Goal: Register for event/course: Register for event/course

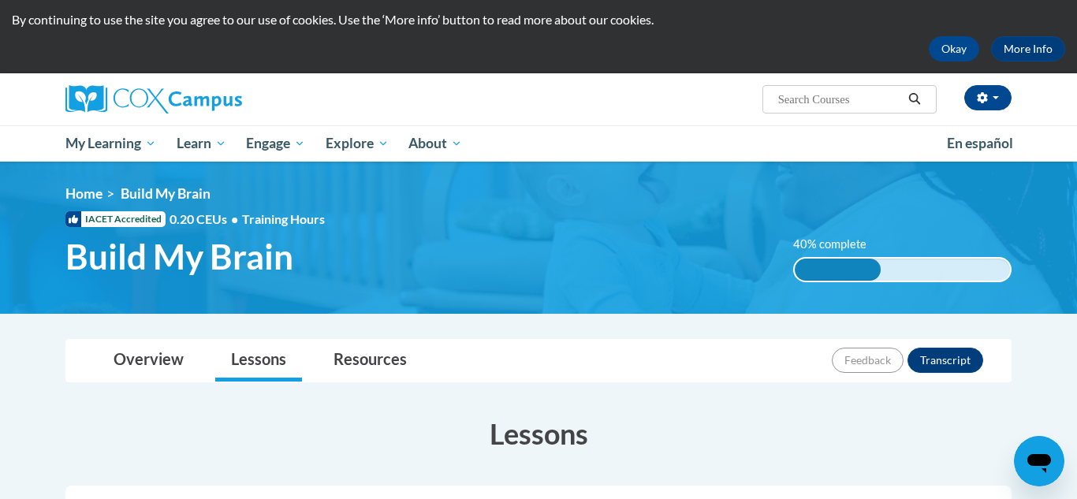
scroll to position [553, 0]
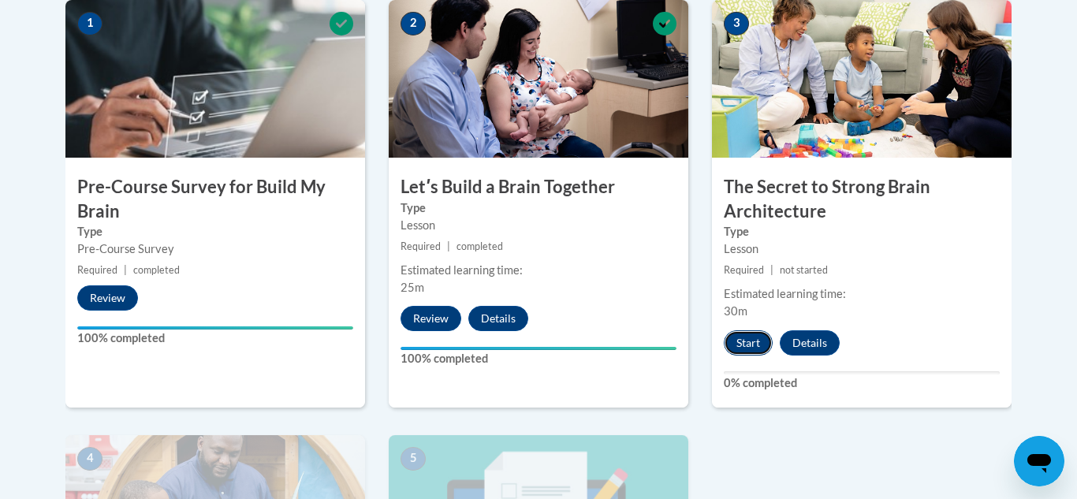
click at [749, 344] on button "Start" at bounding box center [748, 342] width 49 height 25
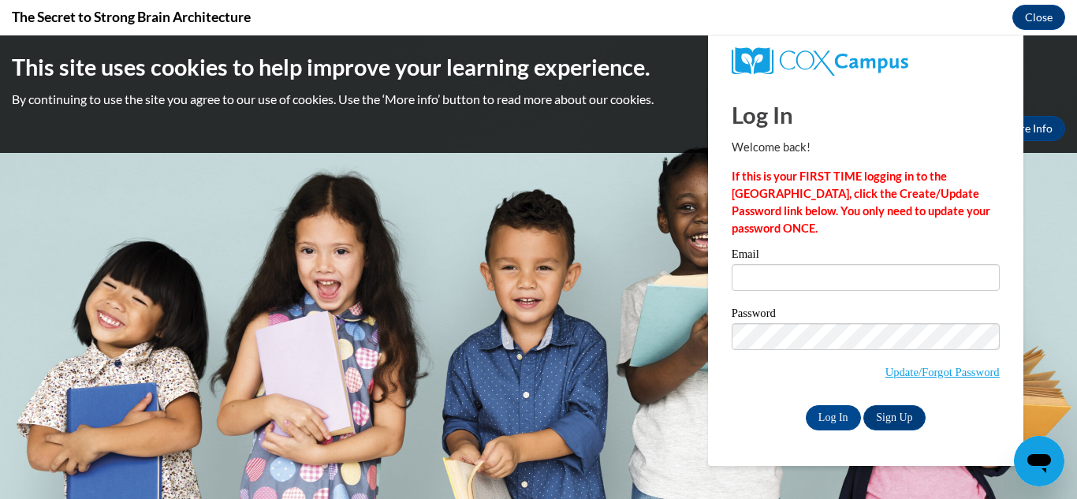
scroll to position [0, 0]
type input "shantaleblack974@gmail.com"
click at [823, 412] on input "Log In" at bounding box center [833, 417] width 55 height 25
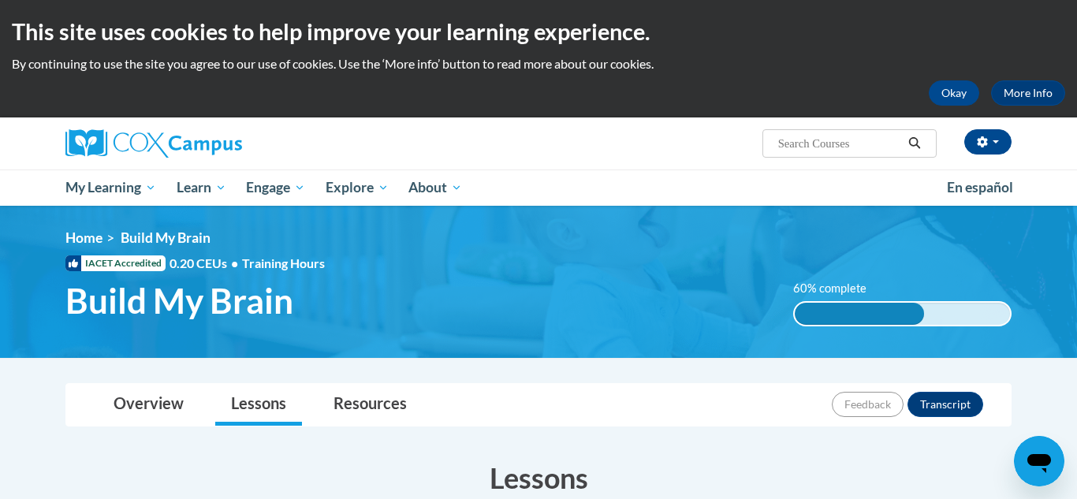
click at [1076, 243] on img at bounding box center [538, 282] width 1077 height 152
click at [1075, 244] on img at bounding box center [538, 282] width 1077 height 152
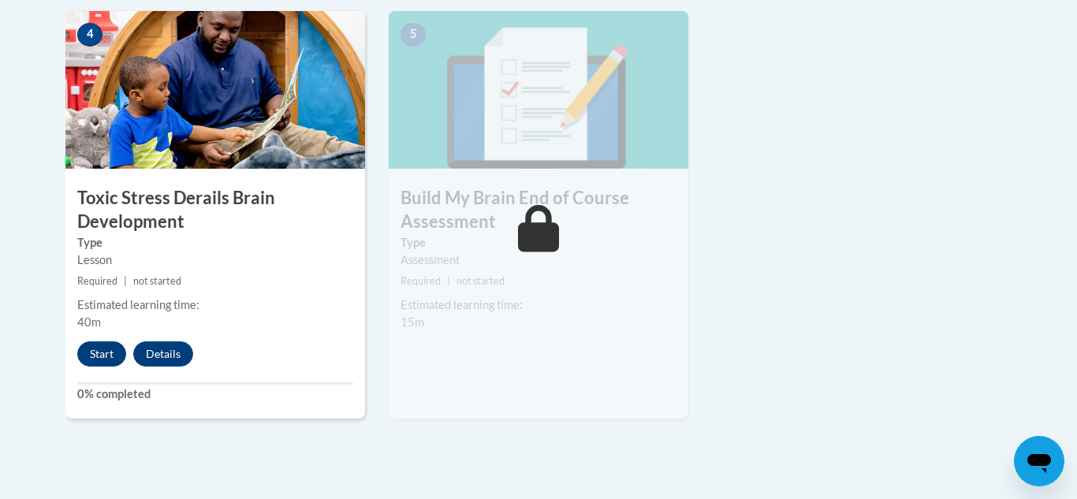
scroll to position [1009, 0]
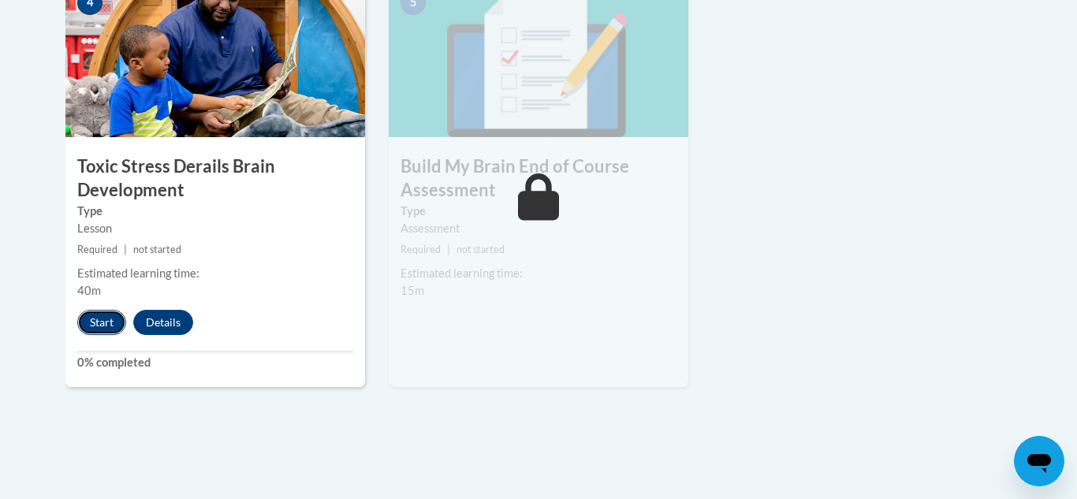
click at [100, 326] on button "Start" at bounding box center [101, 322] width 49 height 25
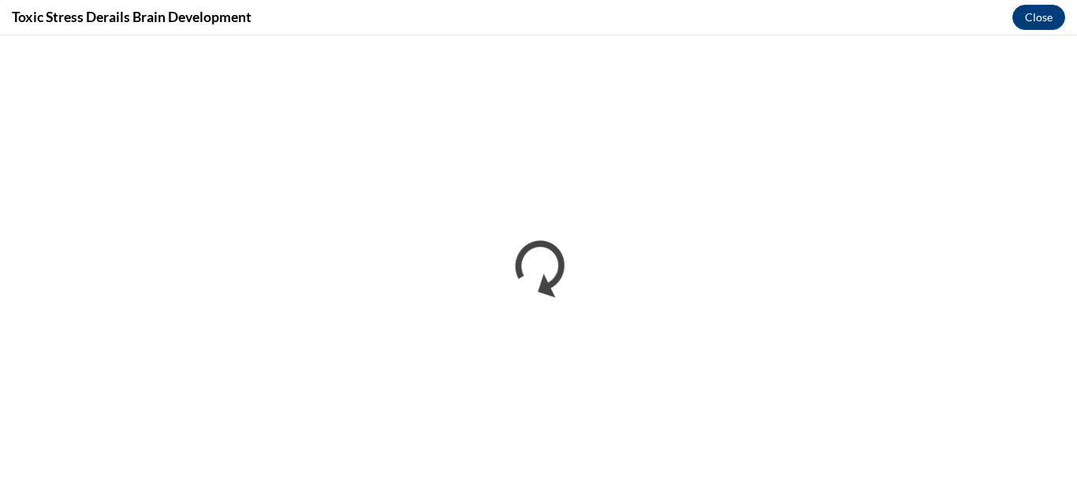
scroll to position [0, 0]
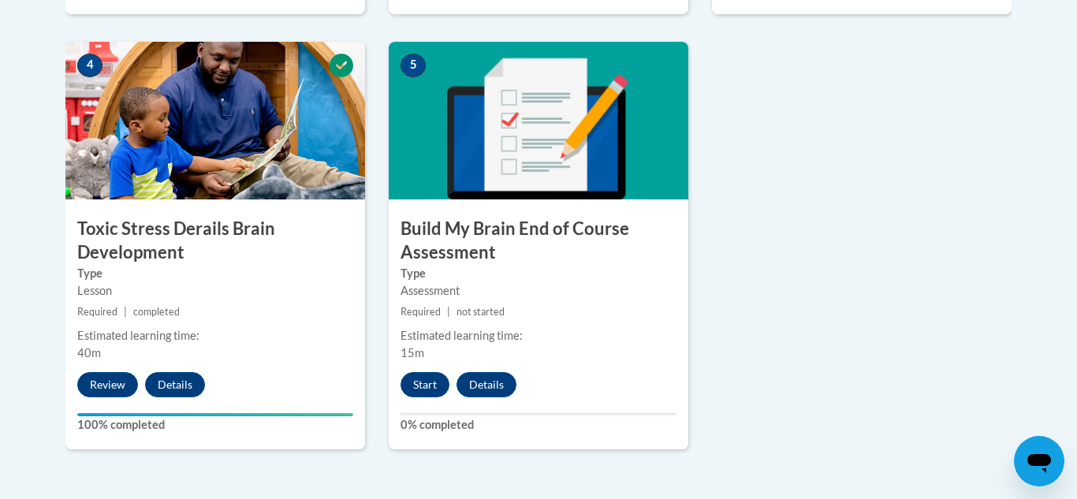
scroll to position [959, 0]
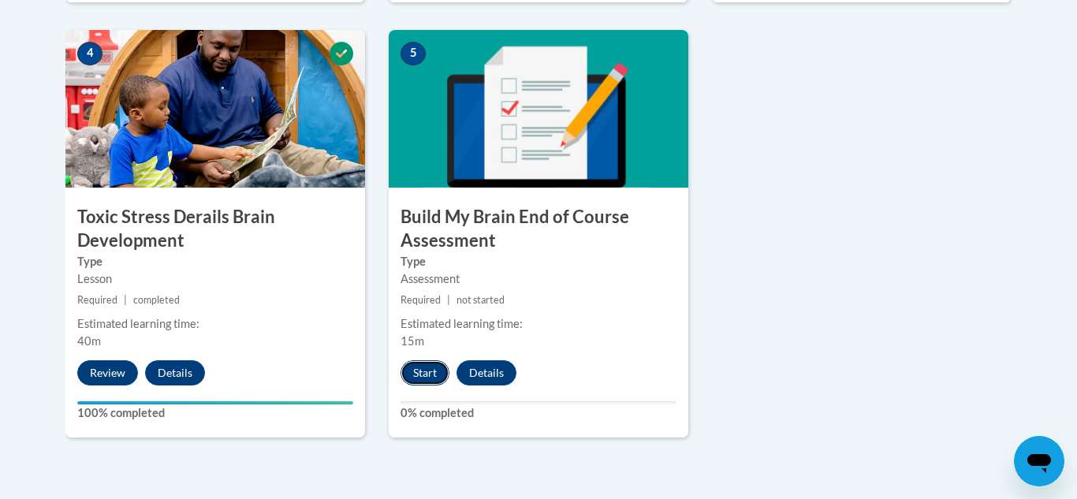
click at [433, 378] on button "Start" at bounding box center [424, 372] width 49 height 25
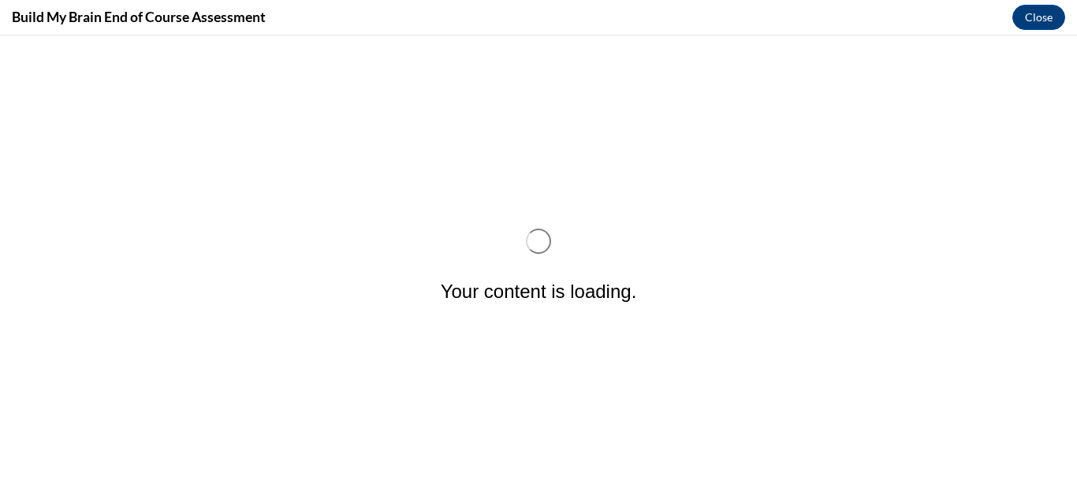
scroll to position [0, 0]
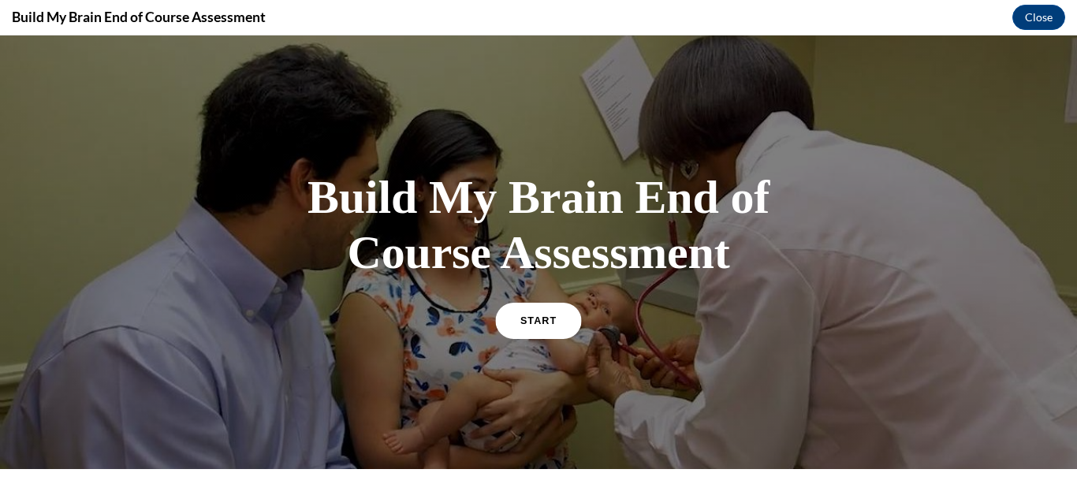
click at [537, 322] on span "START" at bounding box center [538, 321] width 36 height 12
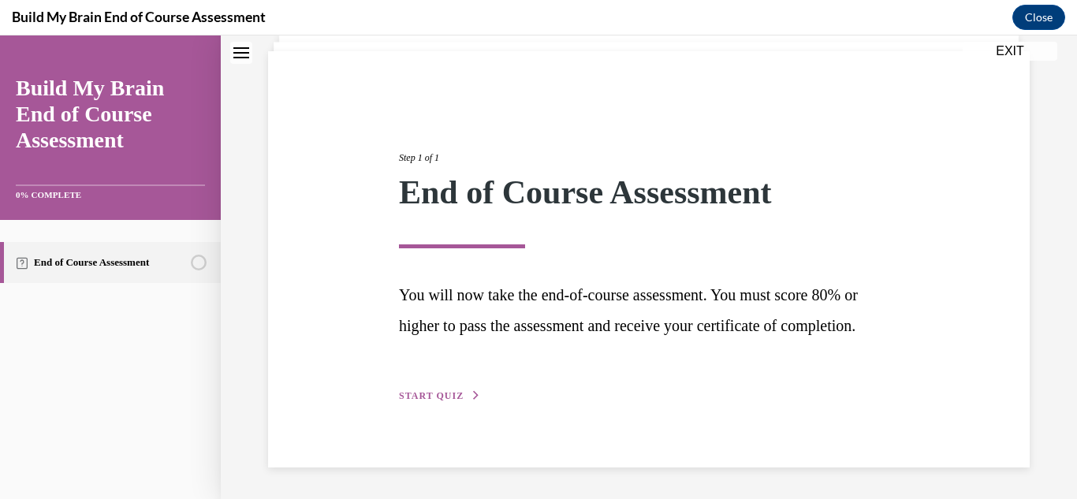
scroll to position [135, 0]
click at [445, 393] on span "START QUIZ" at bounding box center [431, 395] width 65 height 11
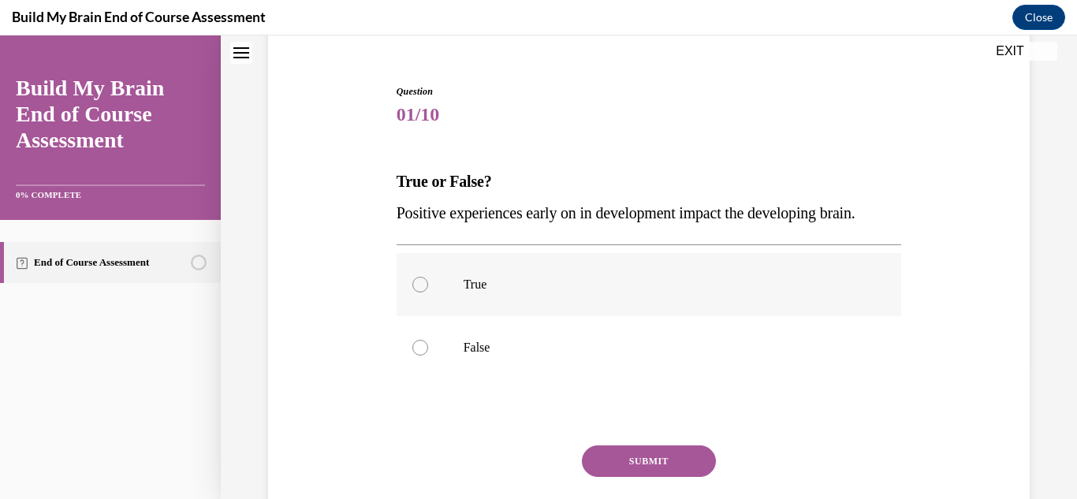
click at [421, 288] on div at bounding box center [420, 285] width 16 height 16
click at [421, 288] on input "True" at bounding box center [420, 285] width 16 height 16
radio input "true"
click at [613, 463] on button "SUBMIT" at bounding box center [649, 461] width 134 height 32
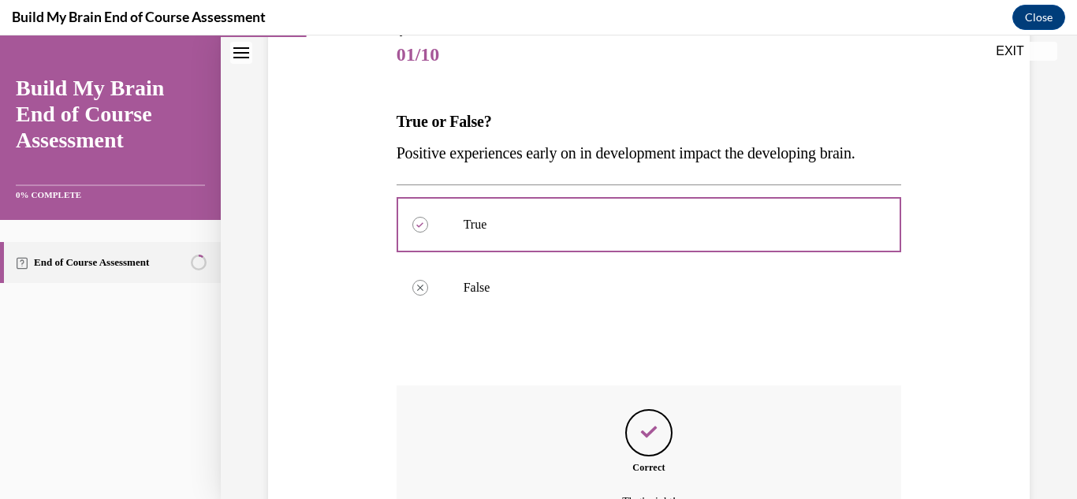
scroll to position [370, 0]
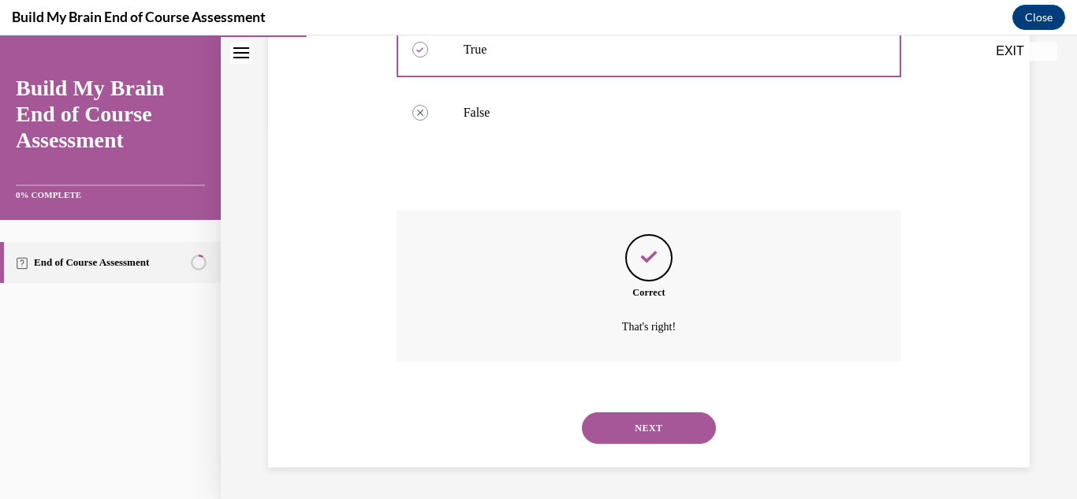
click at [631, 437] on button "NEXT" at bounding box center [649, 428] width 134 height 32
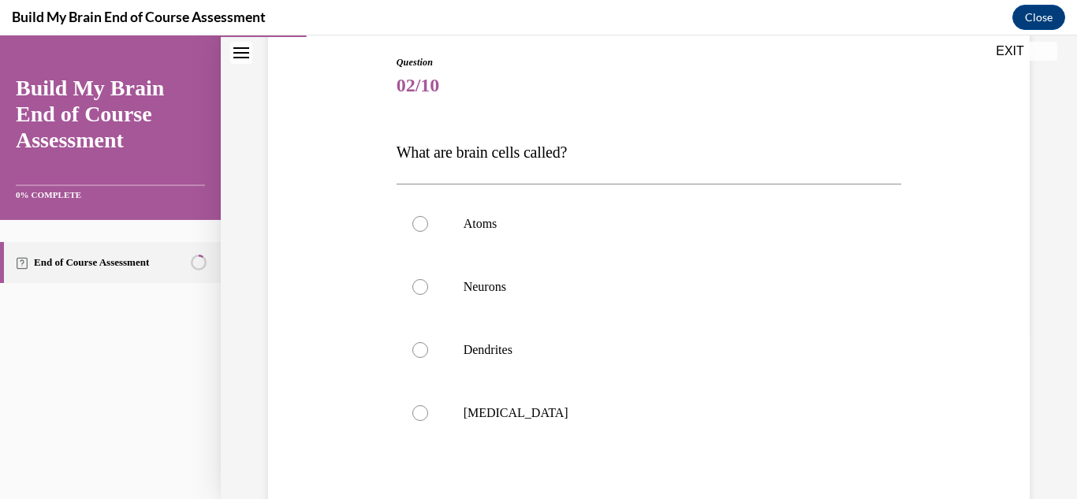
scroll to position [165, 0]
click at [418, 286] on div at bounding box center [420, 286] width 16 height 16
click at [418, 286] on input "Neurons" at bounding box center [420, 286] width 16 height 16
radio input "true"
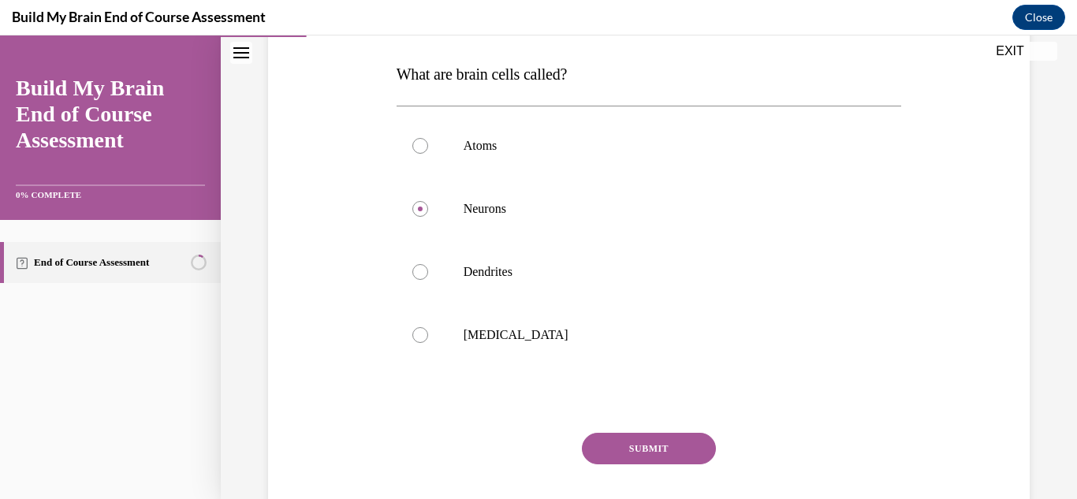
scroll to position [274, 0]
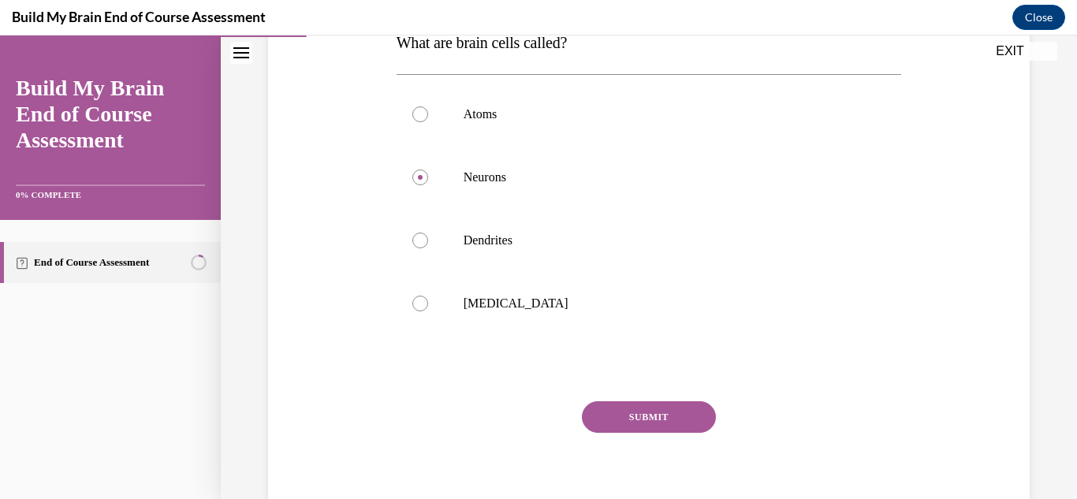
click at [661, 412] on button "SUBMIT" at bounding box center [649, 417] width 134 height 32
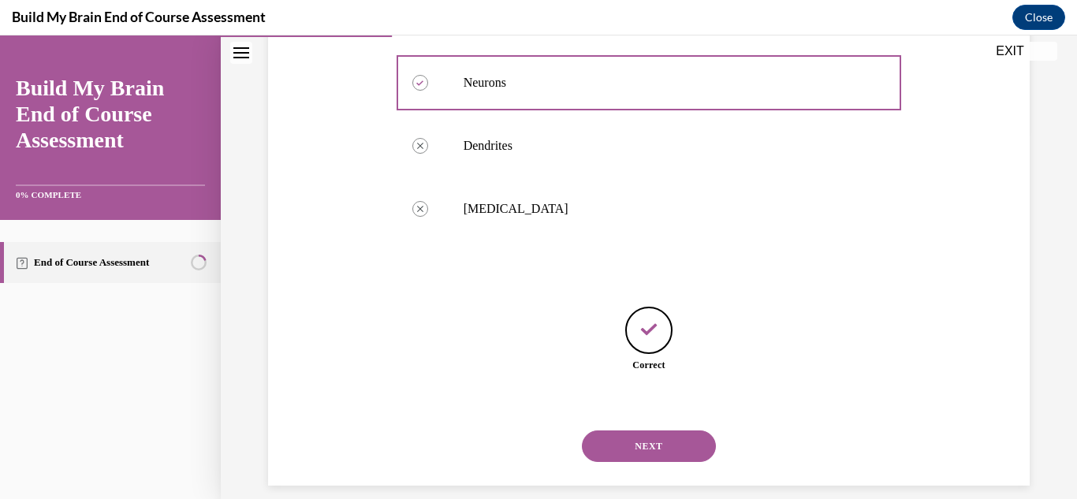
scroll to position [386, 0]
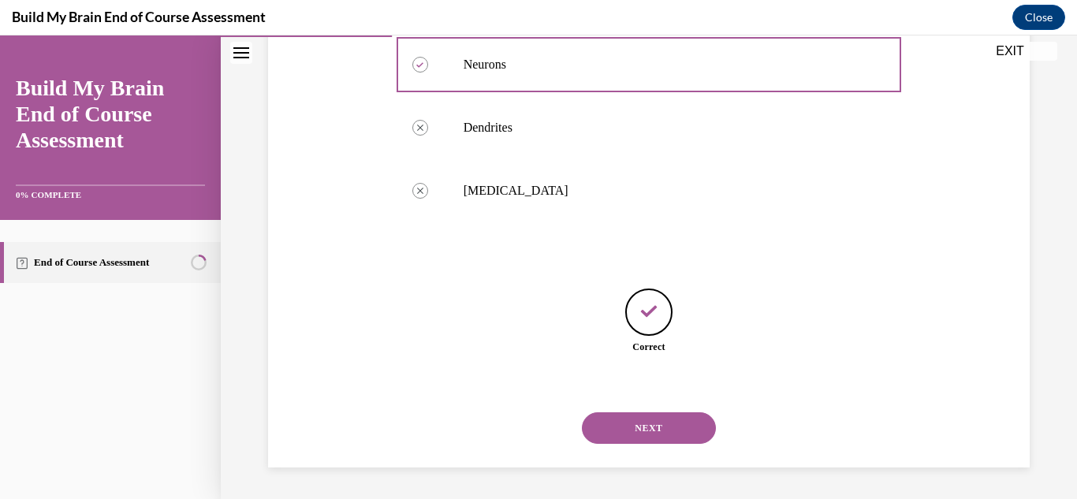
click at [649, 432] on button "NEXT" at bounding box center [649, 428] width 134 height 32
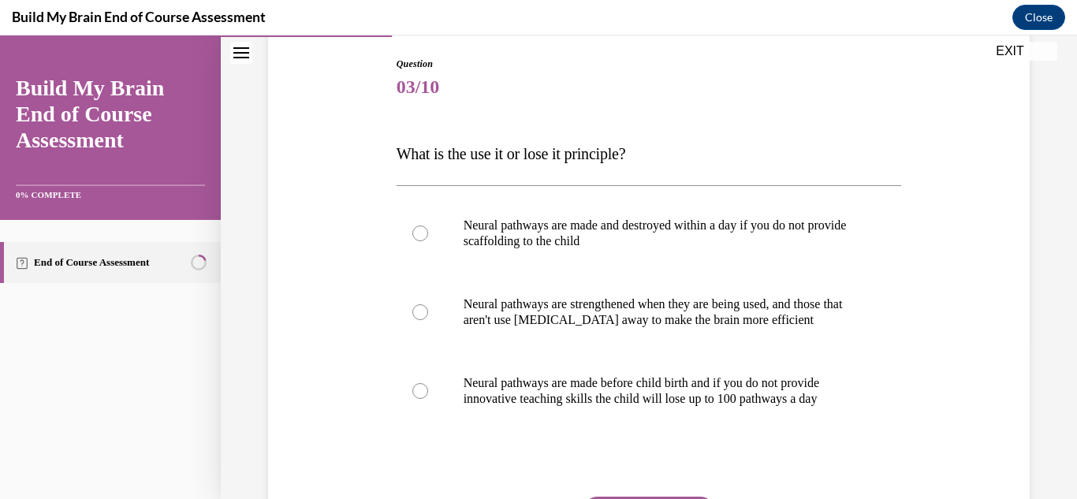
scroll to position [183, 0]
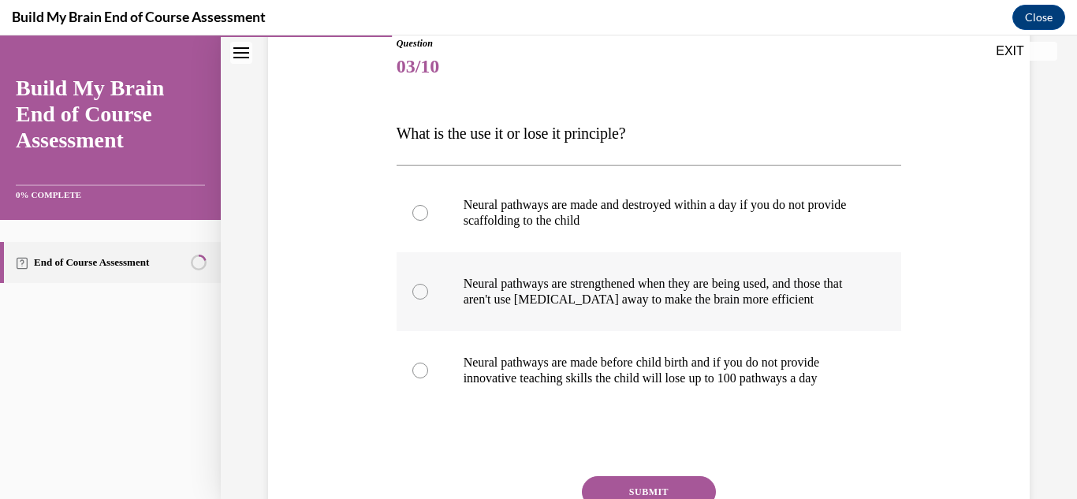
click at [419, 291] on div at bounding box center [420, 292] width 16 height 16
click at [419, 291] on input "Neural pathways are strengthened when they are being used, and those that aren'…" at bounding box center [420, 292] width 16 height 16
radio input "true"
click at [618, 484] on button "SUBMIT" at bounding box center [649, 492] width 134 height 32
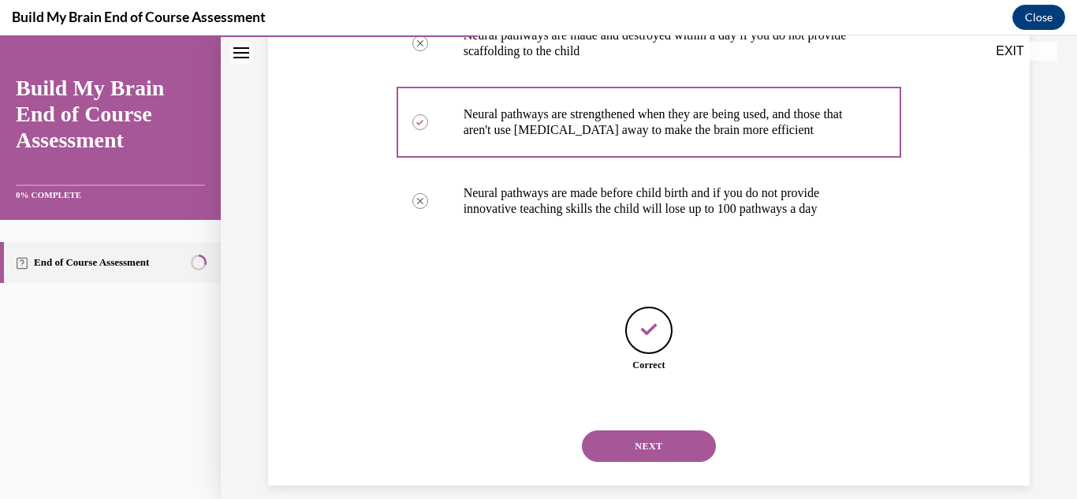
scroll to position [370, 0]
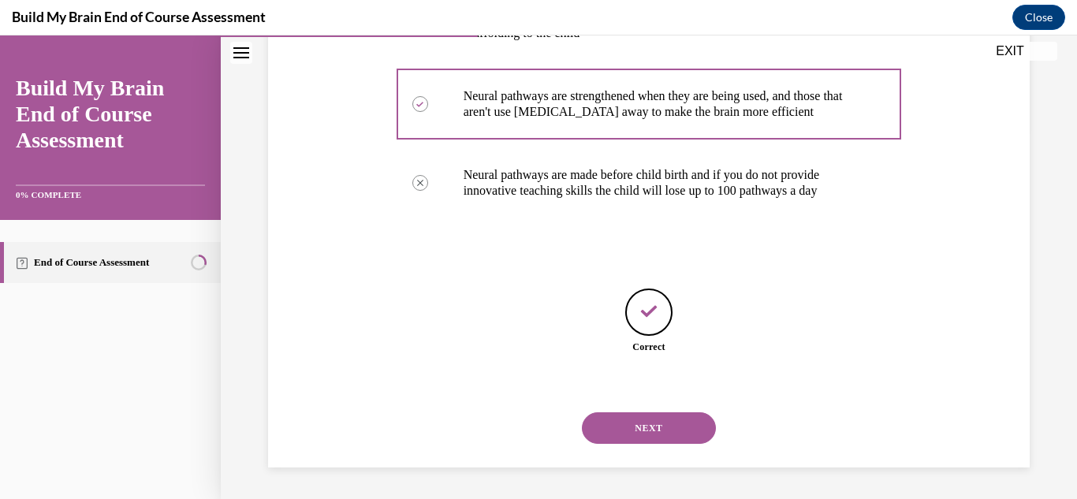
click at [674, 436] on button "NEXT" at bounding box center [649, 428] width 134 height 32
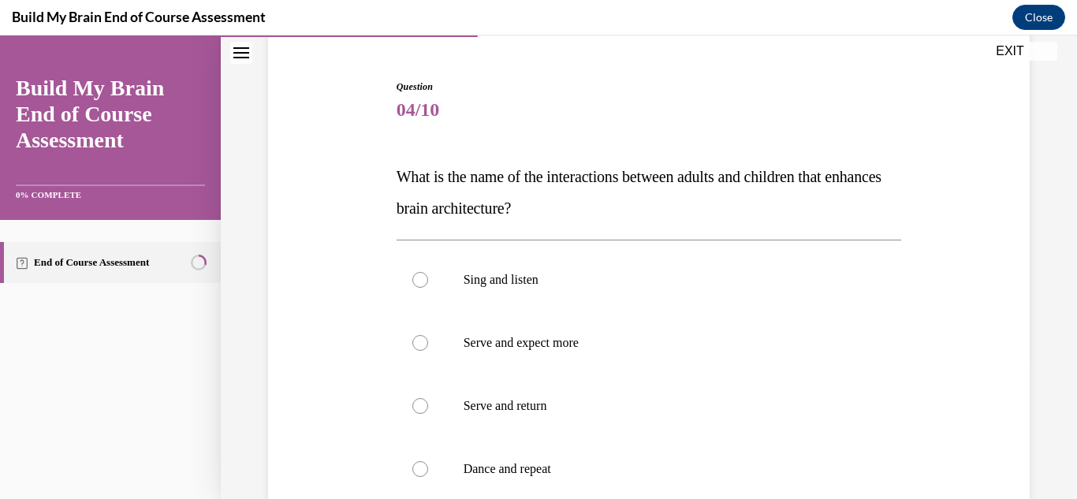
scroll to position [147, 0]
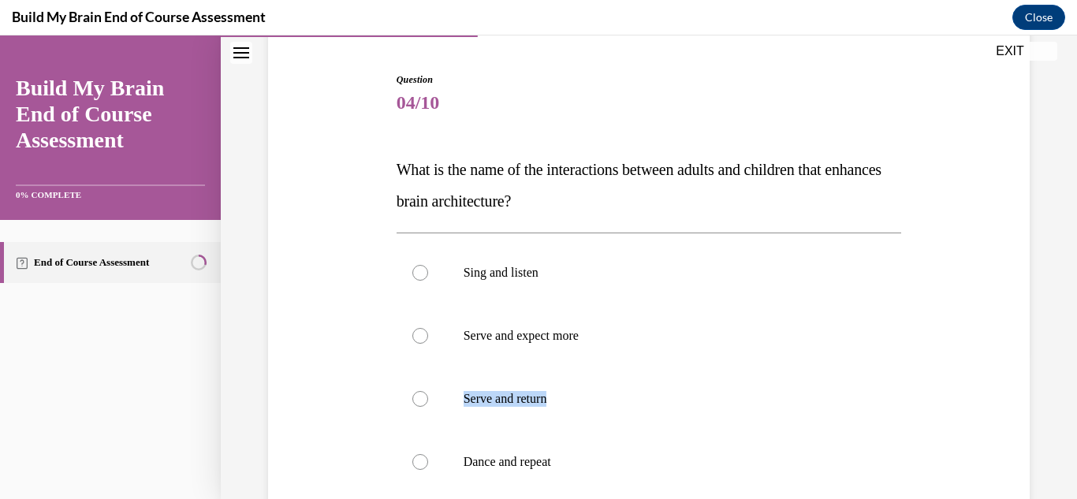
drag, startPoint x: 1075, startPoint y: 277, endPoint x: 1063, endPoint y: 371, distance: 94.5
click at [1063, 371] on div "Question 04/10 What is the name of the interactions between adults and children…" at bounding box center [649, 330] width 856 height 782
click at [1062, 371] on div "Question 04/10 What is the name of the interactions between adults and children…" at bounding box center [649, 330] width 856 height 782
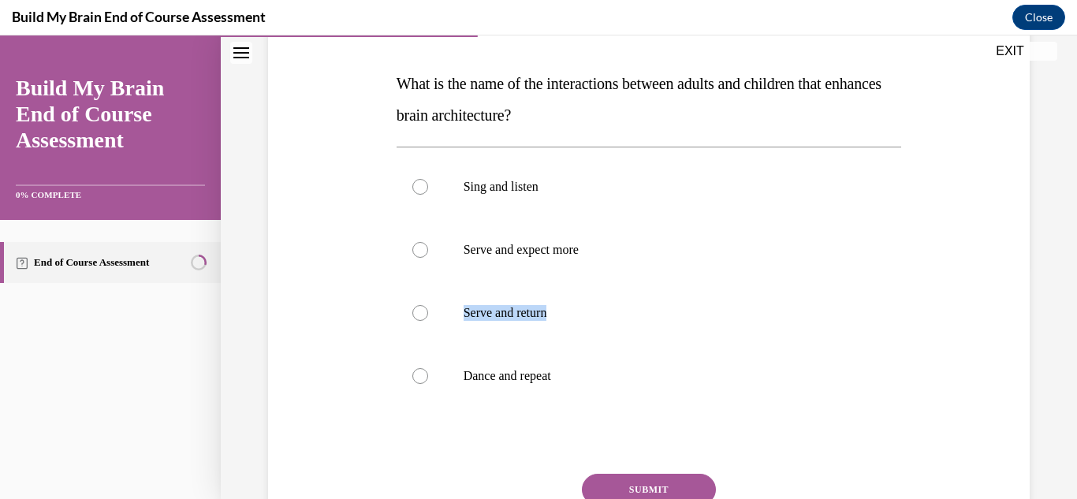
scroll to position [231, 0]
click at [426, 255] on label "Serve and expect more" at bounding box center [648, 251] width 505 height 63
click at [426, 255] on input "Serve and expect more" at bounding box center [420, 252] width 16 height 16
radio input "true"
click at [420, 317] on div at bounding box center [420, 315] width 16 height 16
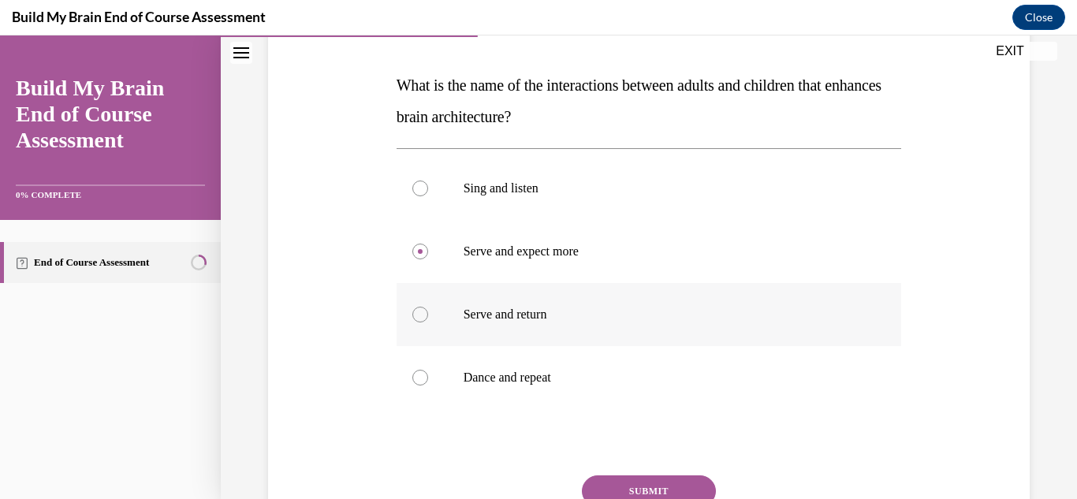
click at [420, 317] on input "Serve and return" at bounding box center [420, 315] width 16 height 16
radio input "true"
click at [609, 487] on button "SUBMIT" at bounding box center [649, 491] width 134 height 32
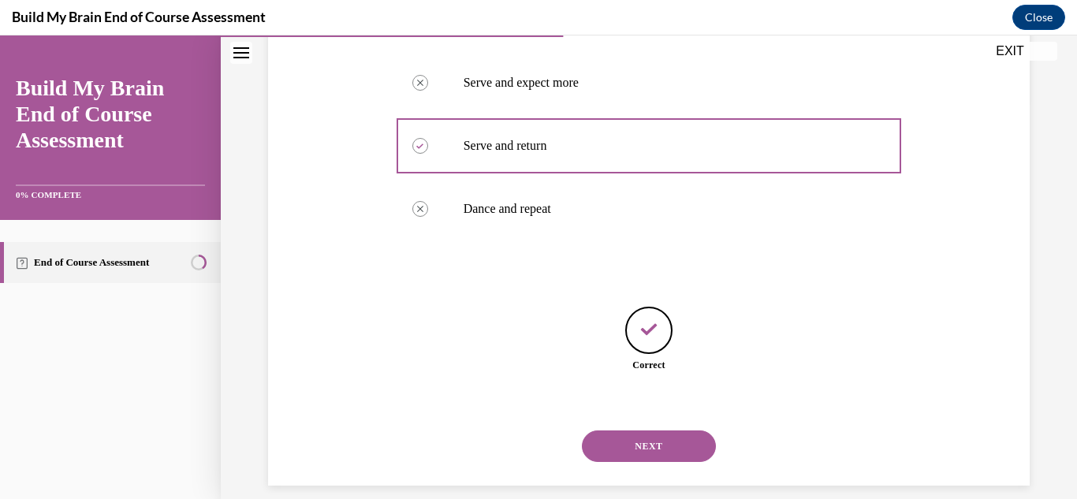
scroll to position [418, 0]
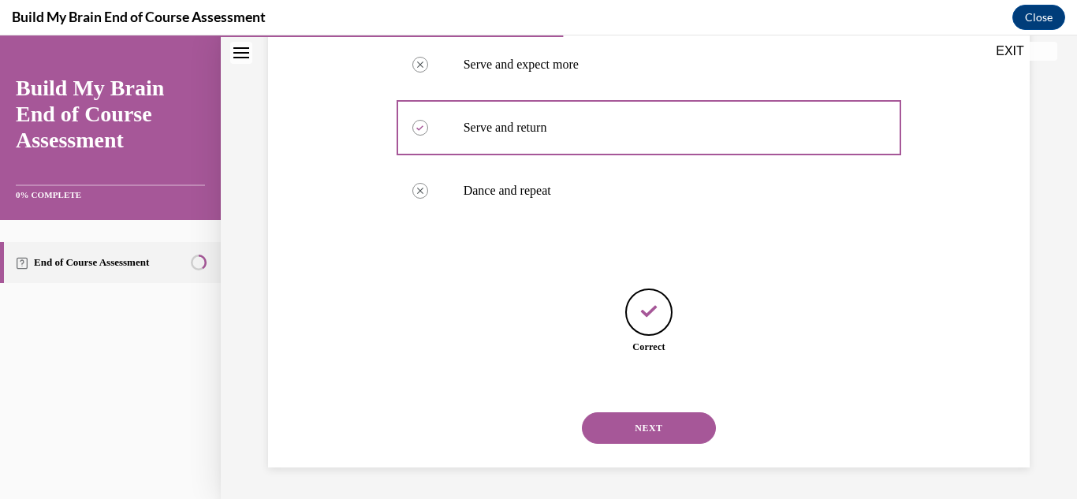
click at [628, 433] on button "NEXT" at bounding box center [649, 428] width 134 height 32
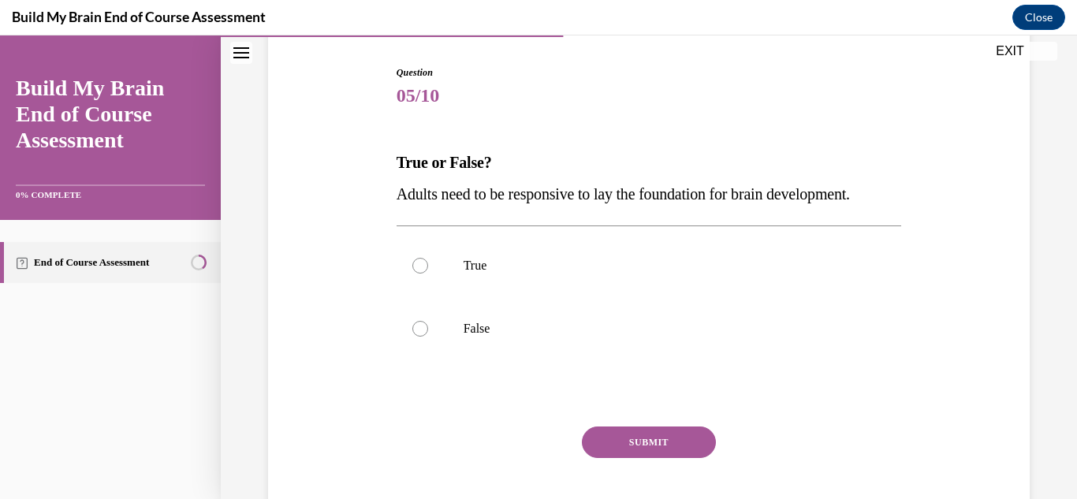
scroll to position [154, 0]
click at [423, 266] on div at bounding box center [420, 265] width 16 height 16
click at [423, 266] on input "True" at bounding box center [420, 265] width 16 height 16
radio input "true"
click at [626, 448] on button "SUBMIT" at bounding box center [649, 442] width 134 height 32
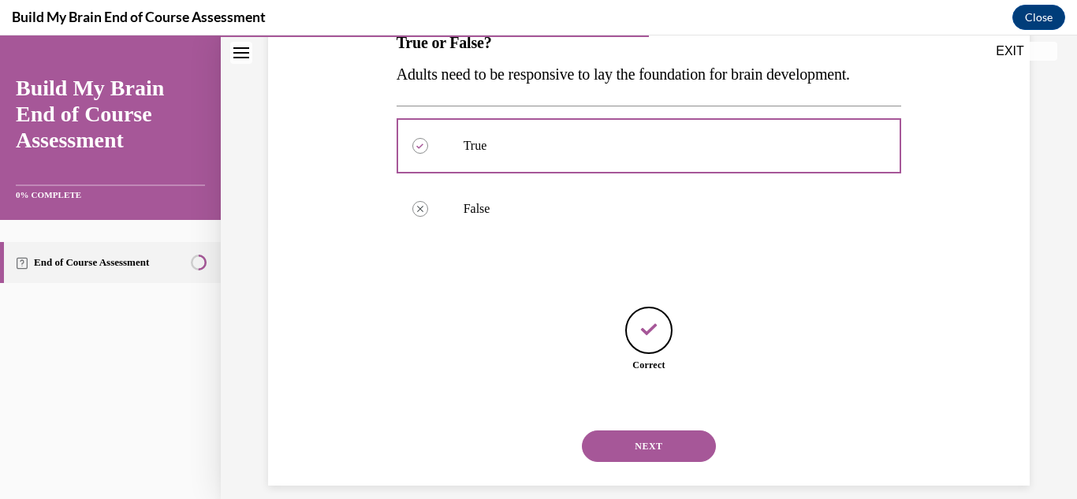
scroll to position [292, 0]
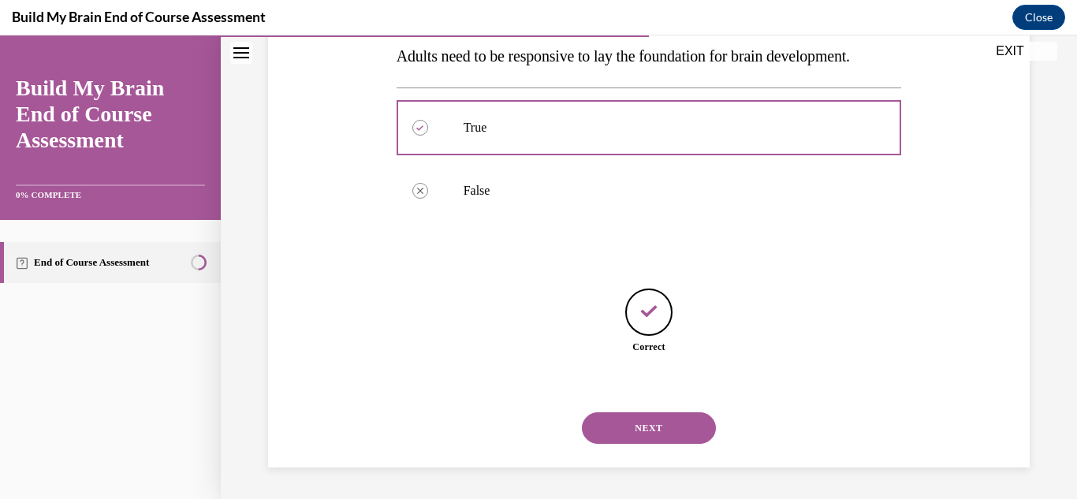
click at [651, 425] on button "NEXT" at bounding box center [649, 428] width 134 height 32
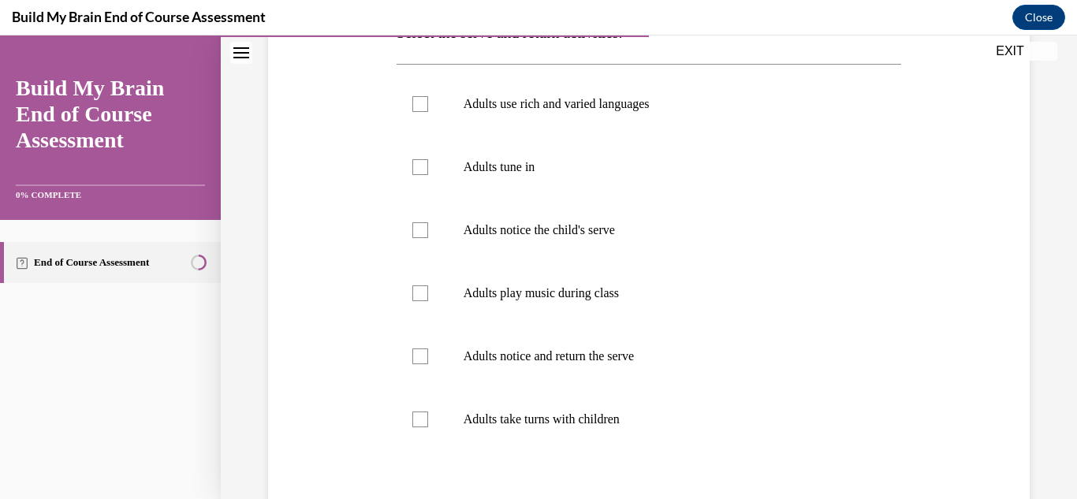
scroll to position [282, 0]
click at [417, 363] on div at bounding box center [420, 358] width 16 height 16
click at [417, 363] on input "Adults notice and return the serve" at bounding box center [420, 358] width 16 height 16
checkbox input "true"
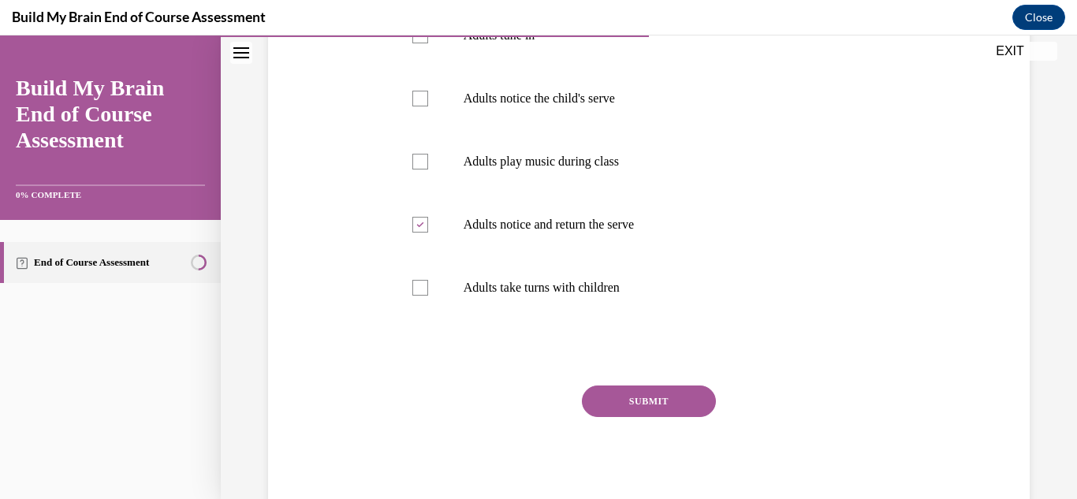
scroll to position [422, 0]
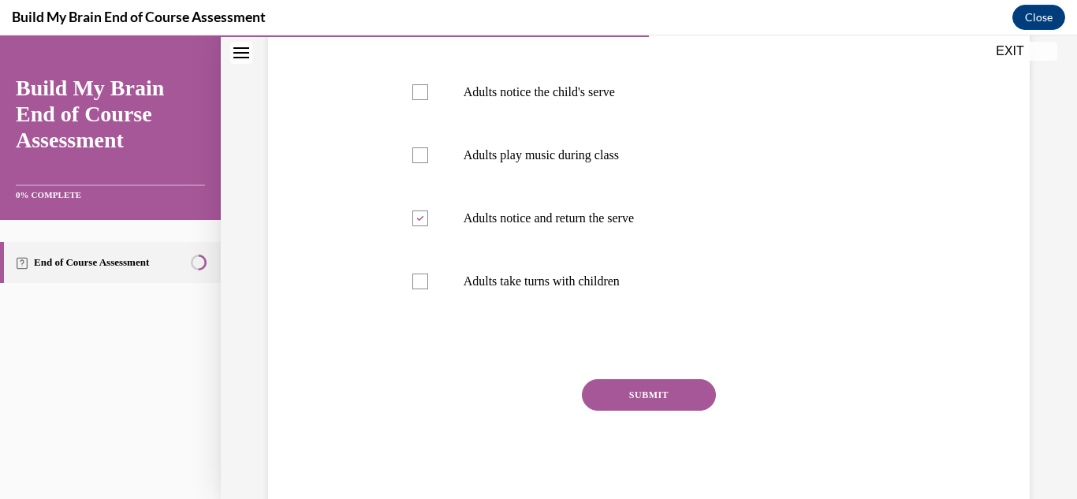
click at [691, 386] on button "SUBMIT" at bounding box center [649, 395] width 134 height 32
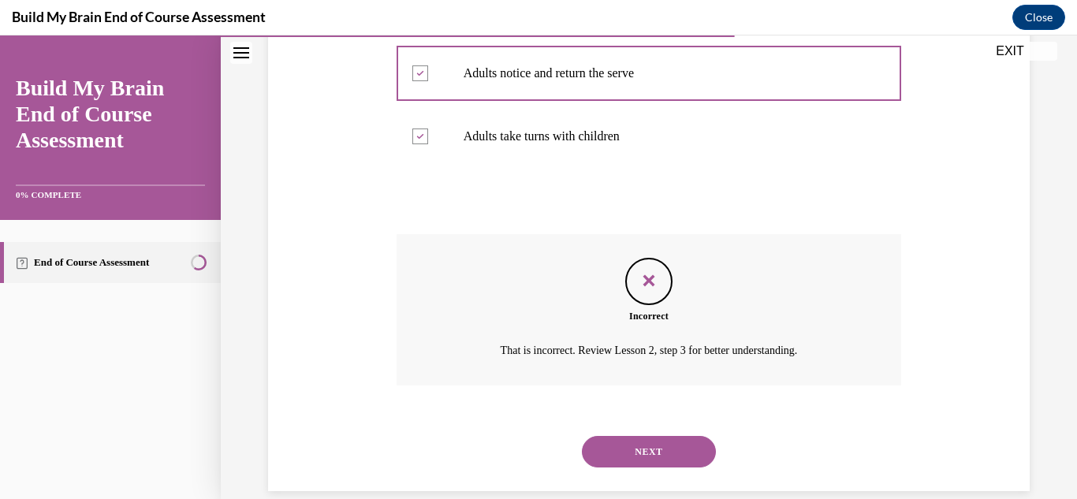
scroll to position [574, 0]
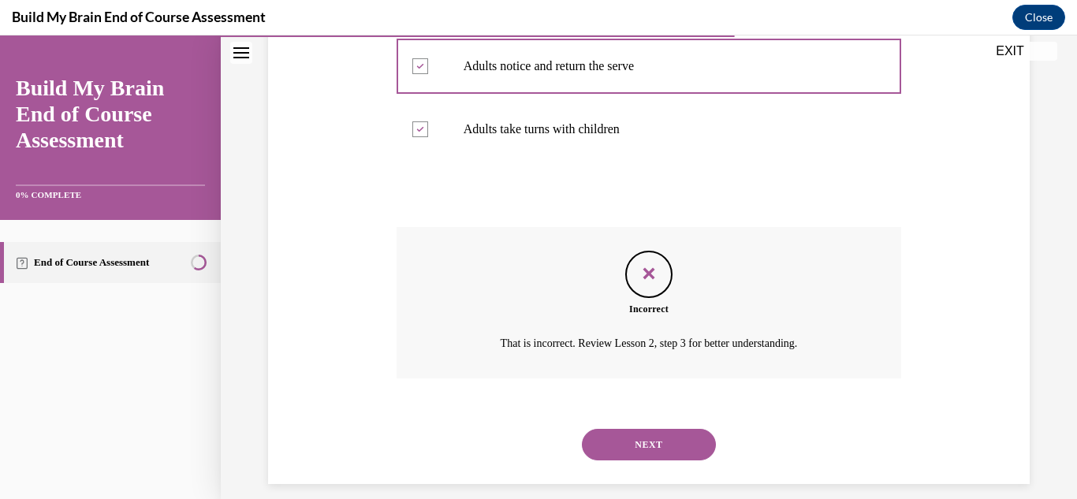
click at [665, 445] on button "NEXT" at bounding box center [649, 445] width 134 height 32
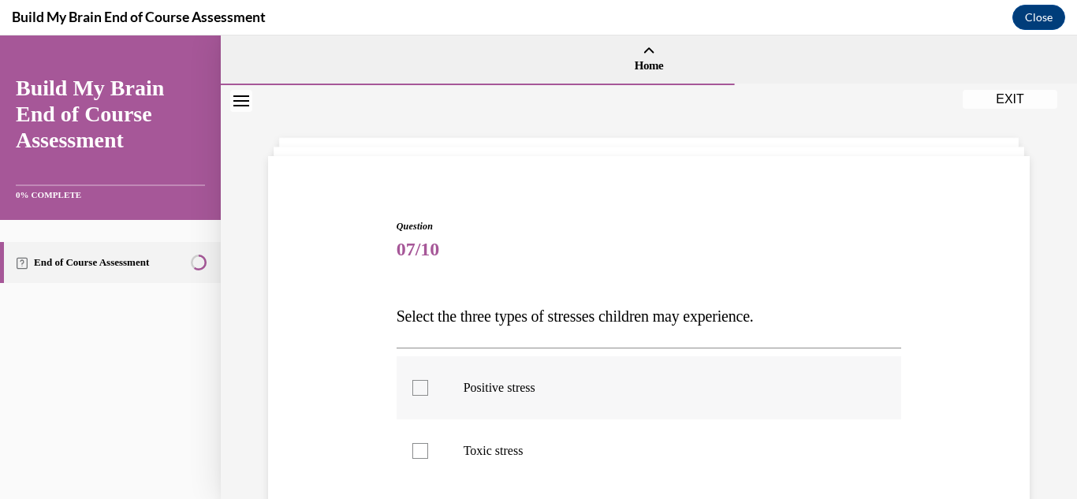
click at [422, 389] on div at bounding box center [420, 388] width 16 height 16
click at [422, 389] on input "Positive stress" at bounding box center [420, 388] width 16 height 16
checkbox input "true"
click at [423, 455] on div at bounding box center [420, 451] width 16 height 16
click at [423, 455] on input "Toxic stress" at bounding box center [420, 451] width 16 height 16
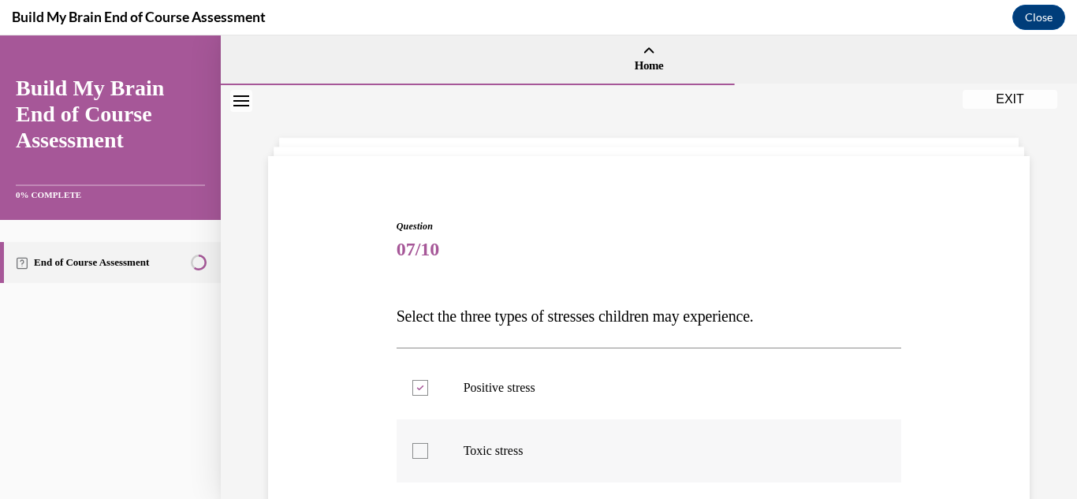
checkbox input "true"
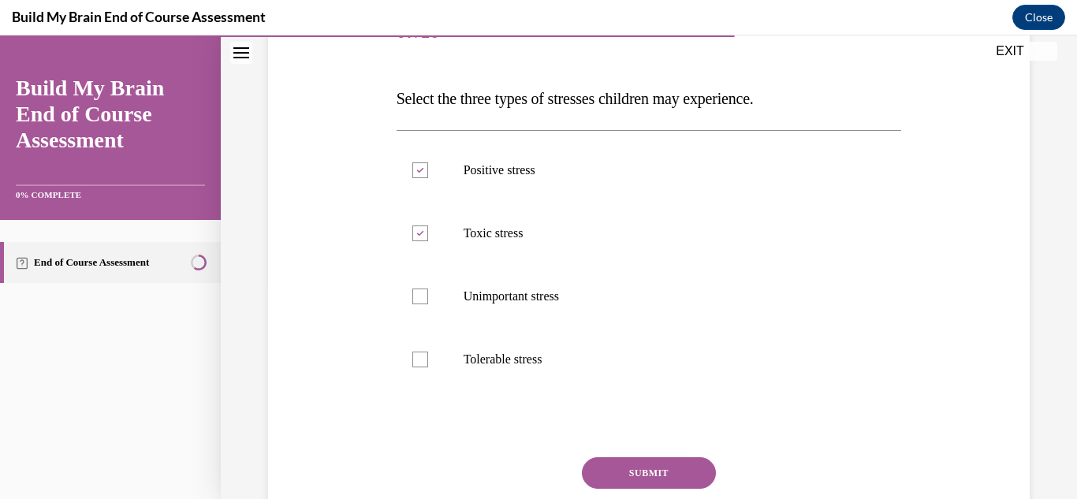
scroll to position [223, 0]
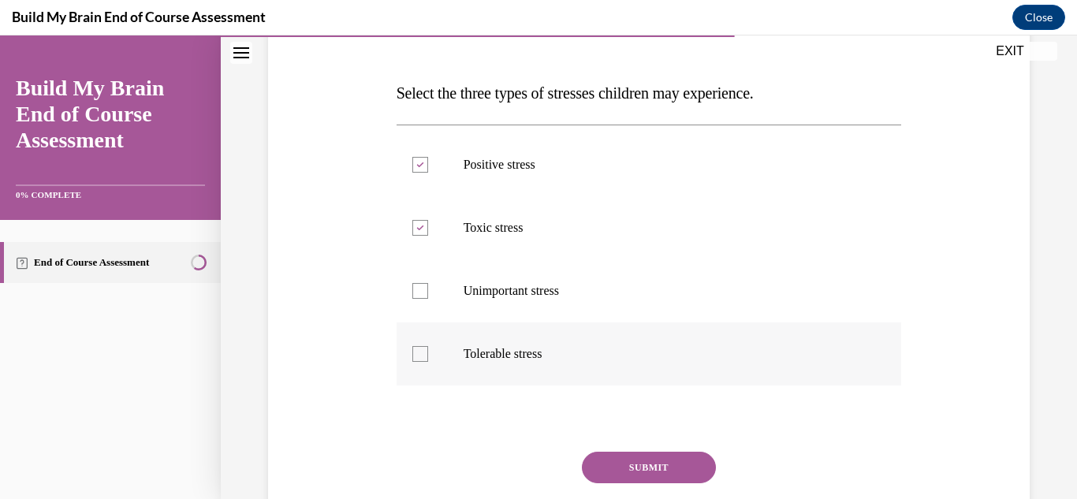
click at [423, 357] on div at bounding box center [420, 354] width 16 height 16
click at [423, 357] on input "Tolerable stress" at bounding box center [420, 354] width 16 height 16
checkbox input "true"
click at [634, 465] on button "SUBMIT" at bounding box center [649, 468] width 134 height 32
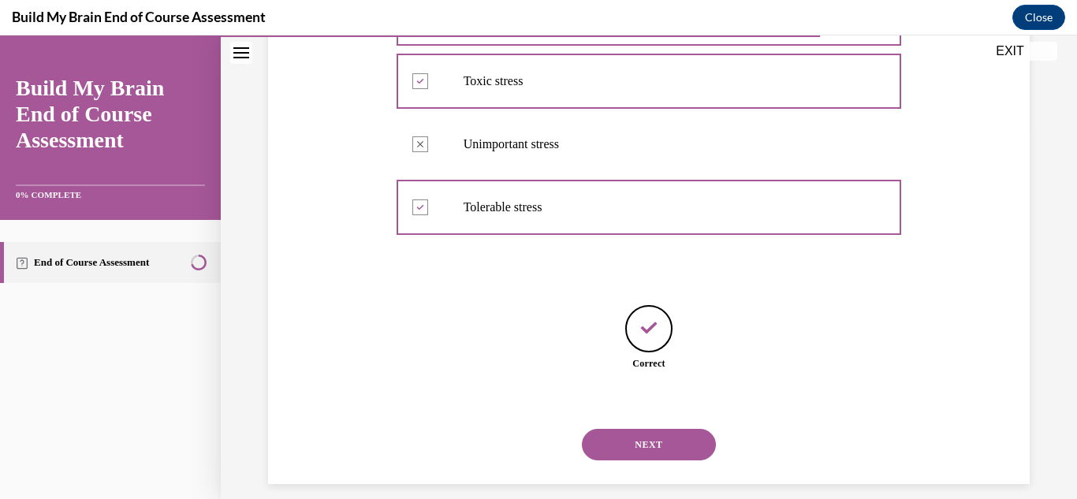
scroll to position [386, 0]
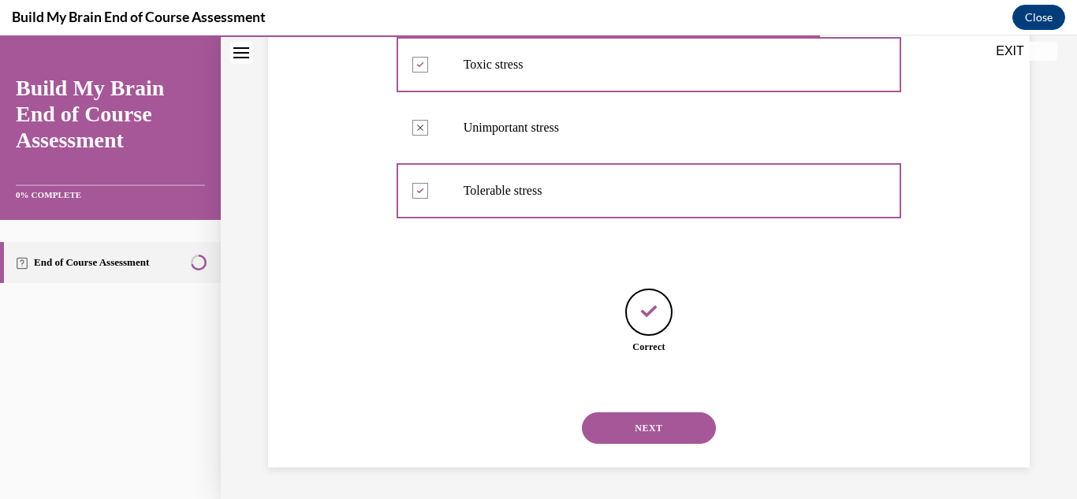
click at [617, 429] on button "NEXT" at bounding box center [649, 428] width 134 height 32
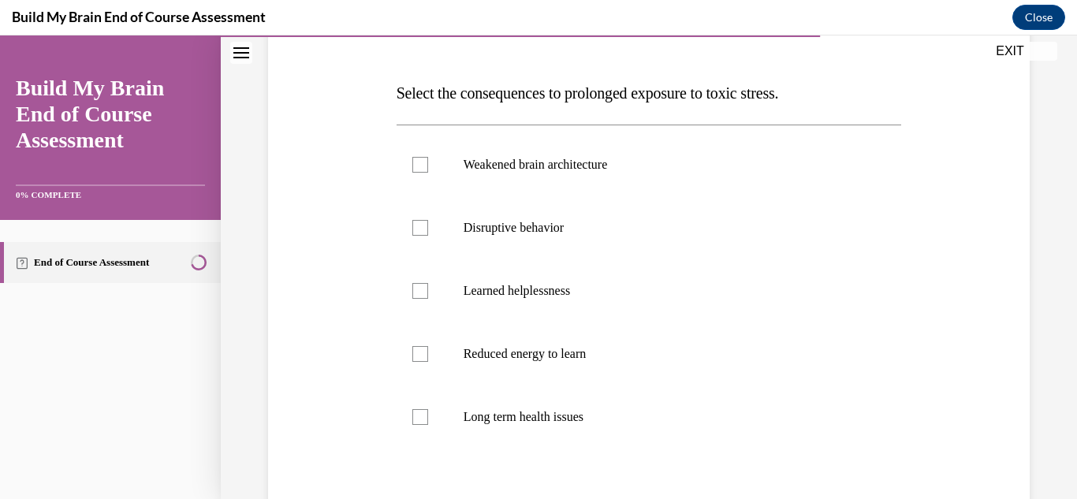
scroll to position [235, 0]
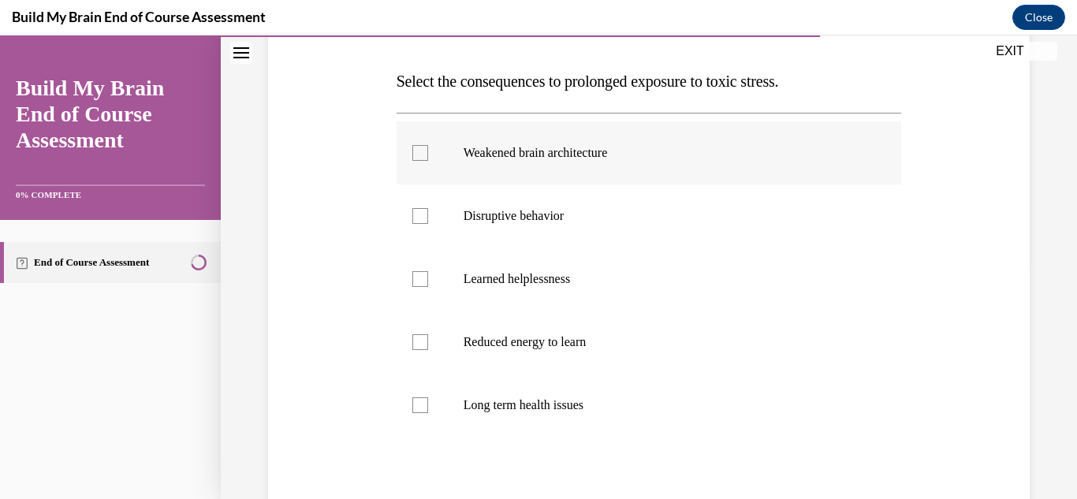
click at [421, 154] on div at bounding box center [420, 153] width 16 height 16
click at [421, 154] on input "Weakened brain architecture" at bounding box center [420, 153] width 16 height 16
checkbox input "true"
click at [420, 212] on div at bounding box center [420, 216] width 16 height 16
click at [420, 212] on input "Disruptive behavior" at bounding box center [420, 216] width 16 height 16
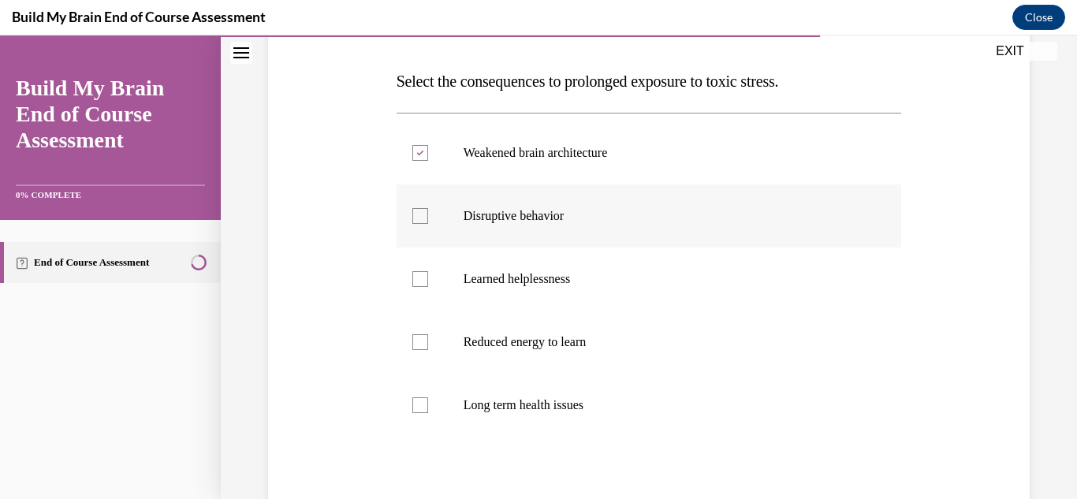
checkbox input "true"
click at [419, 406] on div at bounding box center [420, 405] width 16 height 16
click at [419, 406] on input "Long term health issues" at bounding box center [420, 405] width 16 height 16
checkbox input "true"
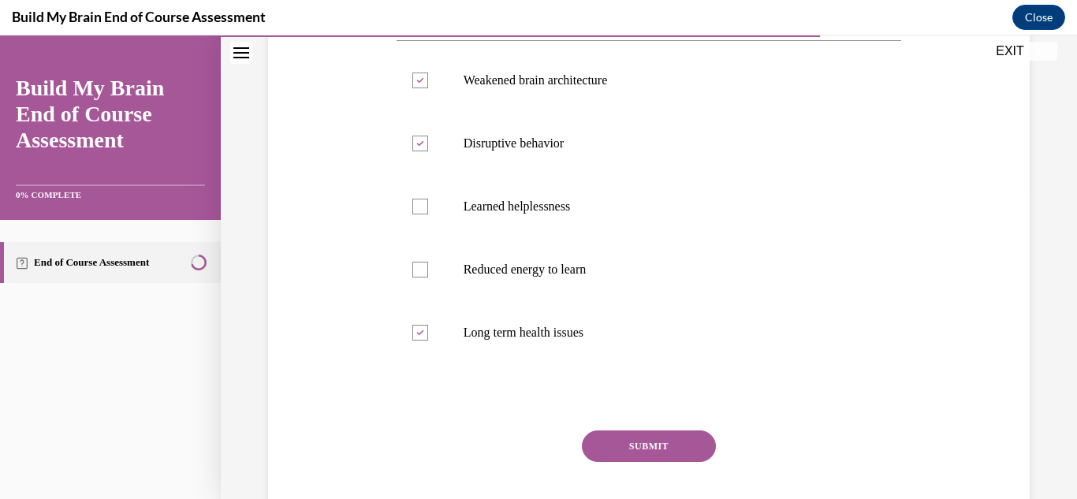
scroll to position [331, 0]
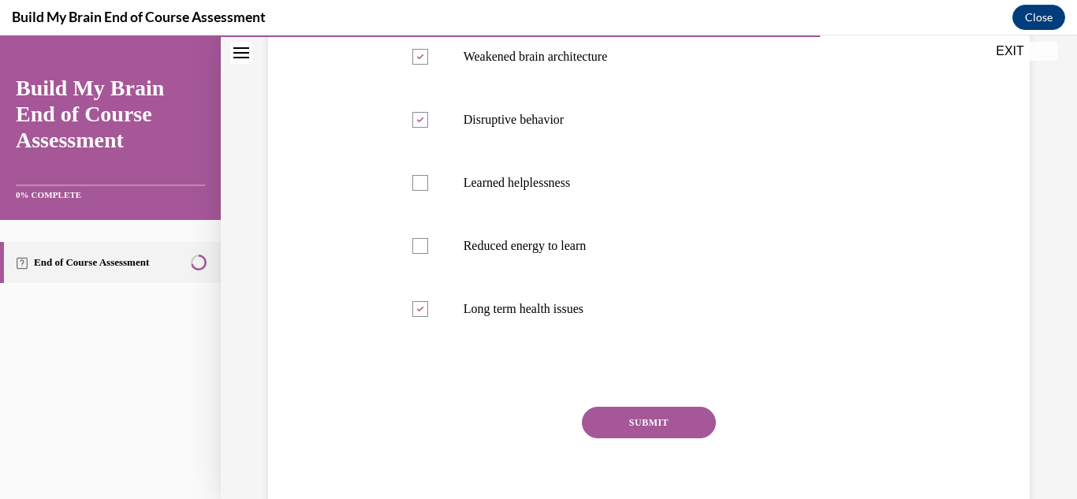
click at [643, 428] on button "SUBMIT" at bounding box center [649, 423] width 134 height 32
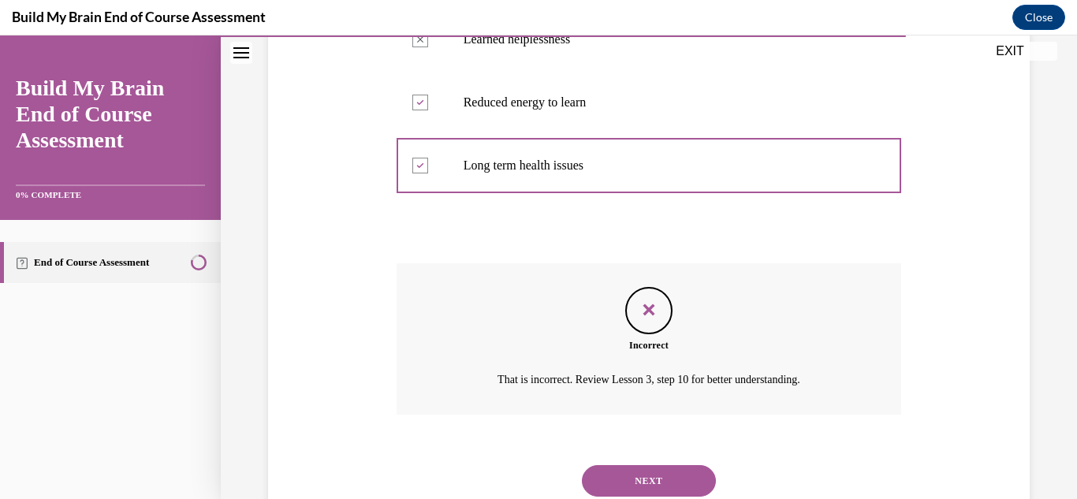
scroll to position [518, 0]
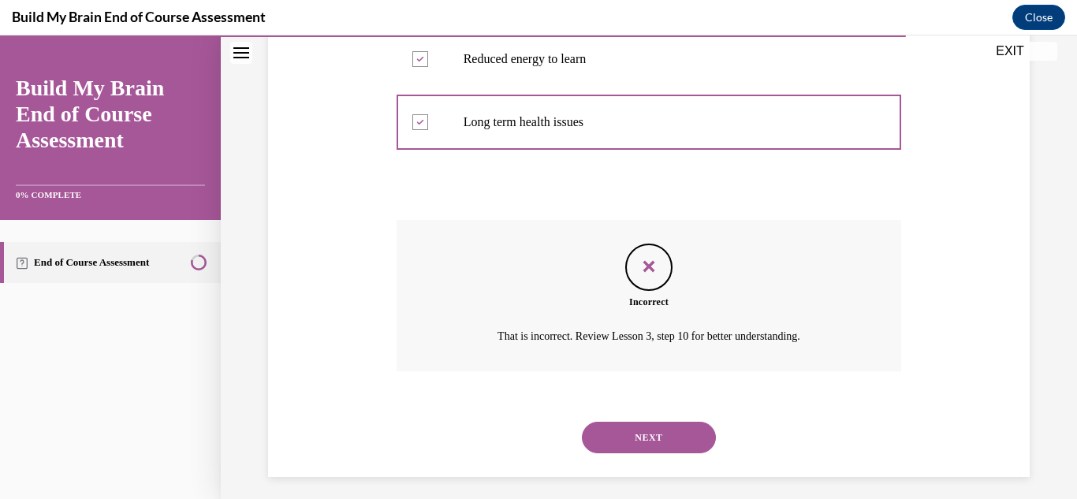
click at [694, 439] on button "NEXT" at bounding box center [649, 438] width 134 height 32
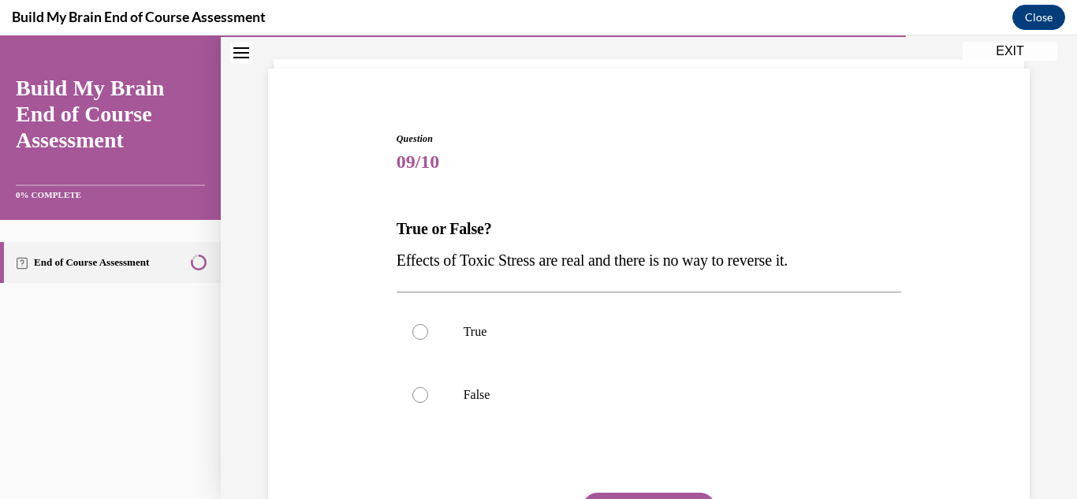
scroll to position [91, 0]
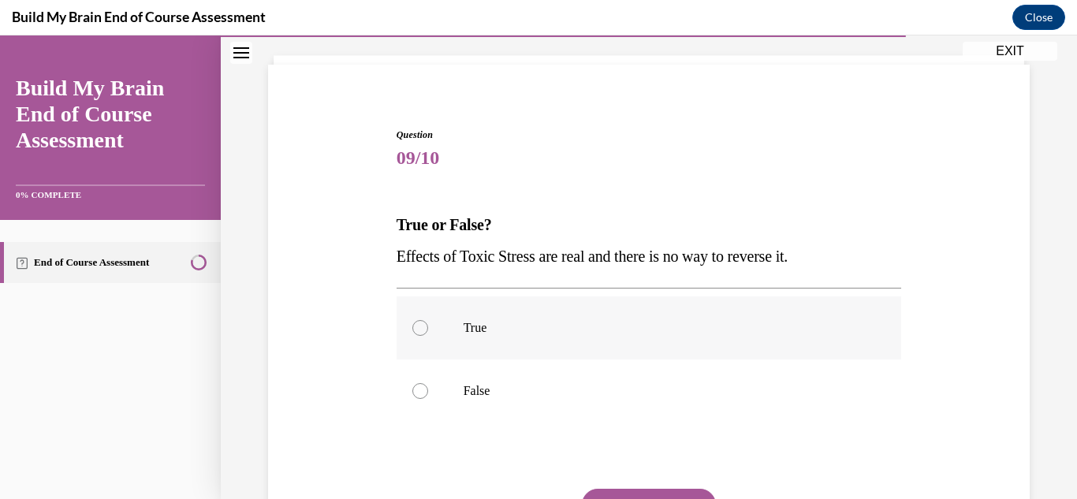
click at [417, 328] on div at bounding box center [420, 328] width 16 height 16
click at [417, 328] on input "True" at bounding box center [420, 328] width 16 height 16
radio input "true"
click at [634, 492] on button "SUBMIT" at bounding box center [649, 505] width 134 height 32
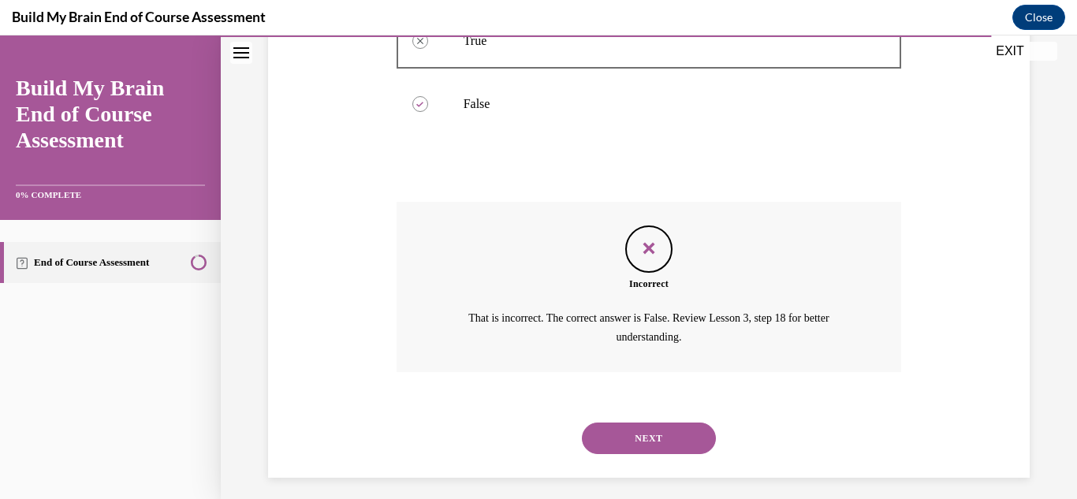
scroll to position [389, 0]
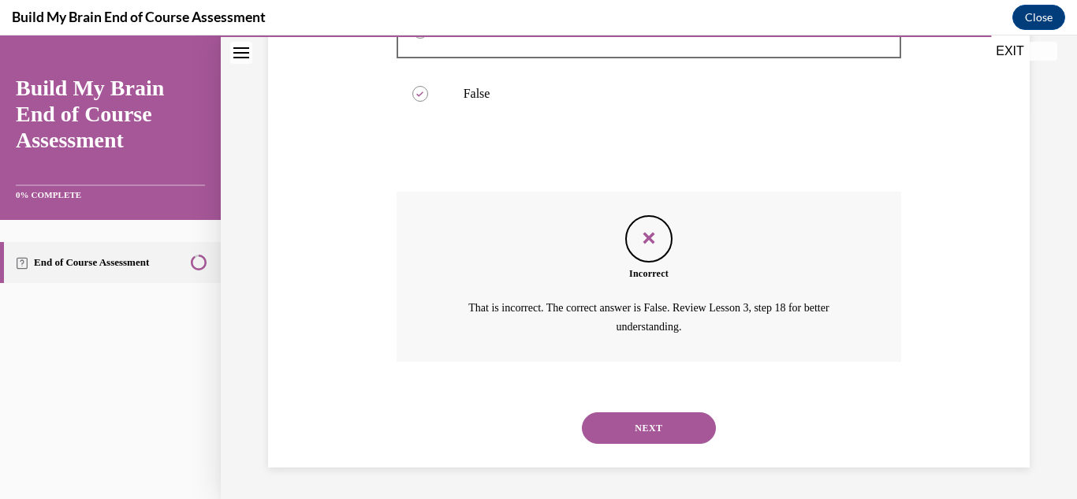
click at [658, 433] on button "NEXT" at bounding box center [649, 428] width 134 height 32
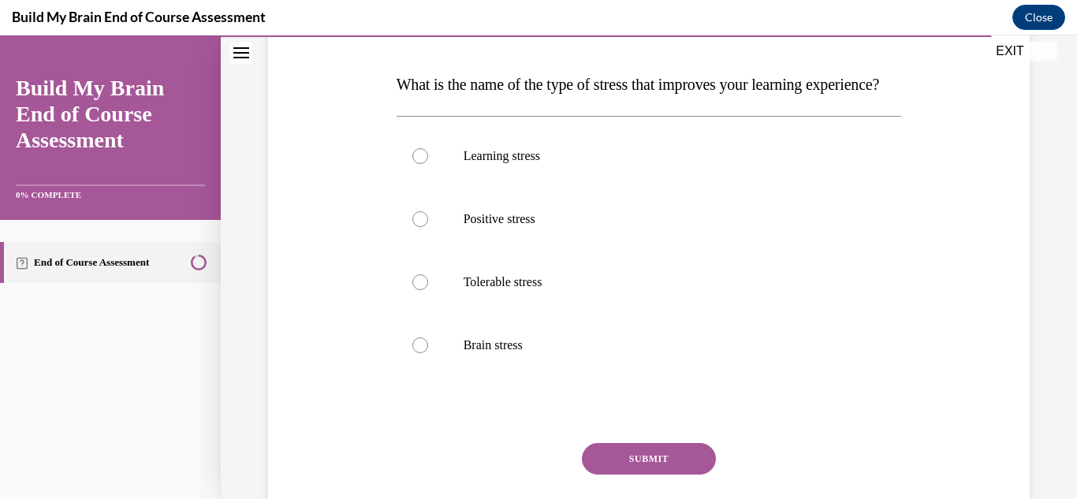
scroll to position [239, 0]
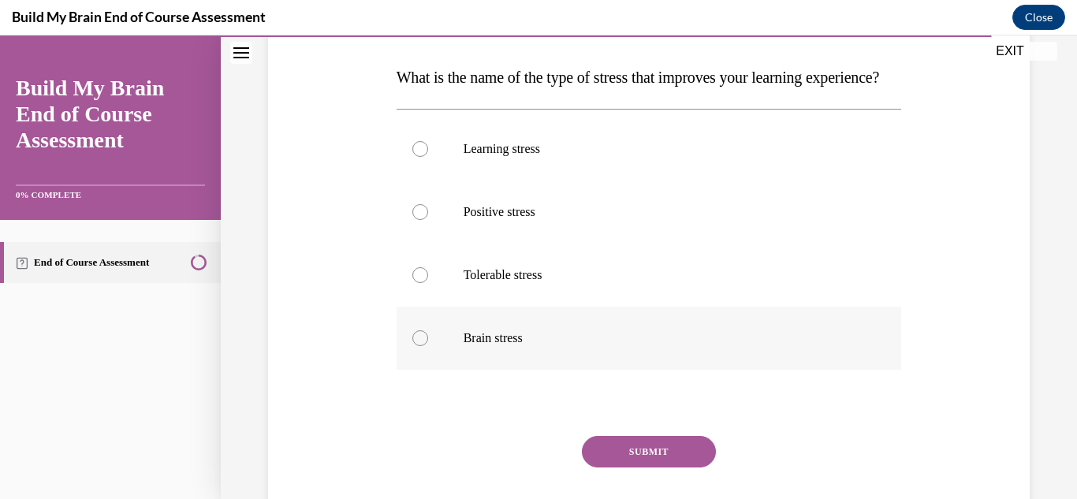
click at [415, 346] on div at bounding box center [420, 338] width 16 height 16
click at [415, 346] on input "Brain stress" at bounding box center [420, 338] width 16 height 16
radio input "true"
click at [627, 467] on button "SUBMIT" at bounding box center [649, 452] width 134 height 32
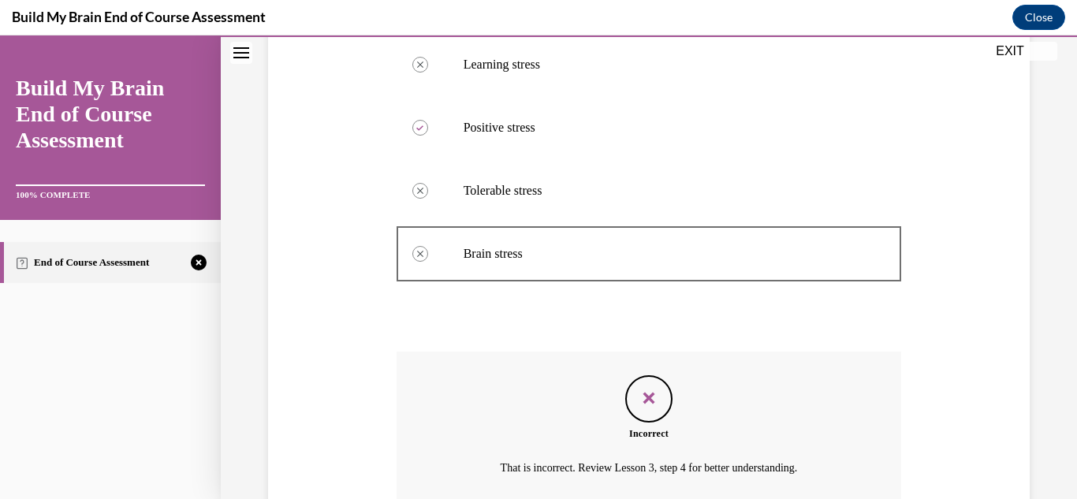
scroll to position [496, 0]
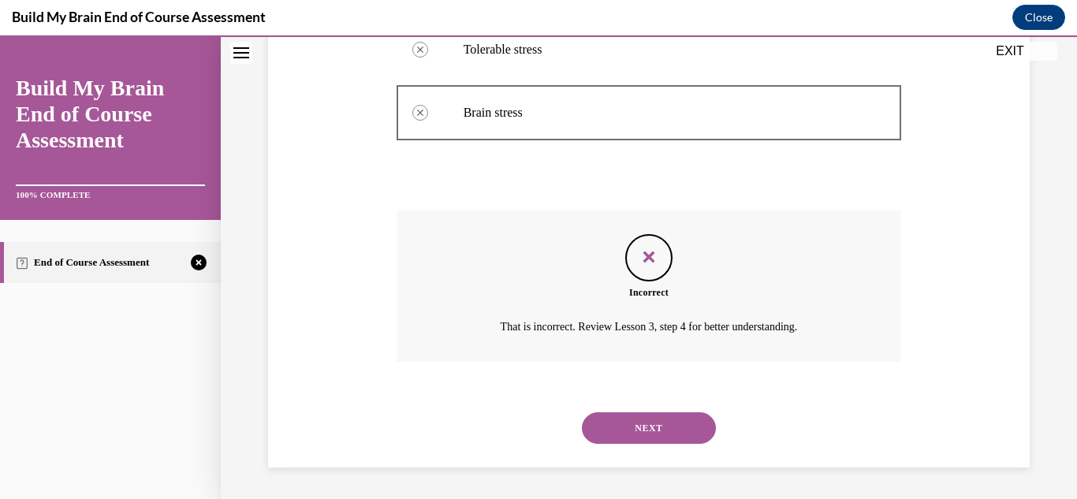
click at [631, 434] on button "NEXT" at bounding box center [649, 428] width 134 height 32
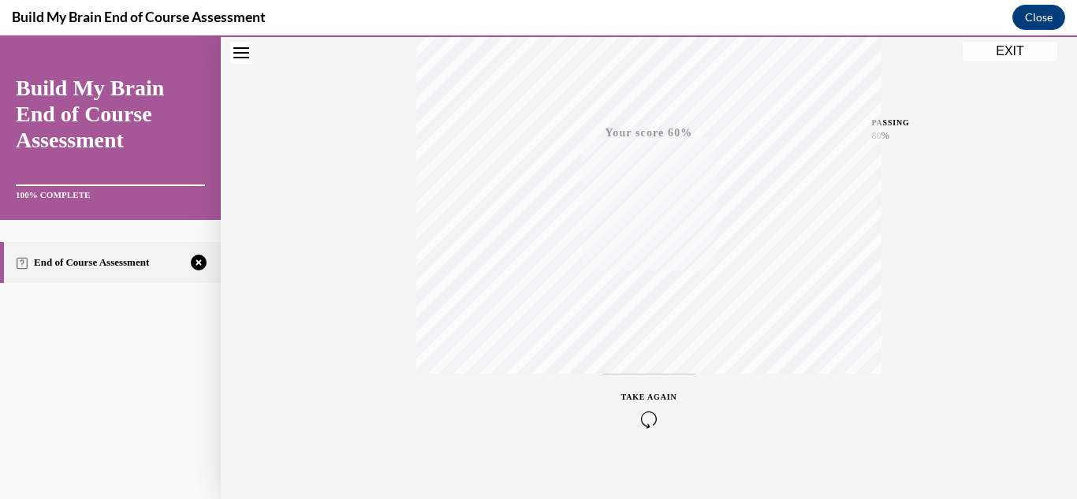
scroll to position [344, 0]
click at [650, 377] on span "TAKE AGAIN" at bounding box center [649, 380] width 56 height 9
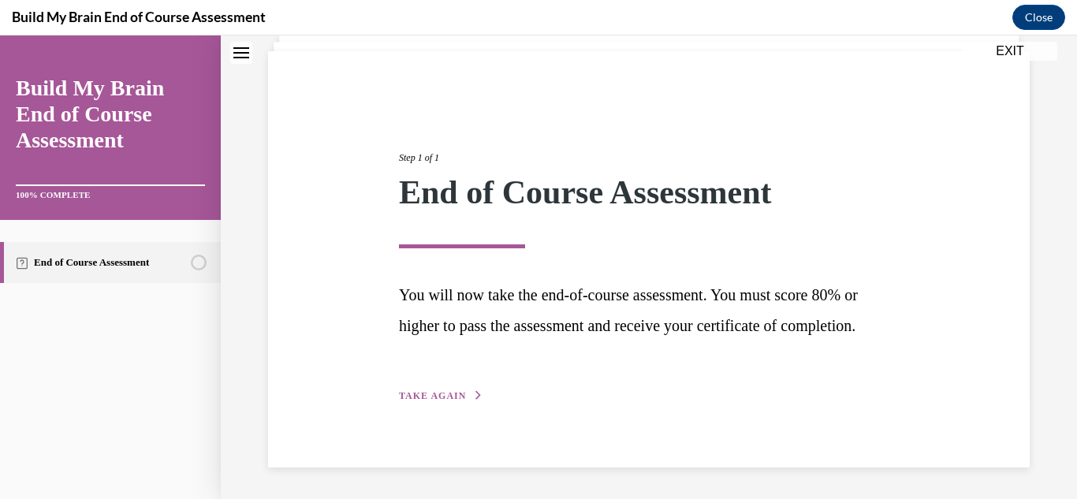
click at [430, 396] on span "TAKE AGAIN" at bounding box center [432, 395] width 67 height 11
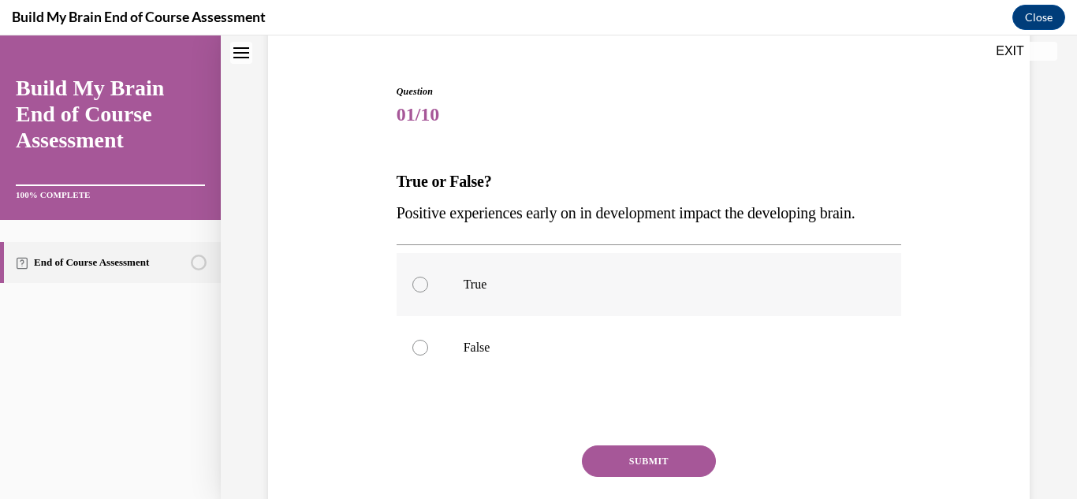
click at [423, 279] on div at bounding box center [420, 285] width 16 height 16
click at [423, 279] on input "True" at bounding box center [420, 285] width 16 height 16
radio input "true"
click at [655, 463] on button "SUBMIT" at bounding box center [649, 461] width 134 height 32
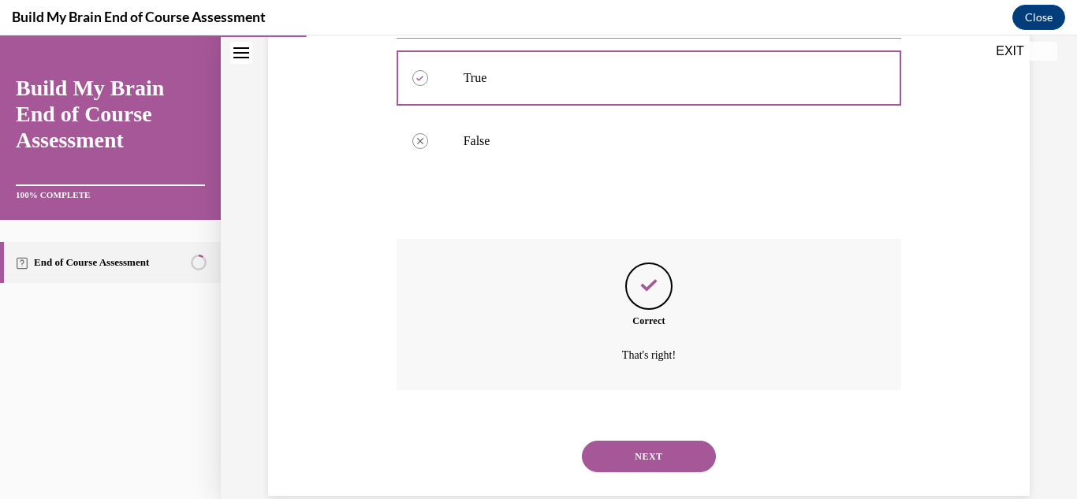
scroll to position [370, 0]
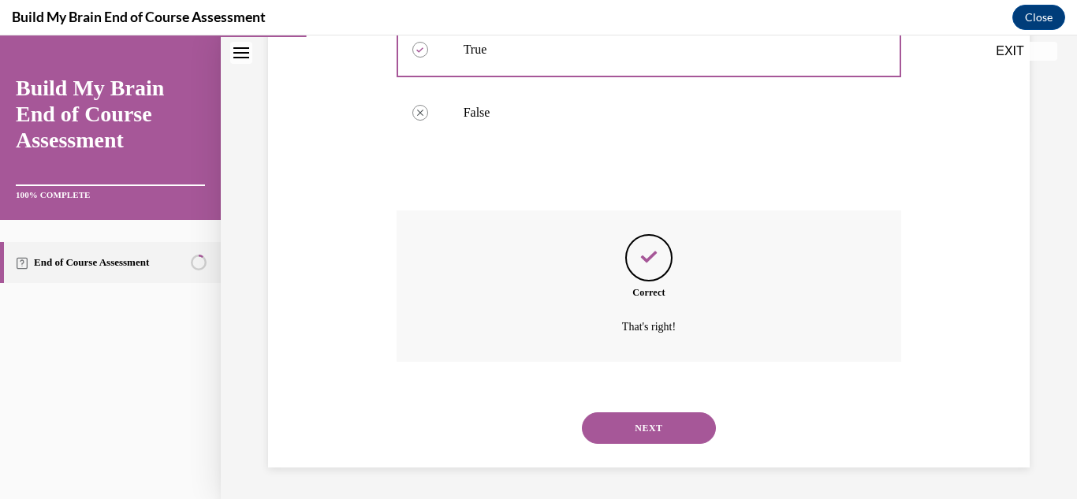
click at [650, 437] on button "NEXT" at bounding box center [649, 428] width 134 height 32
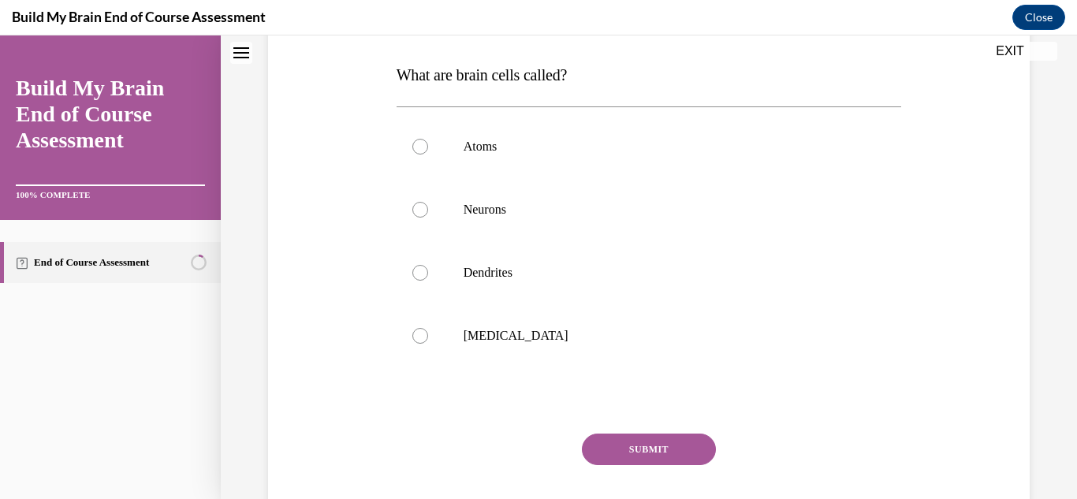
scroll to position [0, 0]
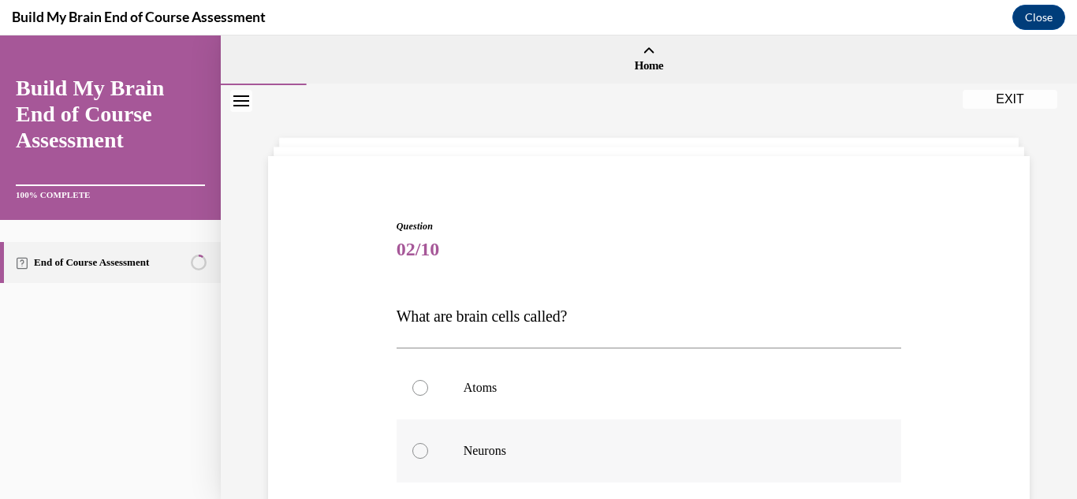
click at [416, 452] on div at bounding box center [420, 451] width 16 height 16
click at [416, 452] on input "Neurons" at bounding box center [420, 451] width 16 height 16
radio input "true"
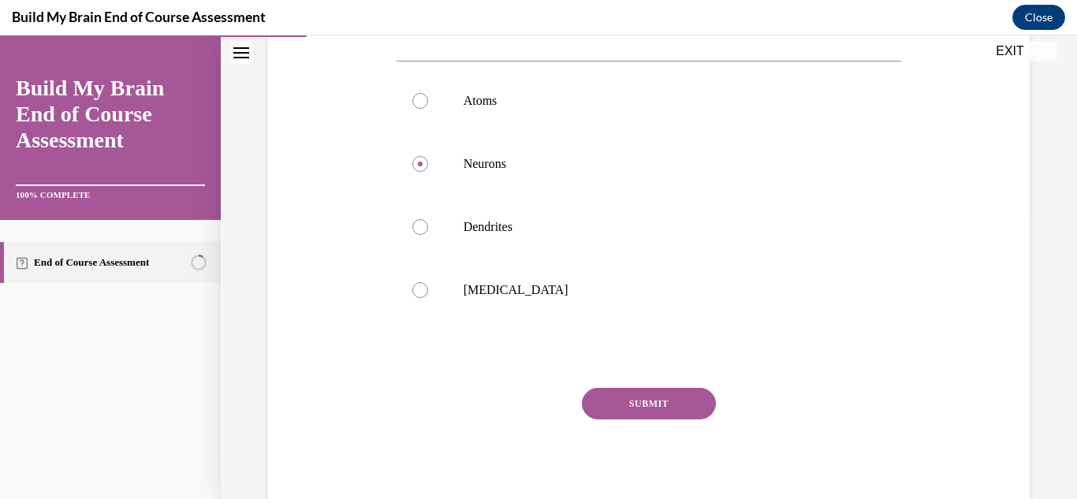
scroll to position [288, 0]
click at [694, 397] on button "SUBMIT" at bounding box center [649, 403] width 134 height 32
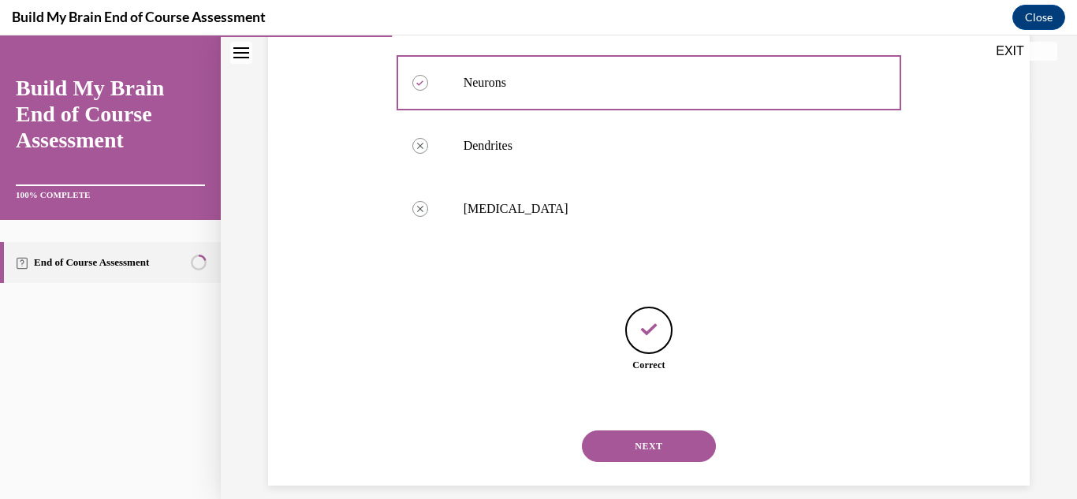
scroll to position [386, 0]
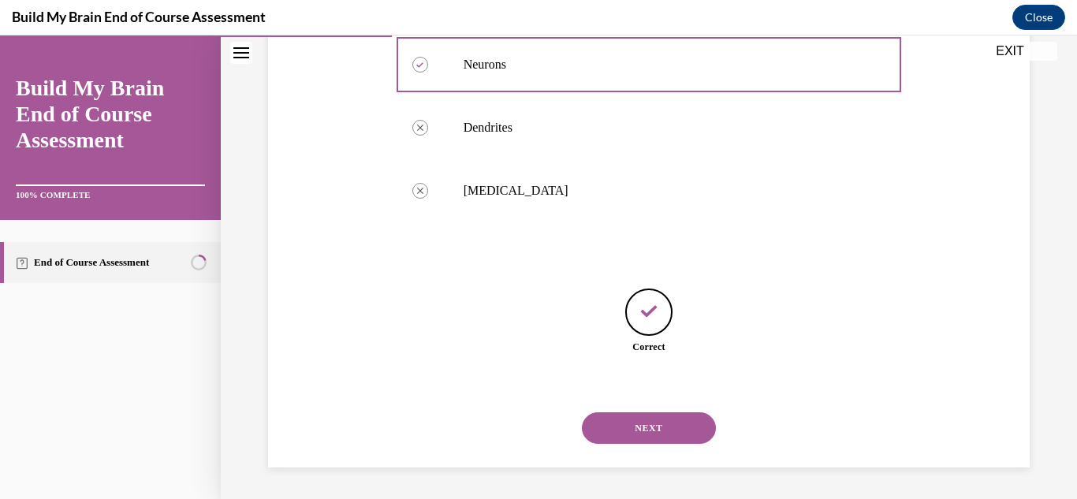
click at [668, 425] on button "NEXT" at bounding box center [649, 428] width 134 height 32
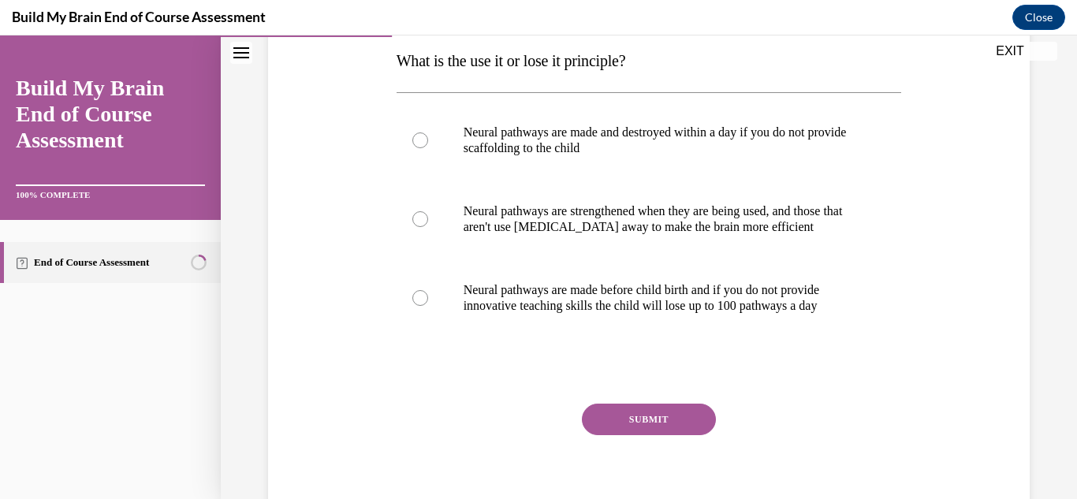
scroll to position [259, 0]
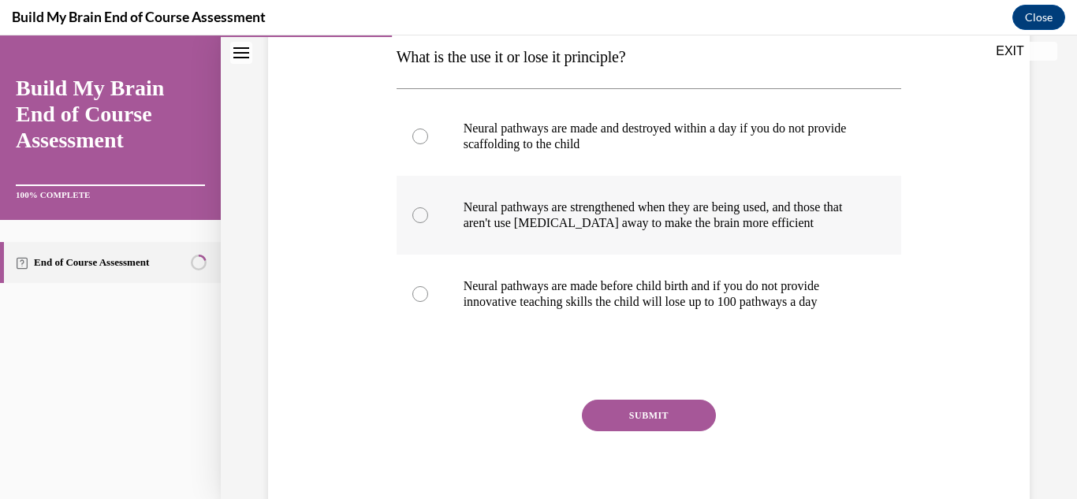
click at [424, 214] on div at bounding box center [420, 215] width 16 height 16
click at [424, 214] on input "Neural pathways are strengthened when they are being used, and those that aren'…" at bounding box center [420, 215] width 16 height 16
radio input "true"
click at [640, 415] on button "SUBMIT" at bounding box center [649, 416] width 134 height 32
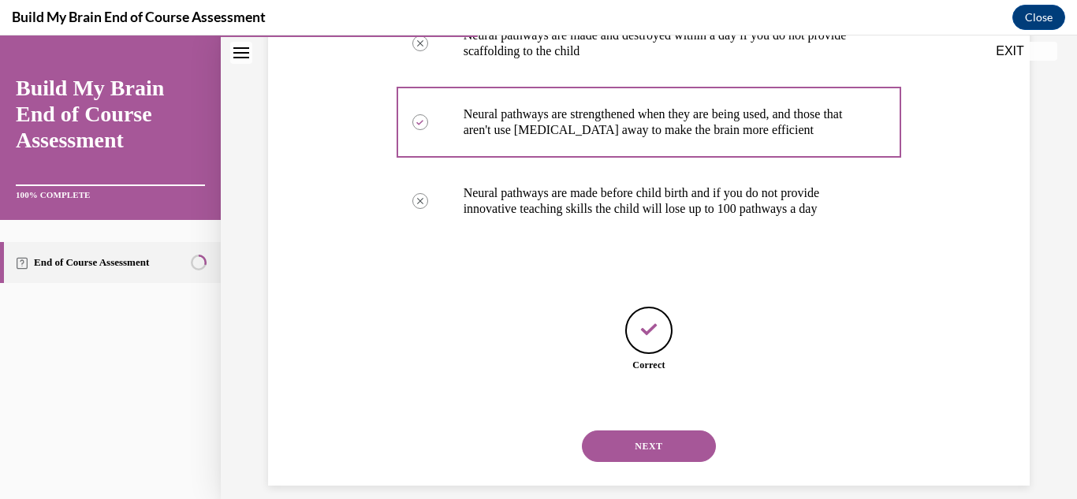
scroll to position [370, 0]
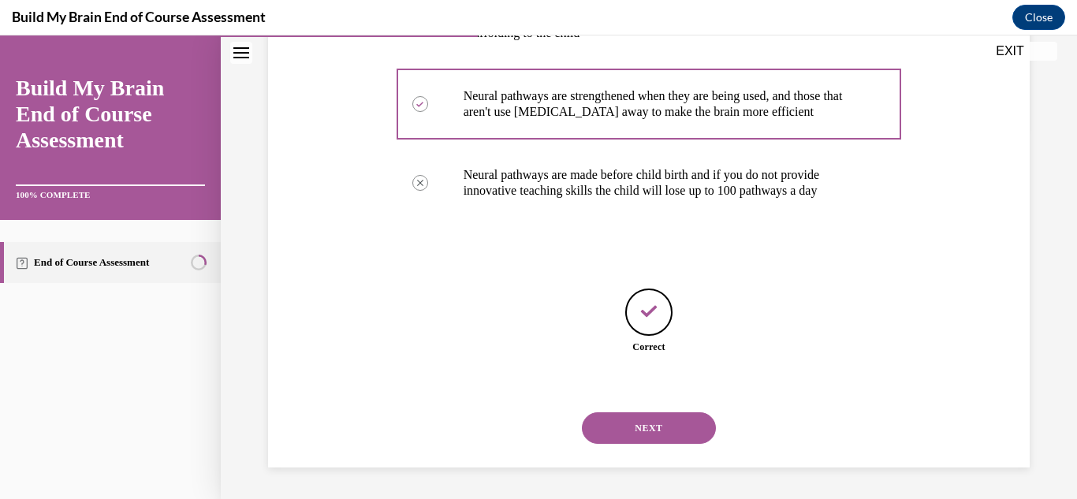
click at [642, 433] on button "NEXT" at bounding box center [649, 428] width 134 height 32
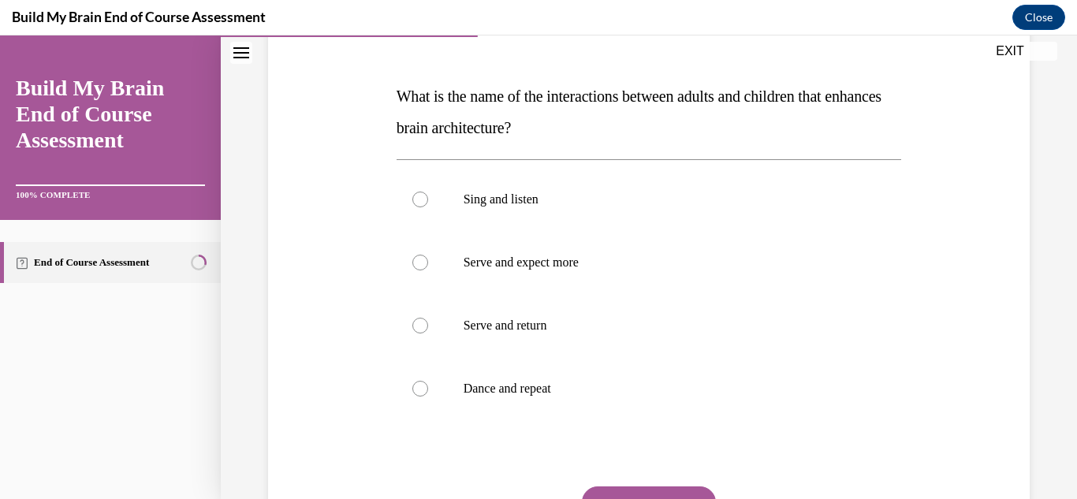
scroll to position [221, 0]
click at [420, 324] on div at bounding box center [420, 324] width 16 height 16
click at [420, 324] on input "Serve and return" at bounding box center [420, 324] width 16 height 16
radio input "true"
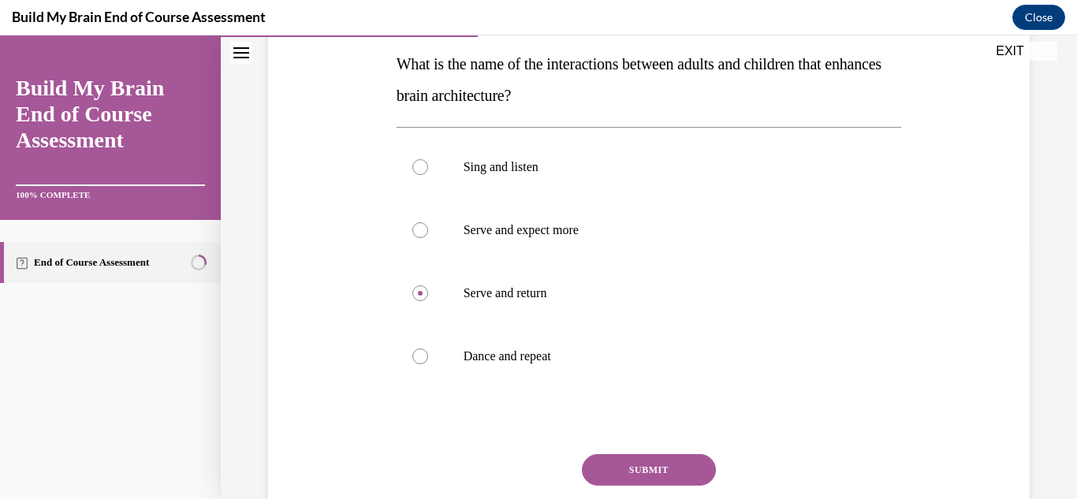
scroll to position [258, 0]
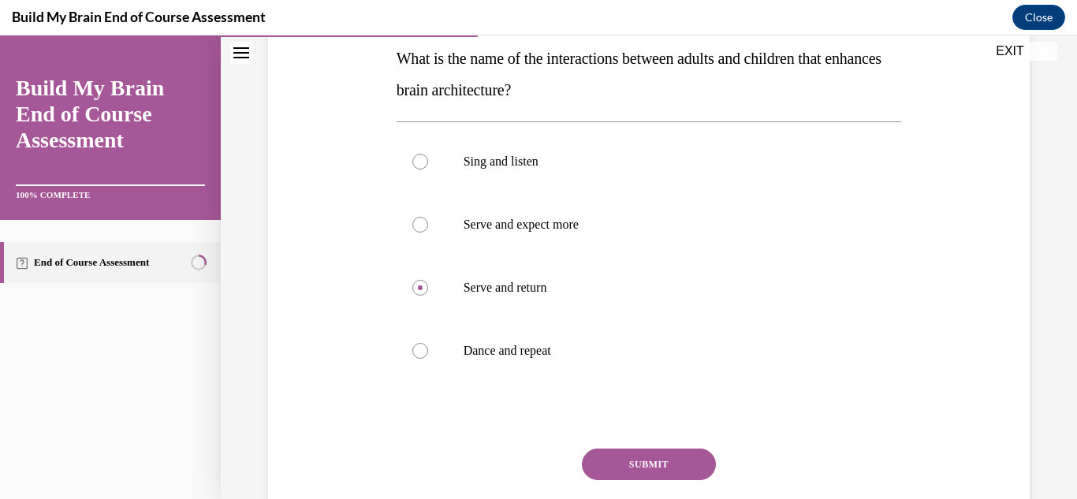
click at [623, 464] on button "SUBMIT" at bounding box center [649, 465] width 134 height 32
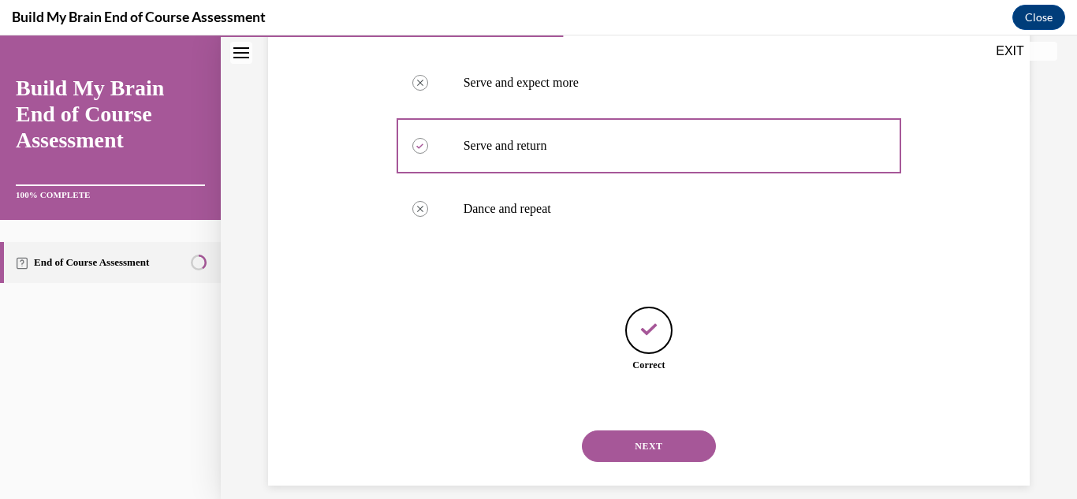
scroll to position [418, 0]
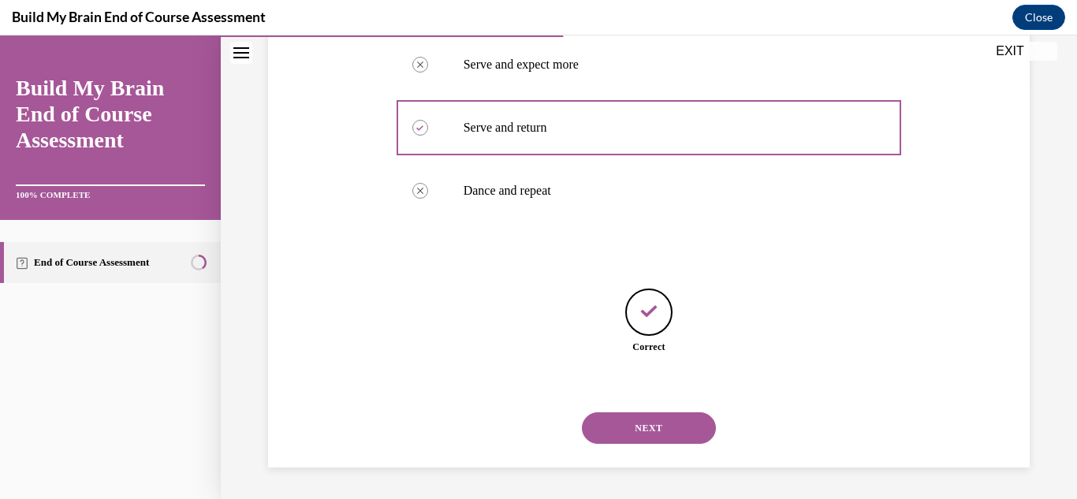
click at [644, 437] on button "NEXT" at bounding box center [649, 428] width 134 height 32
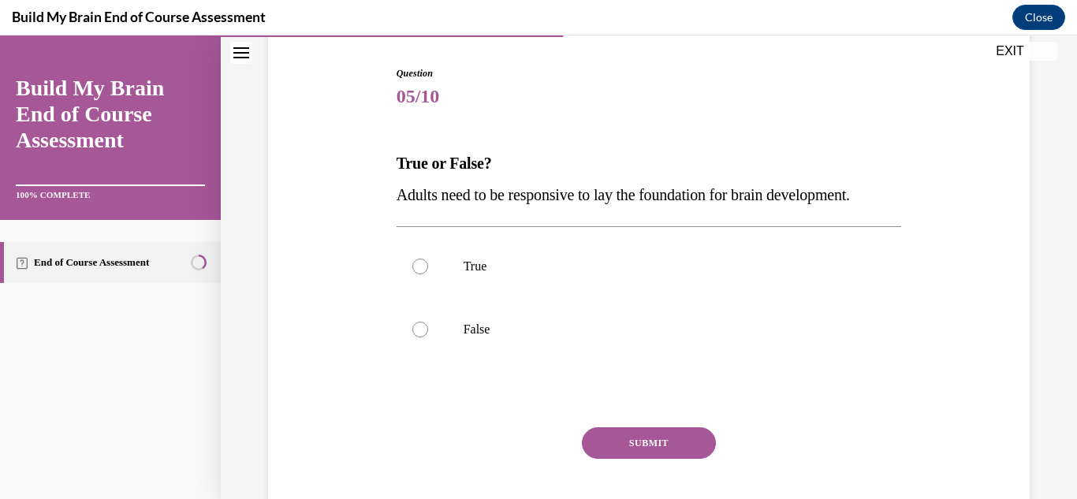
scroll to position [170, 0]
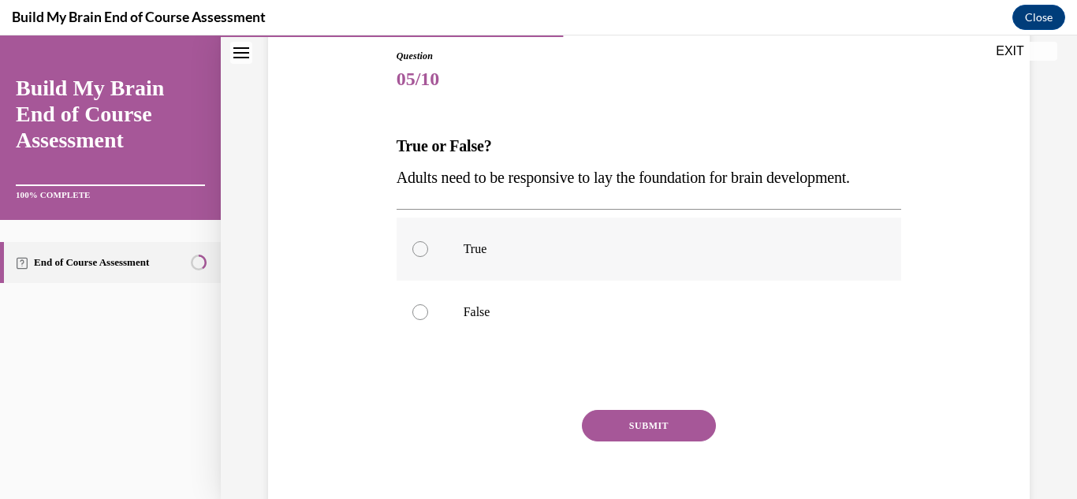
click at [419, 252] on div at bounding box center [420, 249] width 16 height 16
click at [419, 252] on input "True" at bounding box center [420, 249] width 16 height 16
radio input "true"
click at [627, 434] on button "SUBMIT" at bounding box center [649, 426] width 134 height 32
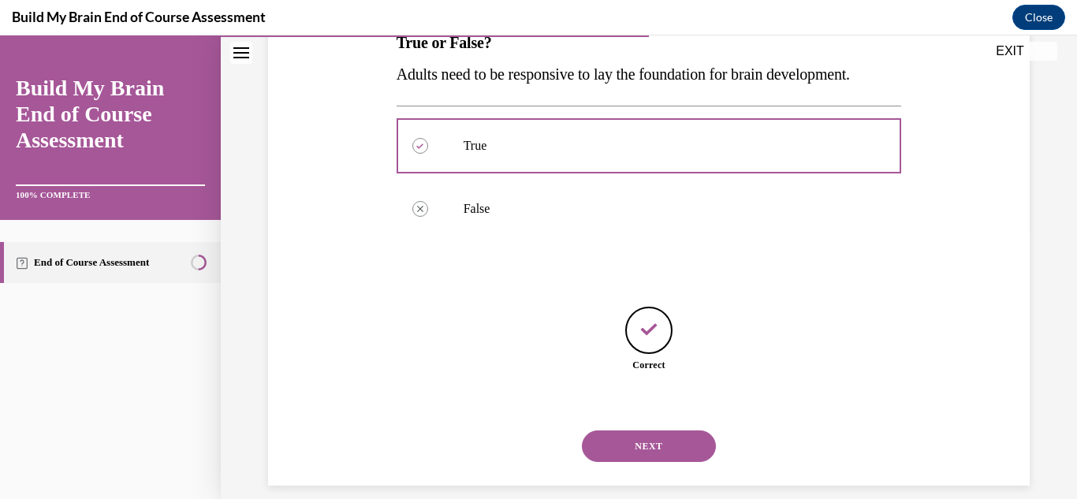
scroll to position [292, 0]
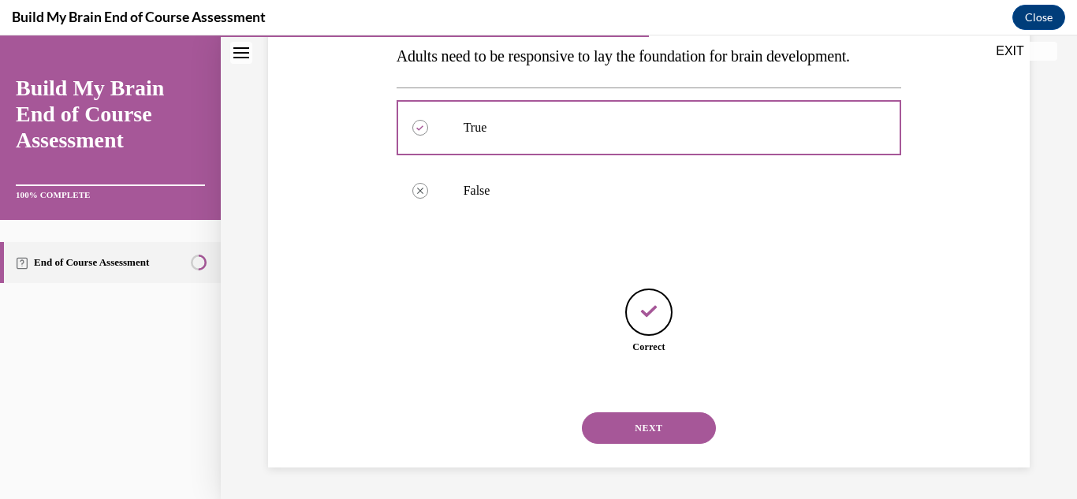
click at [629, 432] on button "NEXT" at bounding box center [649, 428] width 134 height 32
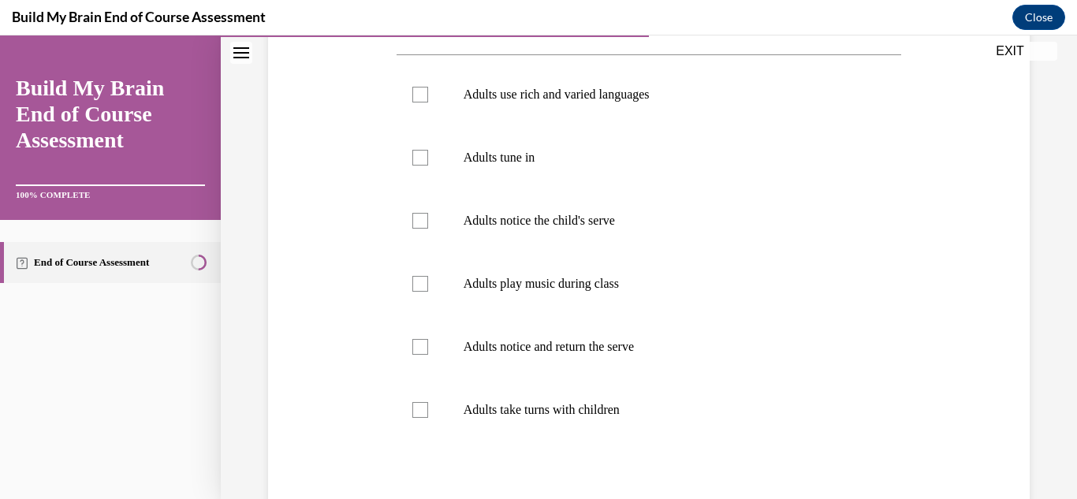
scroll to position [307, 0]
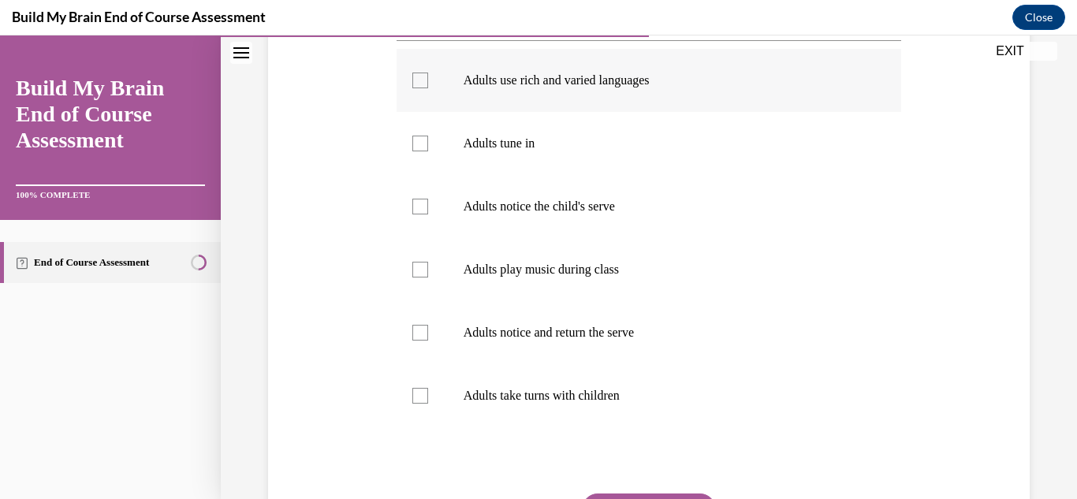
click at [423, 86] on div at bounding box center [420, 81] width 16 height 16
click at [423, 86] on input "Adults use rich and varied languages" at bounding box center [420, 81] width 16 height 16
checkbox input "true"
click at [419, 140] on div at bounding box center [420, 144] width 16 height 16
click at [419, 140] on input "Adults tune in" at bounding box center [420, 144] width 16 height 16
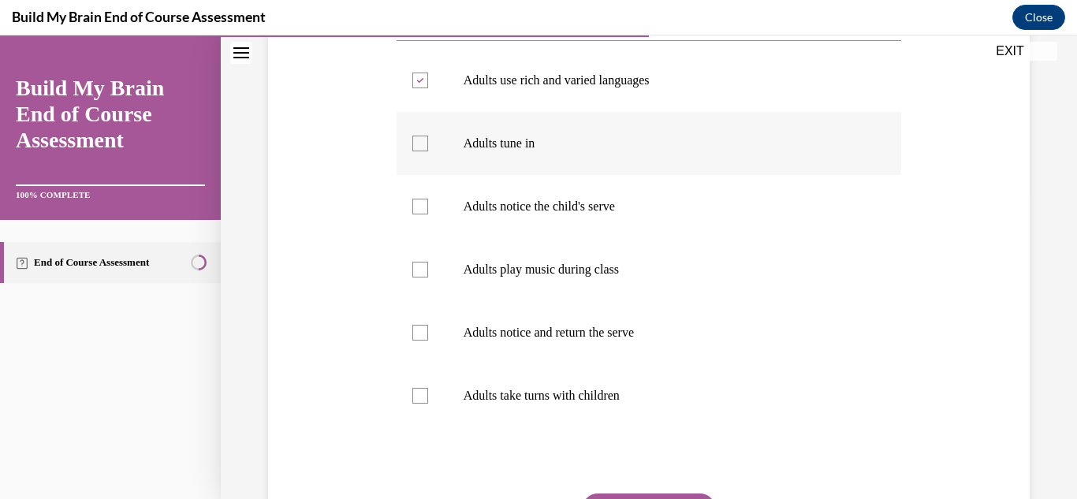
checkbox input "true"
click at [426, 205] on div at bounding box center [420, 207] width 16 height 16
click at [426, 205] on input "Adults notice the child's serve" at bounding box center [420, 207] width 16 height 16
checkbox input "true"
click at [419, 337] on div at bounding box center [420, 333] width 16 height 16
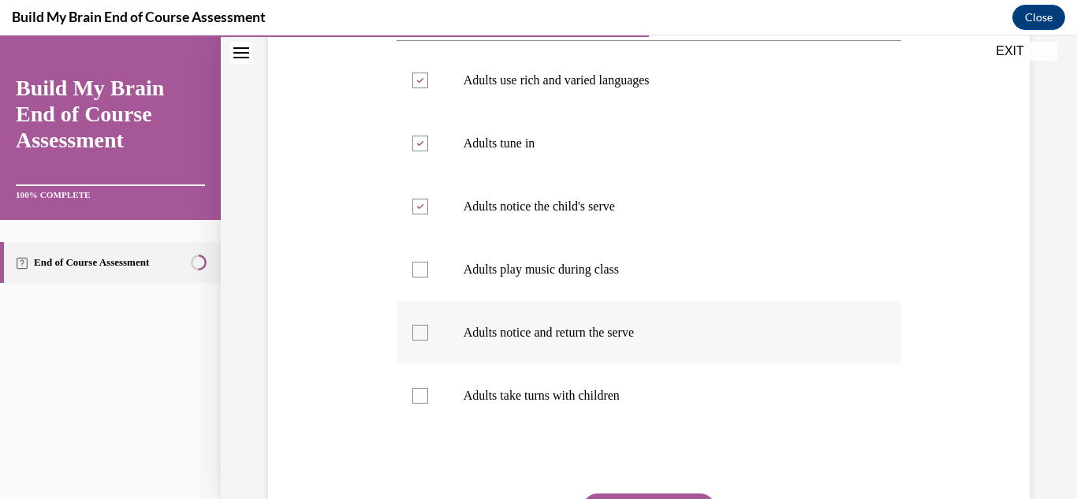
click at [419, 337] on input "Adults notice and return the serve" at bounding box center [420, 333] width 16 height 16
checkbox input "true"
click at [418, 400] on div at bounding box center [420, 396] width 16 height 16
click at [418, 400] on input "Adults take turns with children" at bounding box center [420, 396] width 16 height 16
checkbox input "true"
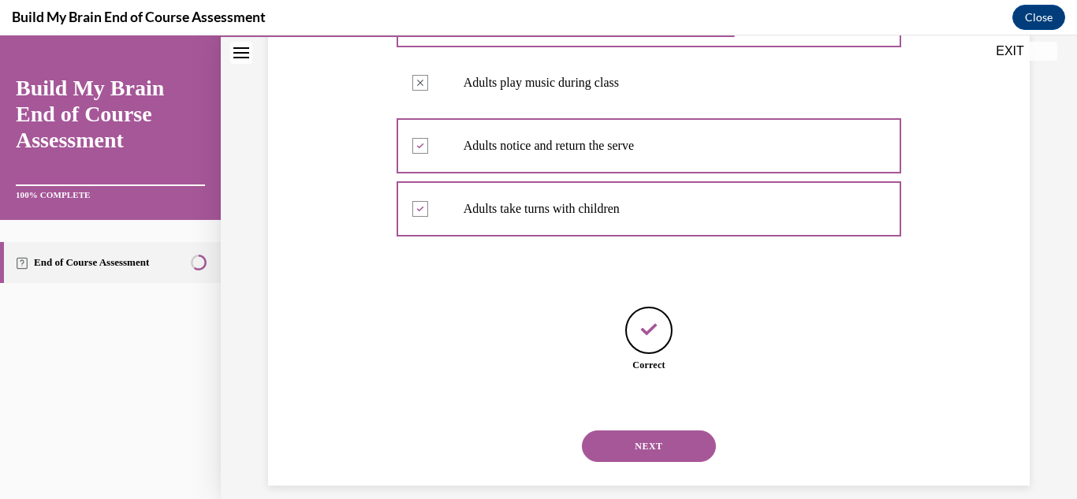
scroll to position [512, 0]
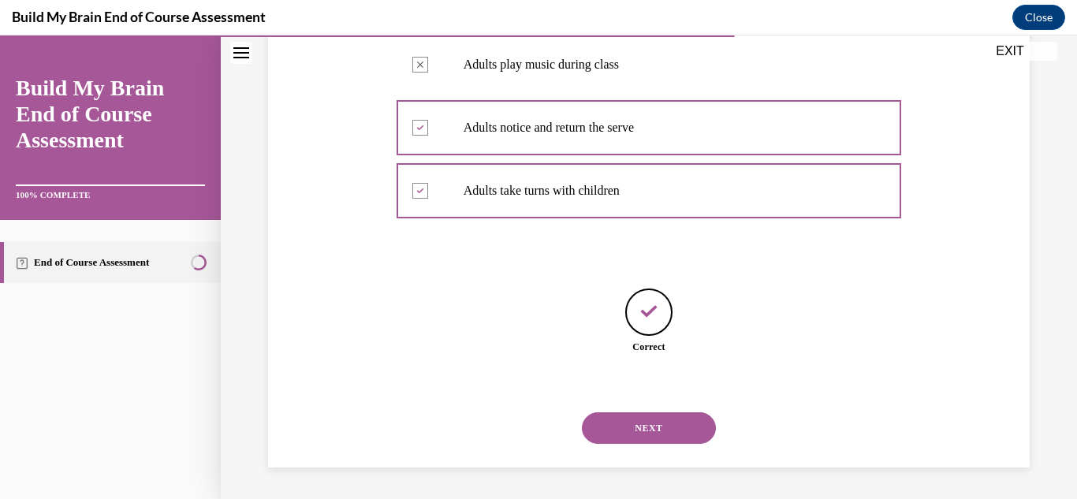
click at [639, 437] on button "NEXT" at bounding box center [649, 428] width 134 height 32
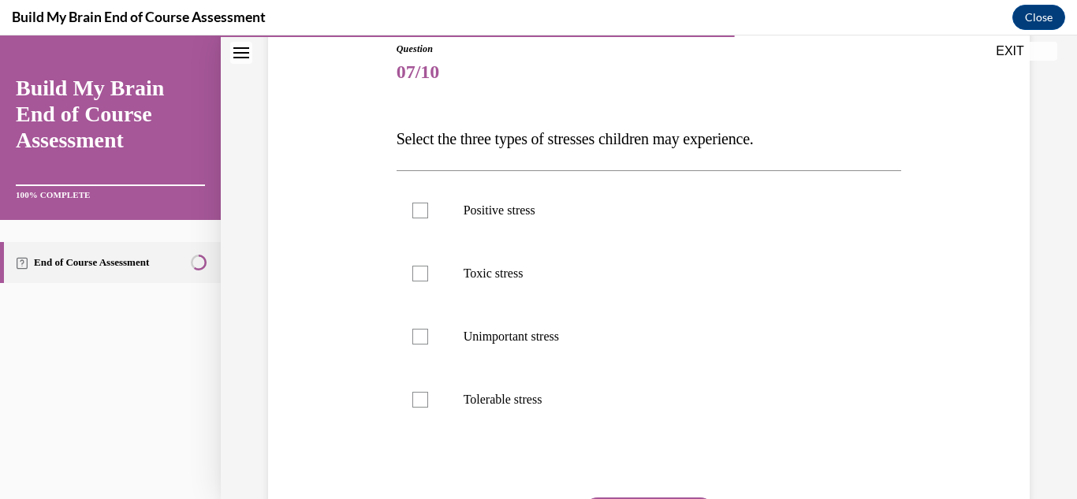
scroll to position [179, 0]
click at [415, 215] on div at bounding box center [420, 209] width 16 height 16
click at [415, 215] on input "Positive stress" at bounding box center [420, 209] width 16 height 16
checkbox input "true"
click at [410, 274] on label "Toxic stress" at bounding box center [648, 271] width 505 height 63
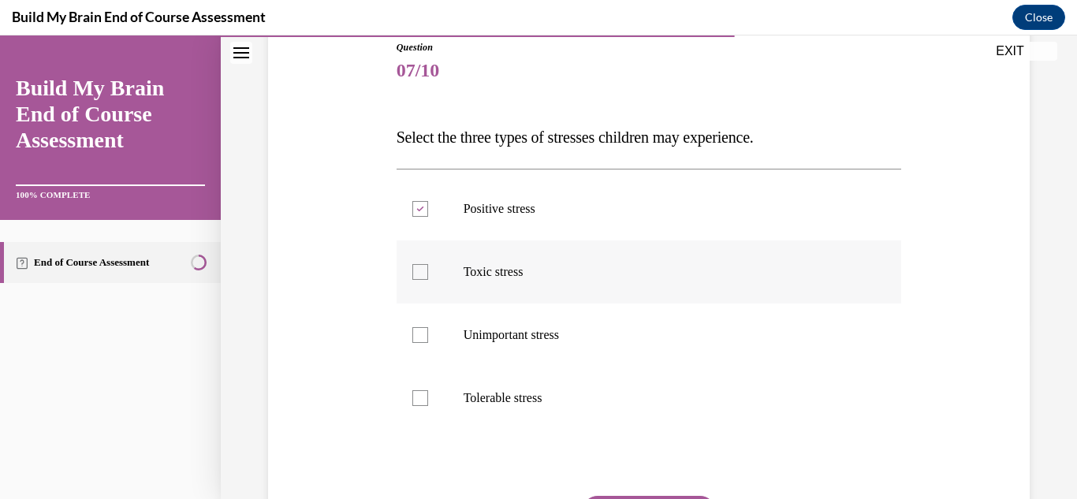
click at [412, 274] on input "Toxic stress" at bounding box center [420, 272] width 16 height 16
checkbox input "true"
click at [424, 394] on div at bounding box center [420, 398] width 16 height 16
click at [424, 394] on input "Tolerable stress" at bounding box center [420, 398] width 16 height 16
checkbox input "true"
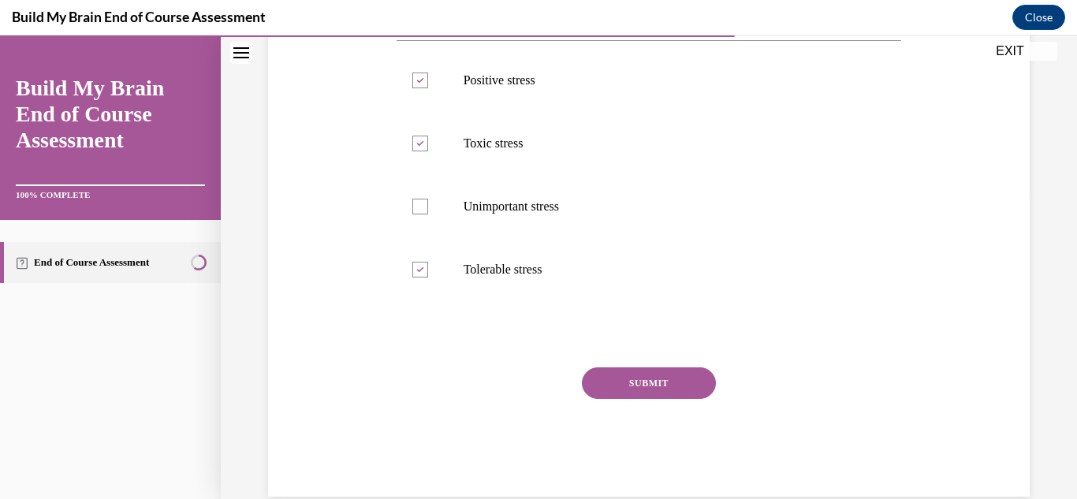
scroll to position [310, 0]
click at [682, 379] on button "SUBMIT" at bounding box center [649, 381] width 134 height 32
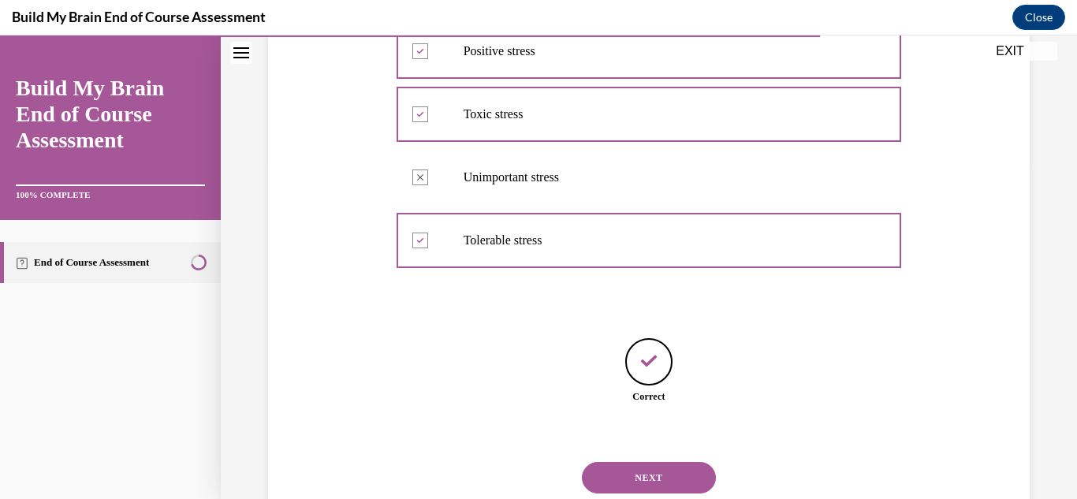
scroll to position [386, 0]
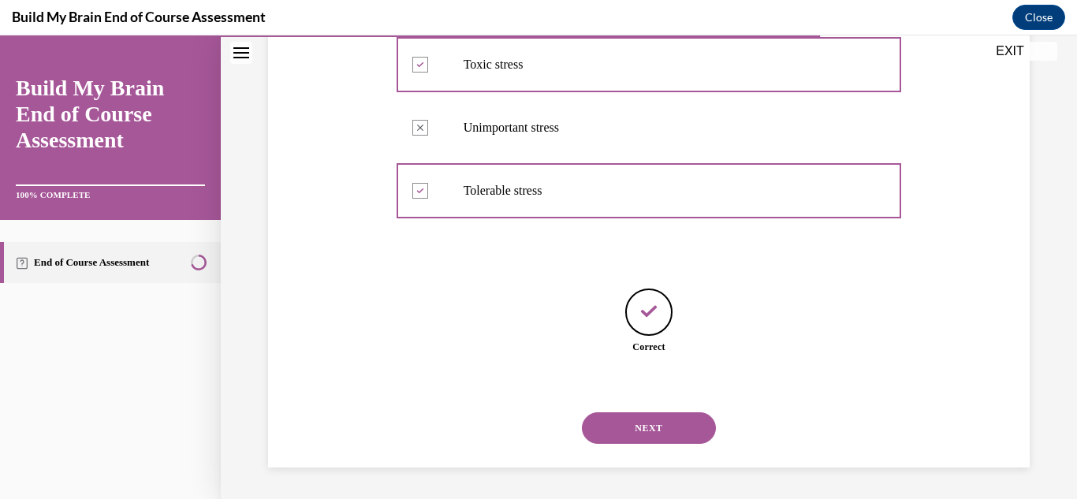
click at [643, 434] on button "NEXT" at bounding box center [649, 428] width 134 height 32
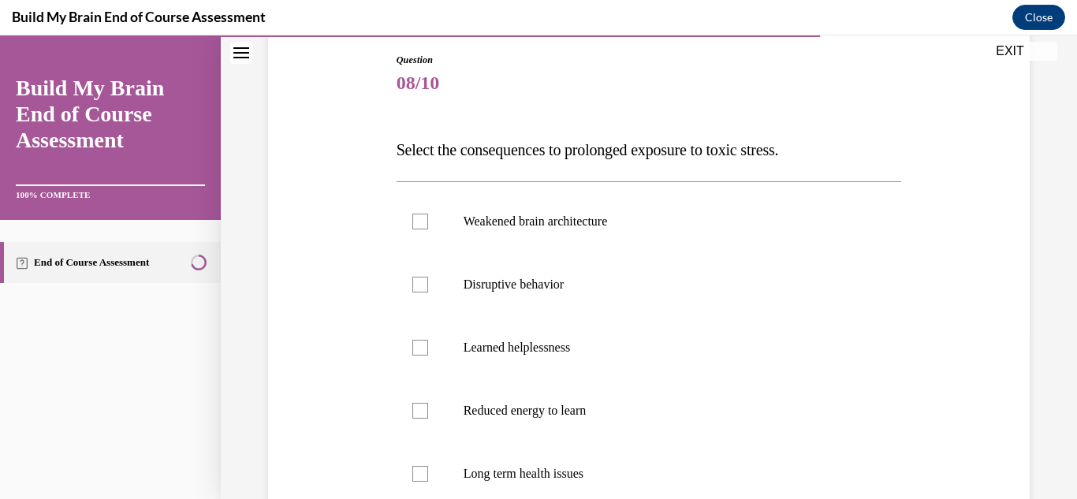
scroll to position [175, 0]
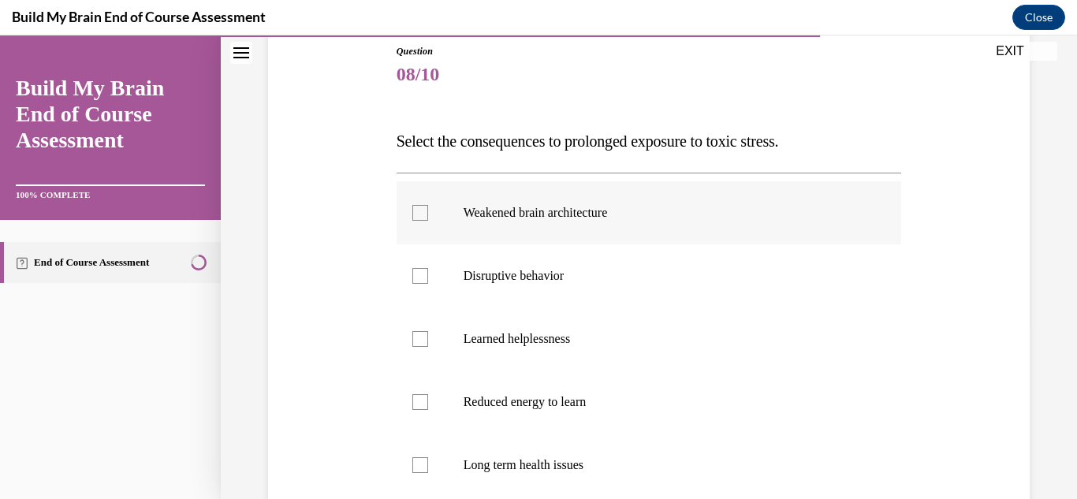
click at [420, 222] on label "Weakened brain architecture" at bounding box center [648, 212] width 505 height 63
click at [420, 221] on input "Weakened brain architecture" at bounding box center [420, 213] width 16 height 16
checkbox input "true"
click at [421, 279] on div at bounding box center [420, 276] width 16 height 16
click at [421, 279] on input "Disruptive behavior" at bounding box center [420, 276] width 16 height 16
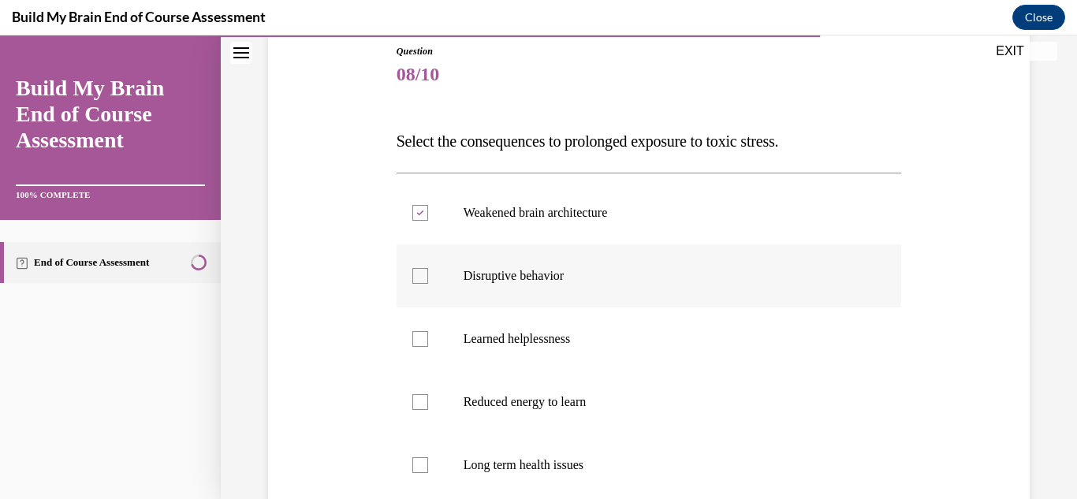
checkbox input "true"
click at [420, 407] on div at bounding box center [420, 402] width 16 height 16
click at [420, 407] on input "Reduced energy to learn" at bounding box center [420, 402] width 16 height 16
checkbox input "true"
click at [419, 468] on div at bounding box center [420, 465] width 16 height 16
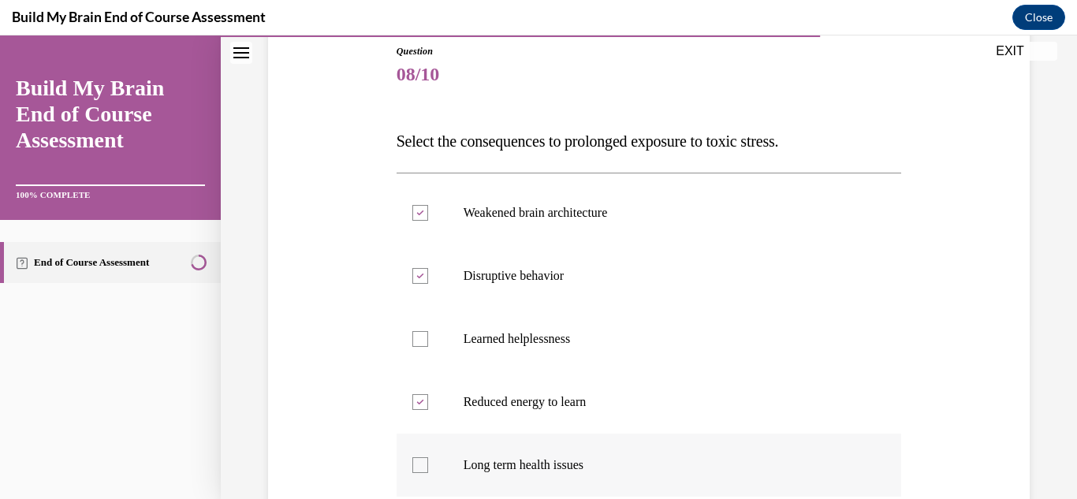
click at [419, 468] on input "Long term health issues" at bounding box center [420, 465] width 16 height 16
checkbox input "true"
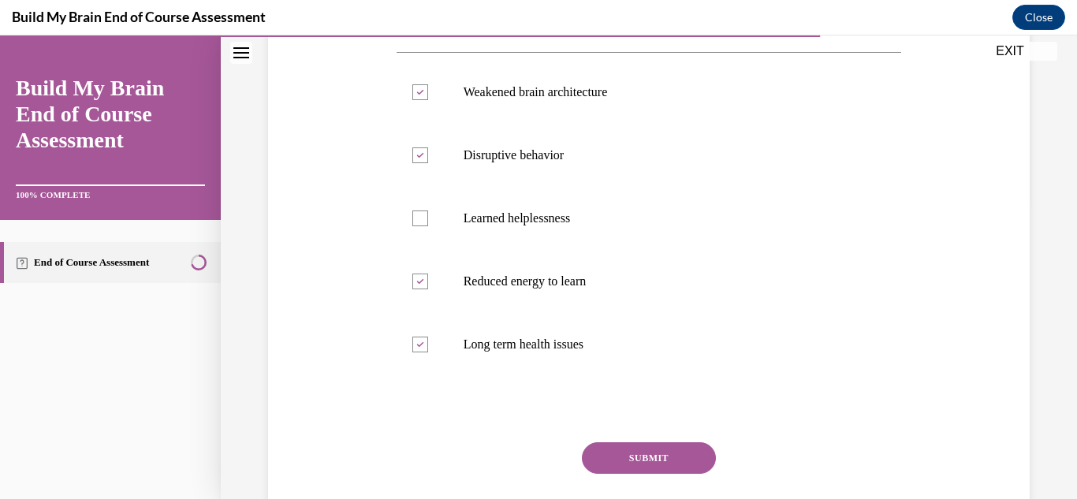
scroll to position [333, 0]
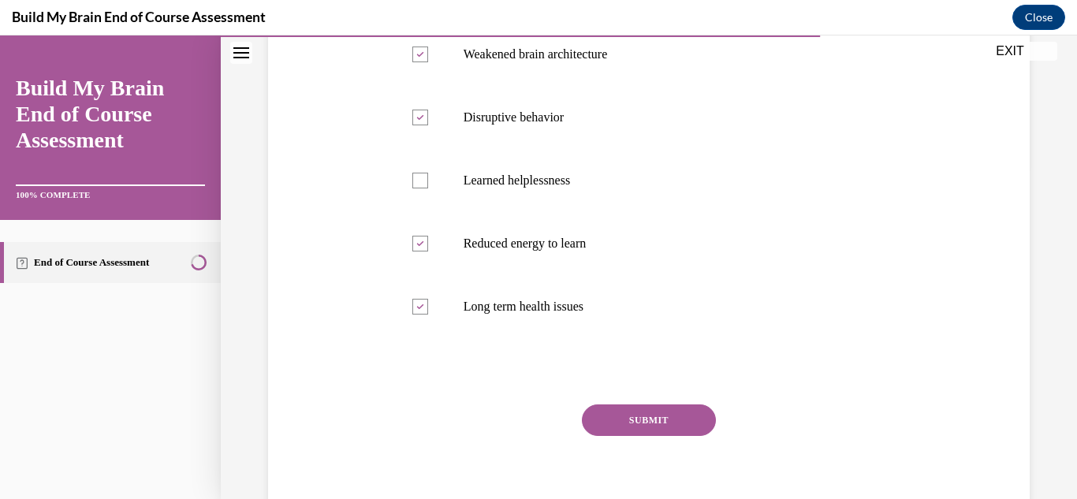
click at [684, 423] on button "SUBMIT" at bounding box center [649, 420] width 134 height 32
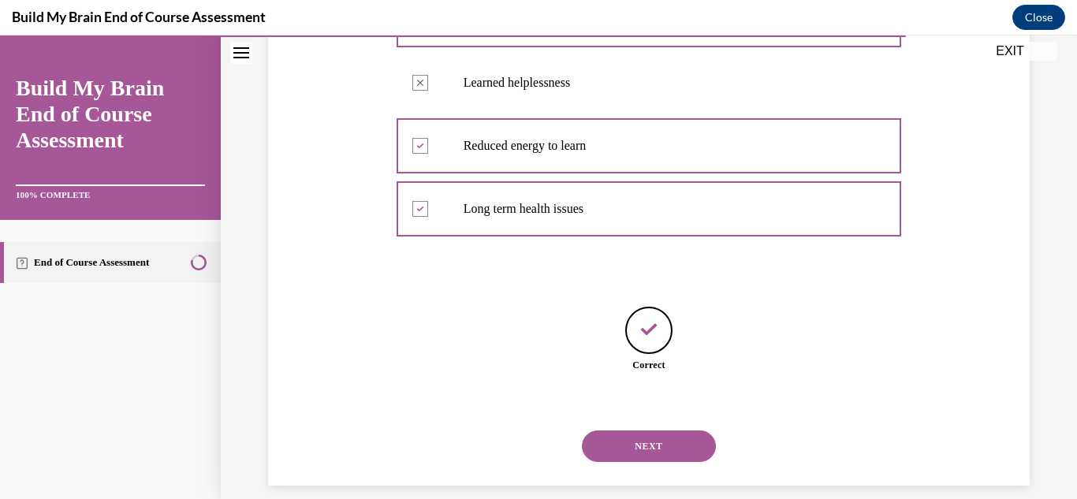
scroll to position [449, 0]
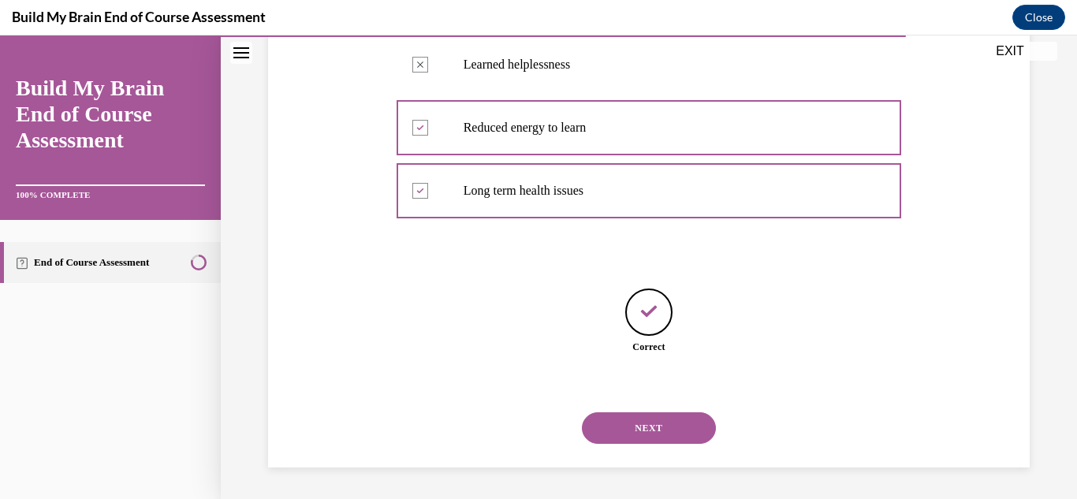
click at [677, 432] on button "NEXT" at bounding box center [649, 428] width 134 height 32
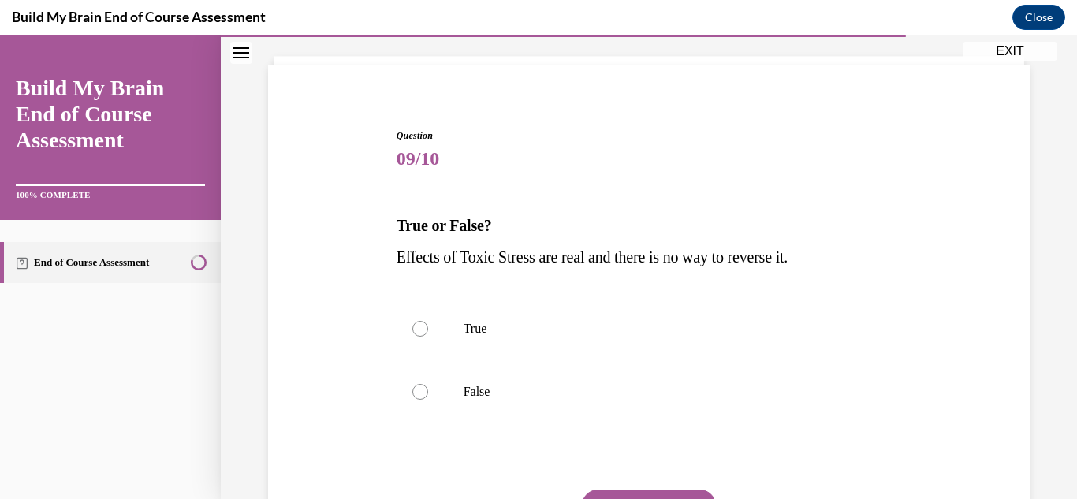
scroll to position [94, 0]
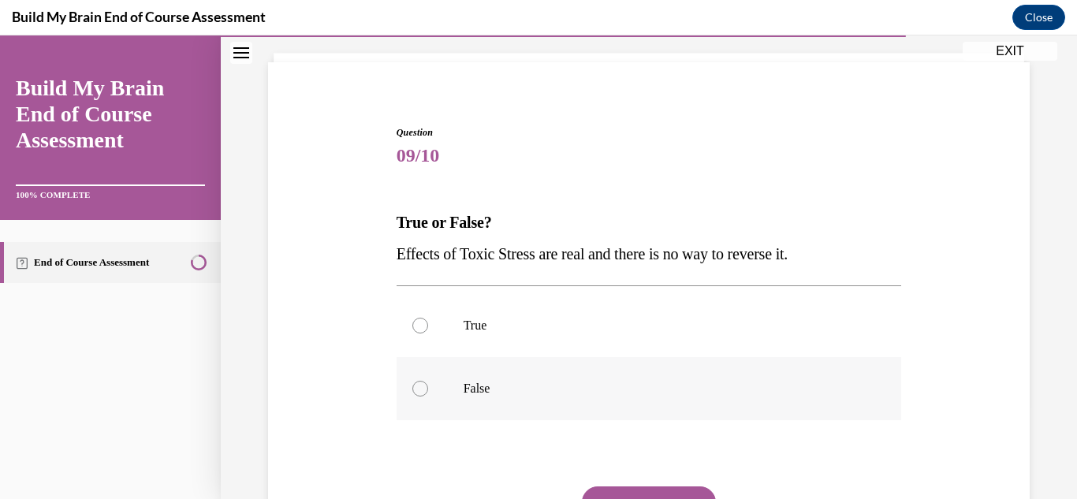
click at [421, 390] on div at bounding box center [420, 389] width 16 height 16
click at [421, 390] on input "False" at bounding box center [420, 389] width 16 height 16
radio input "true"
click at [617, 495] on button "SUBMIT" at bounding box center [649, 502] width 134 height 32
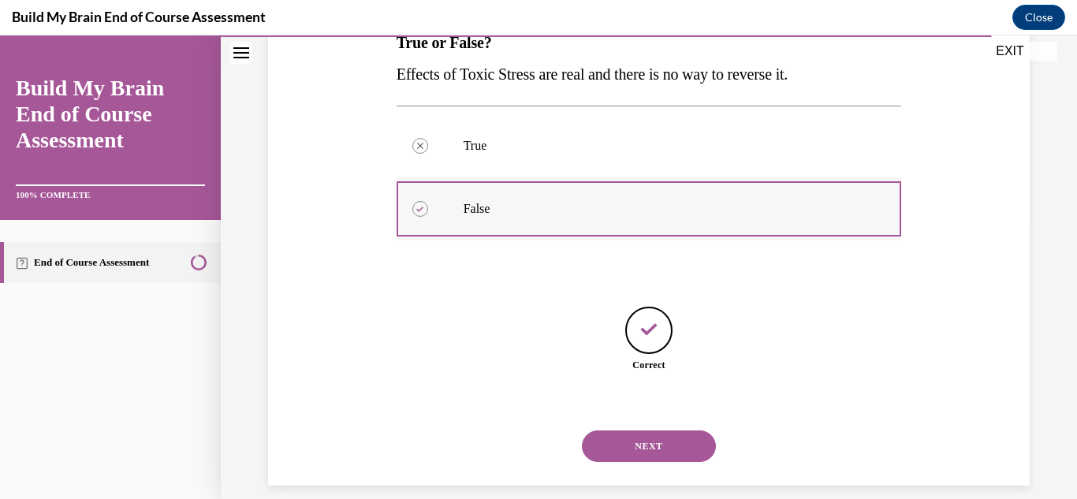
scroll to position [292, 0]
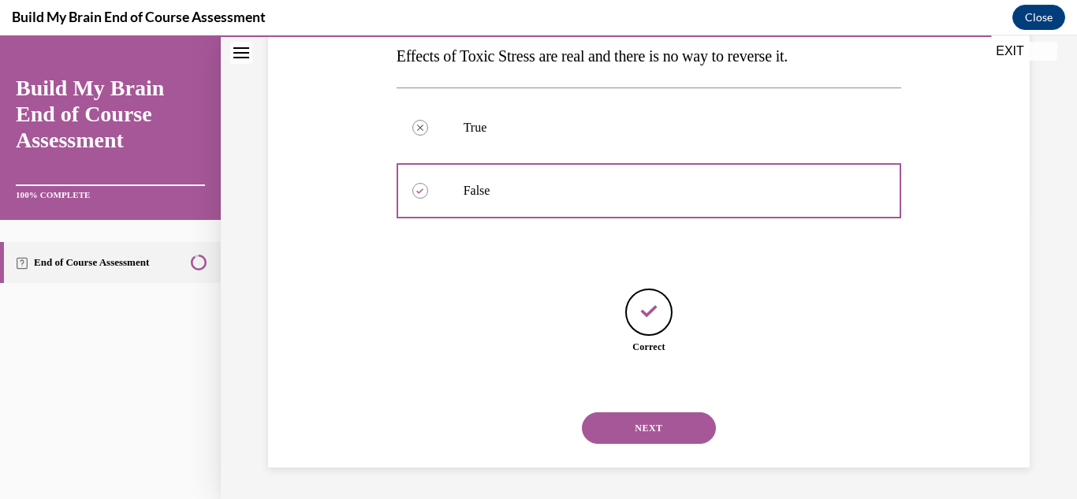
click at [630, 425] on button "NEXT" at bounding box center [649, 428] width 134 height 32
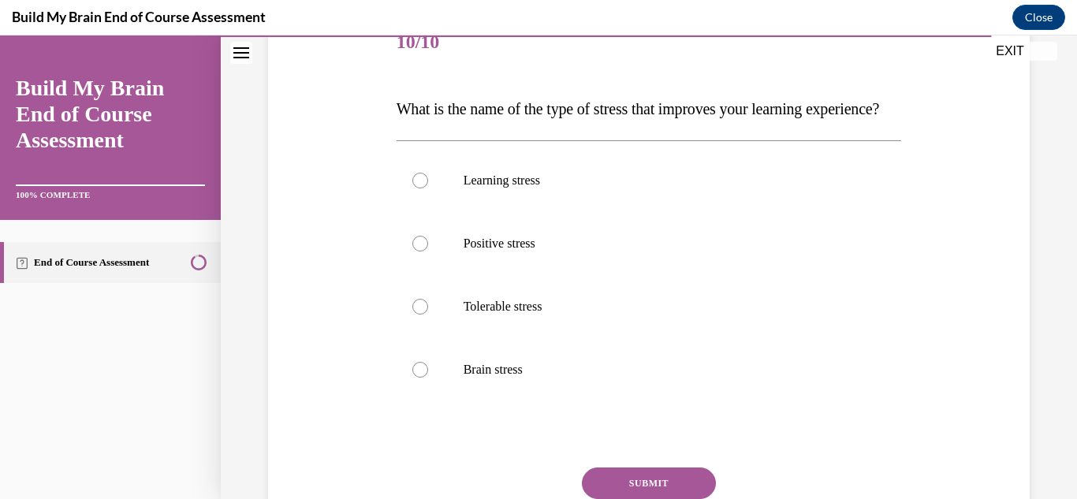
scroll to position [219, 0]
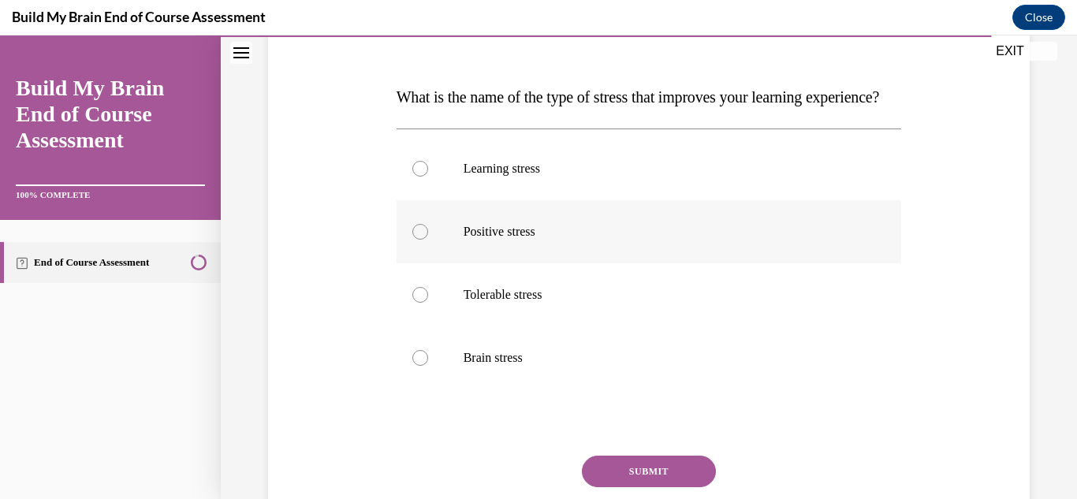
click at [421, 240] on div at bounding box center [420, 232] width 16 height 16
click at [421, 240] on input "Positive stress" at bounding box center [420, 232] width 16 height 16
radio input "true"
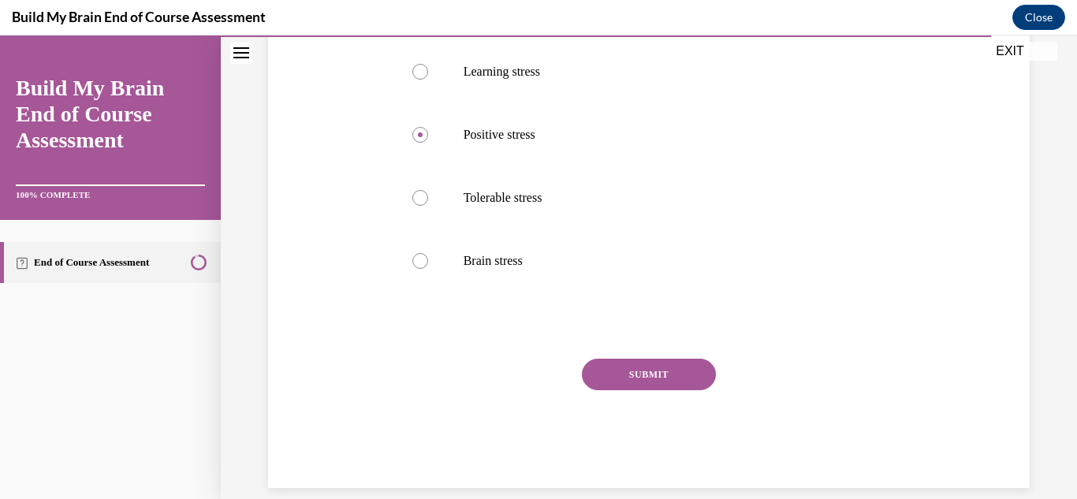
scroll to position [319, 0]
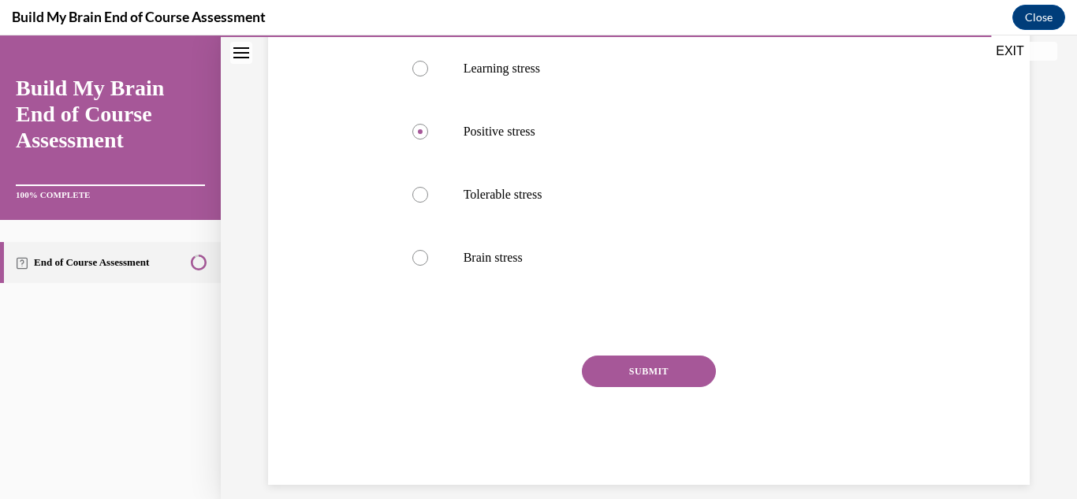
click at [647, 387] on button "SUBMIT" at bounding box center [649, 372] width 134 height 32
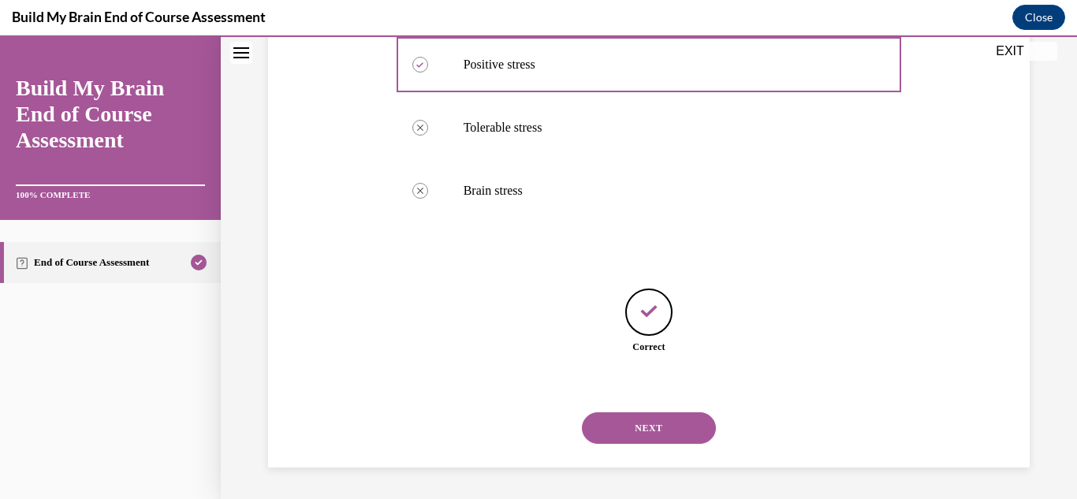
scroll to position [418, 0]
click at [642, 423] on button "NEXT" at bounding box center [649, 428] width 134 height 32
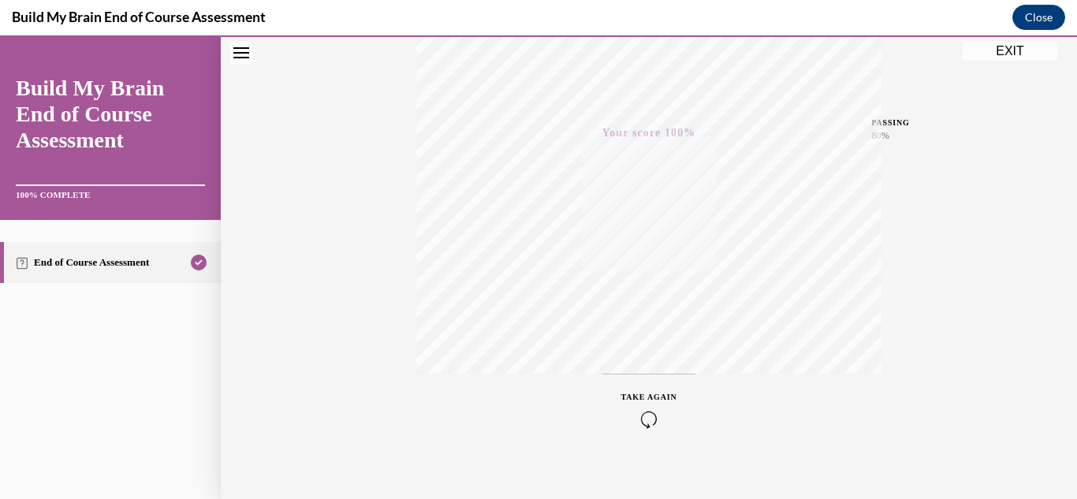
scroll to position [344, 0]
click at [1005, 55] on button "EXIT" at bounding box center [1009, 51] width 95 height 19
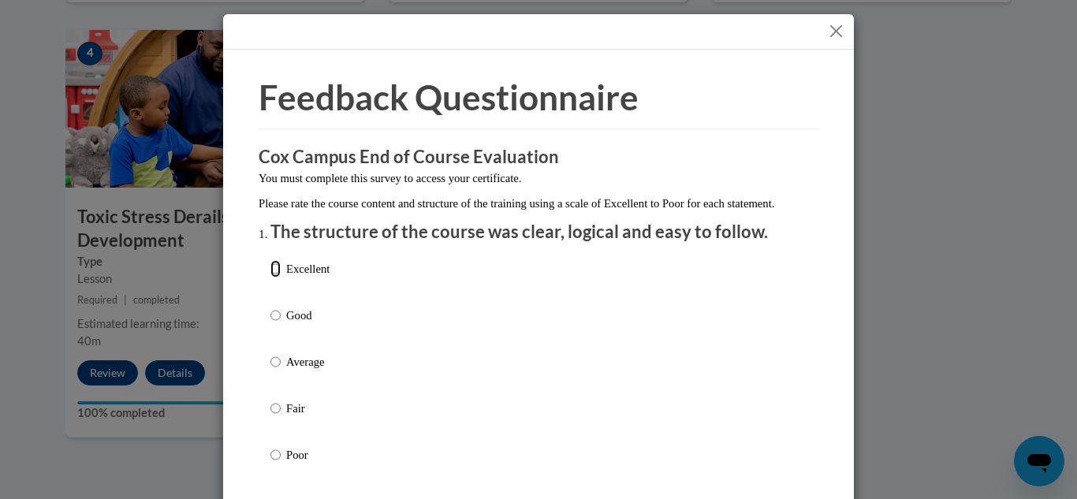
click at [275, 277] on input "Excellent" at bounding box center [275, 268] width 10 height 17
radio input "true"
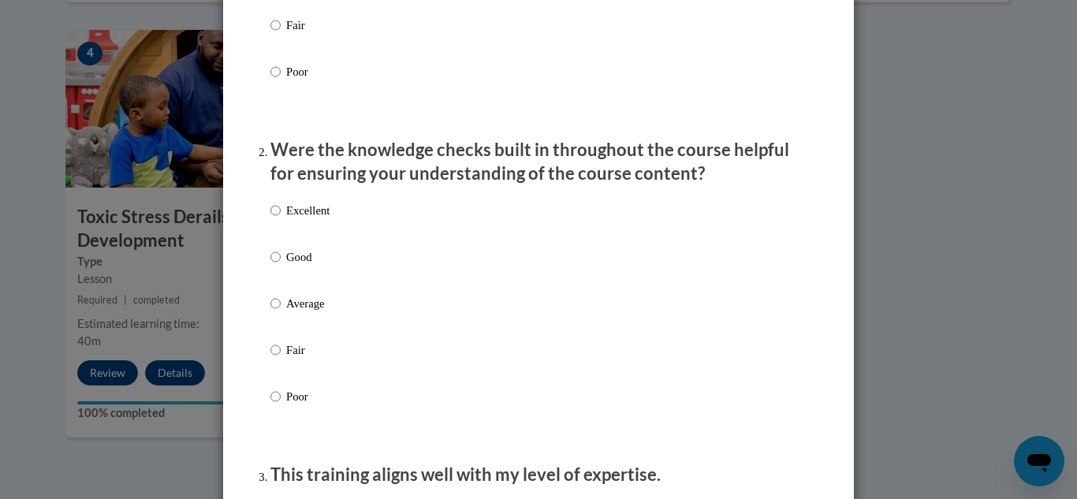
scroll to position [404, 0]
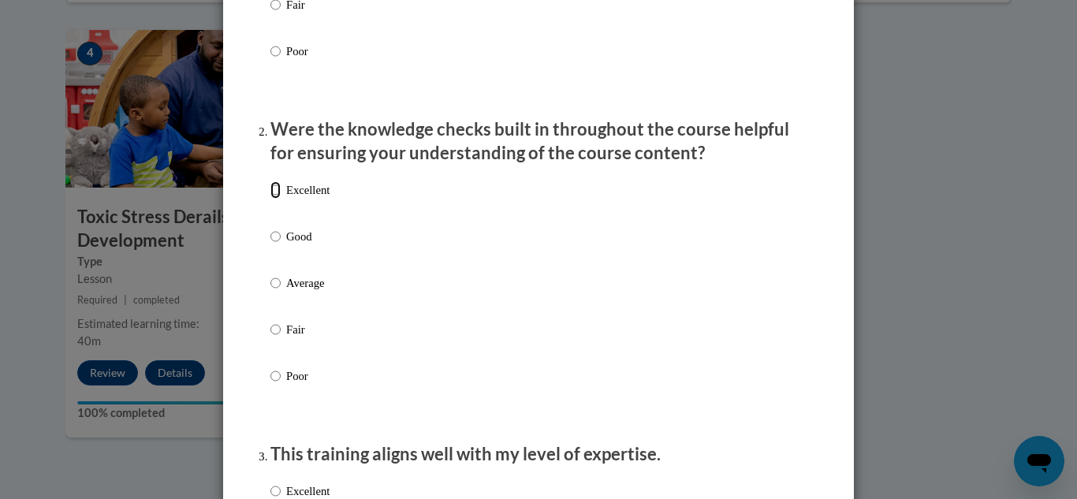
click at [276, 199] on input "Excellent" at bounding box center [275, 189] width 10 height 17
radio input "true"
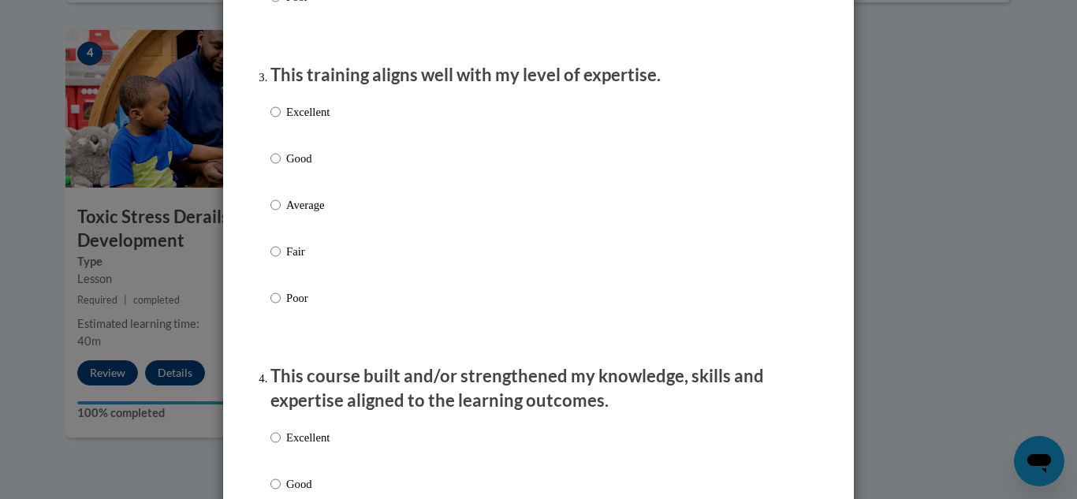
scroll to position [809, 0]
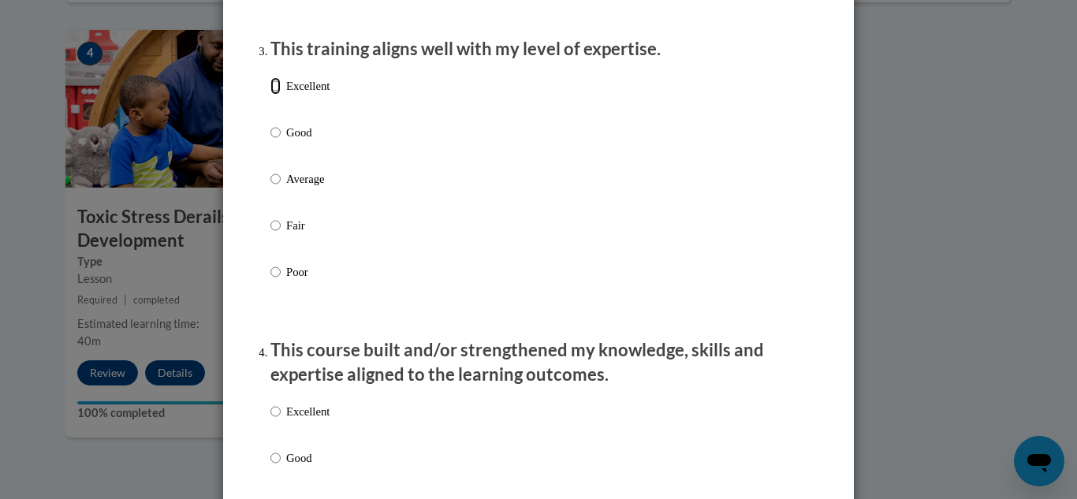
click at [277, 95] on input "Excellent" at bounding box center [275, 85] width 10 height 17
radio input "true"
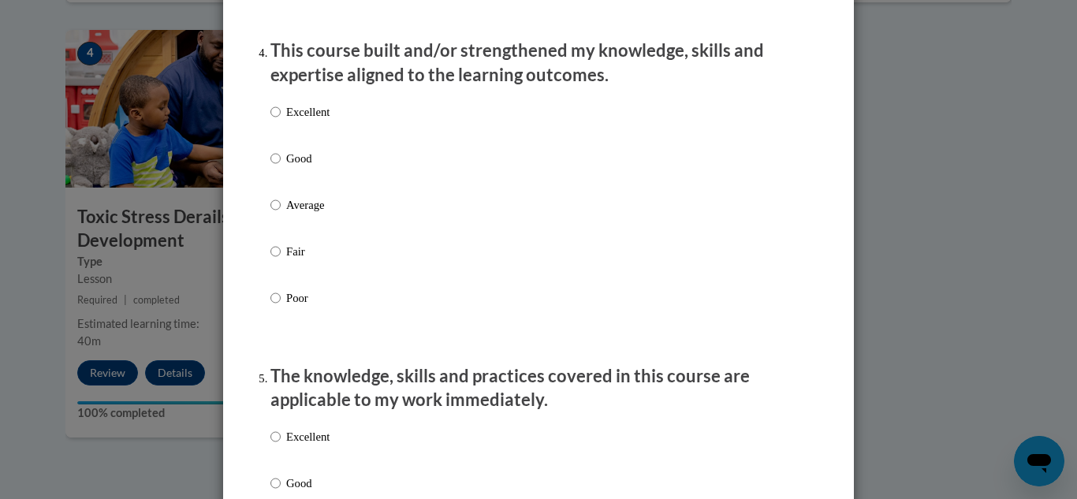
scroll to position [1113, 0]
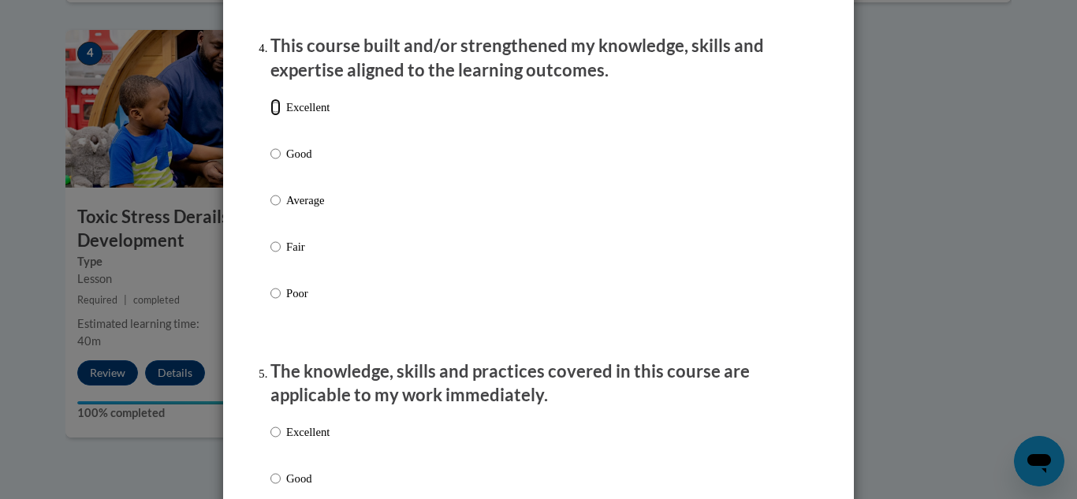
click at [275, 116] on input "Excellent" at bounding box center [275, 107] width 10 height 17
radio input "true"
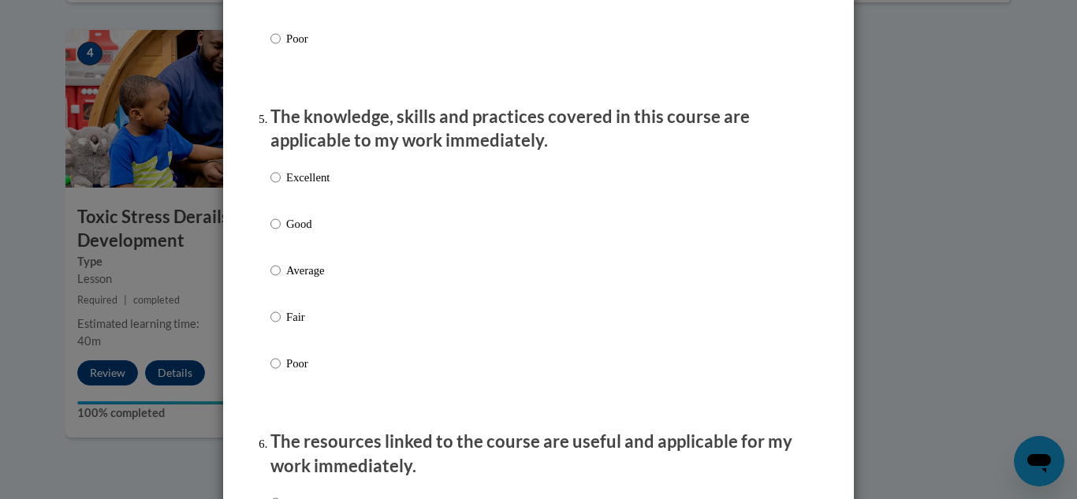
scroll to position [1378, 0]
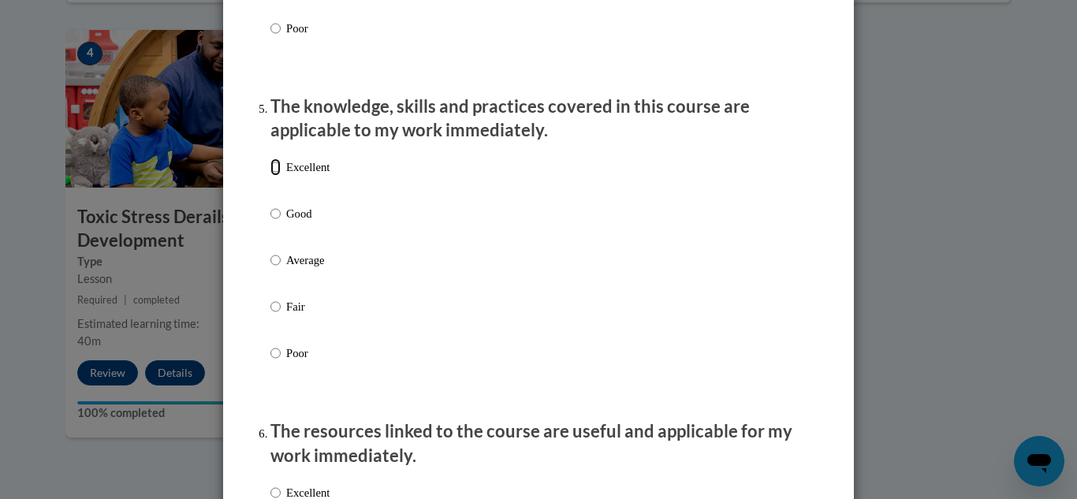
click at [277, 176] on input "Excellent" at bounding box center [275, 166] width 10 height 17
radio input "true"
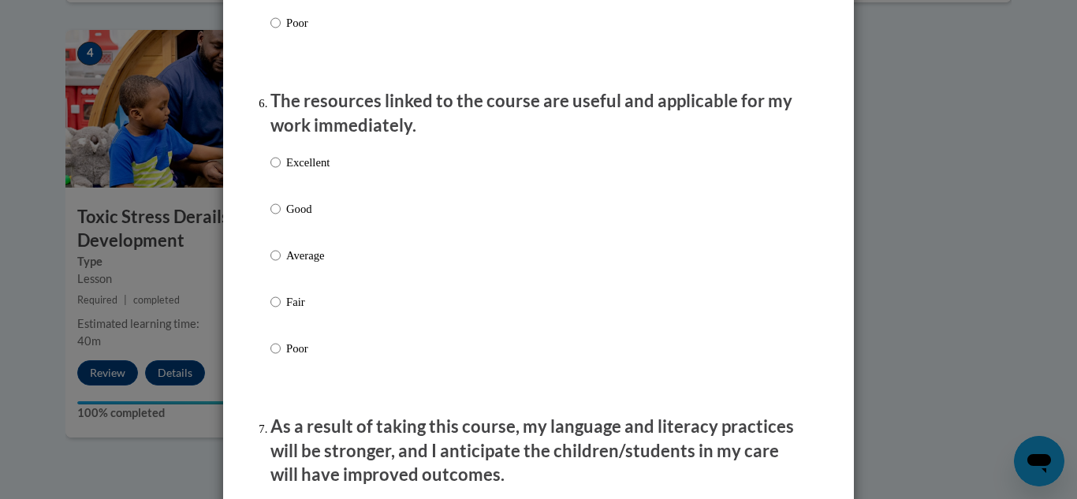
scroll to position [1713, 0]
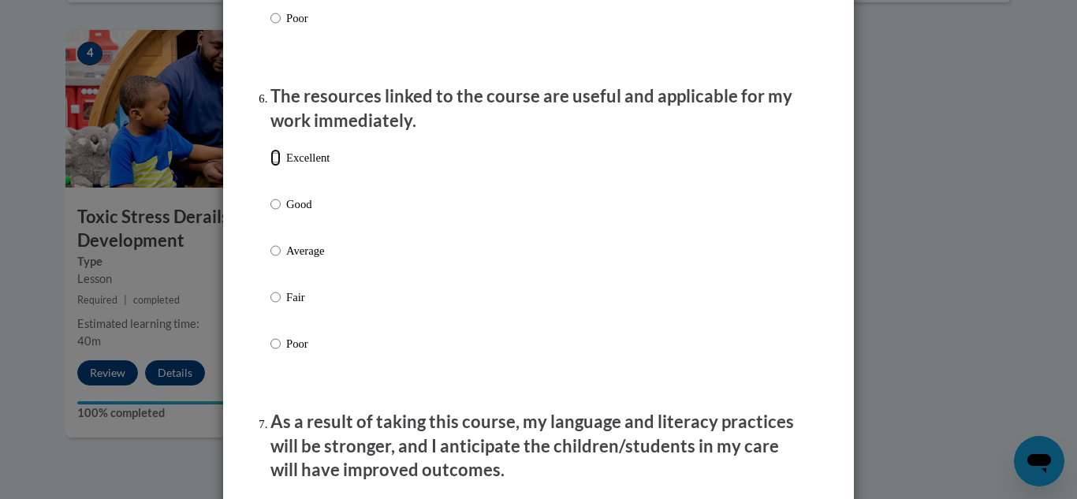
click at [276, 166] on input "Excellent" at bounding box center [275, 157] width 10 height 17
radio input "true"
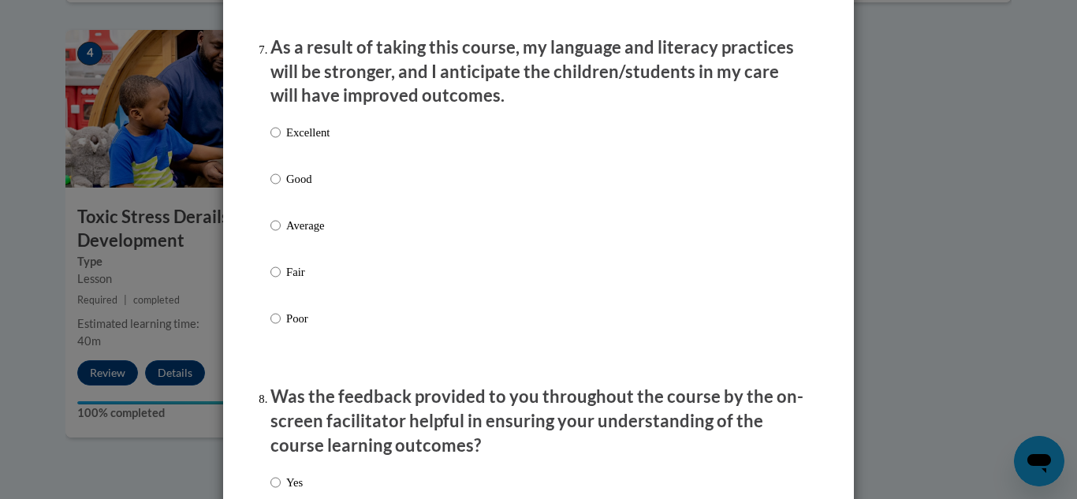
scroll to position [2093, 0]
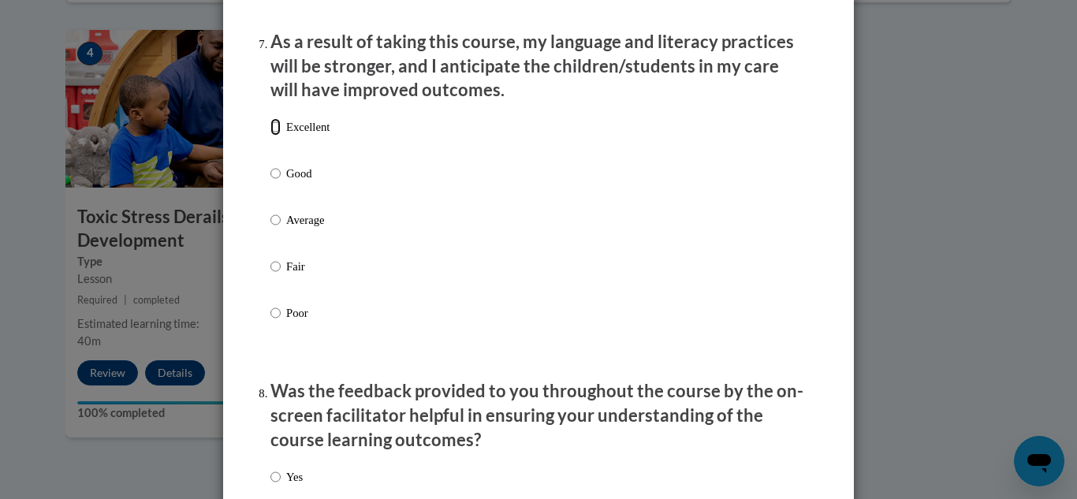
click at [276, 136] on input "Excellent" at bounding box center [275, 126] width 10 height 17
radio input "true"
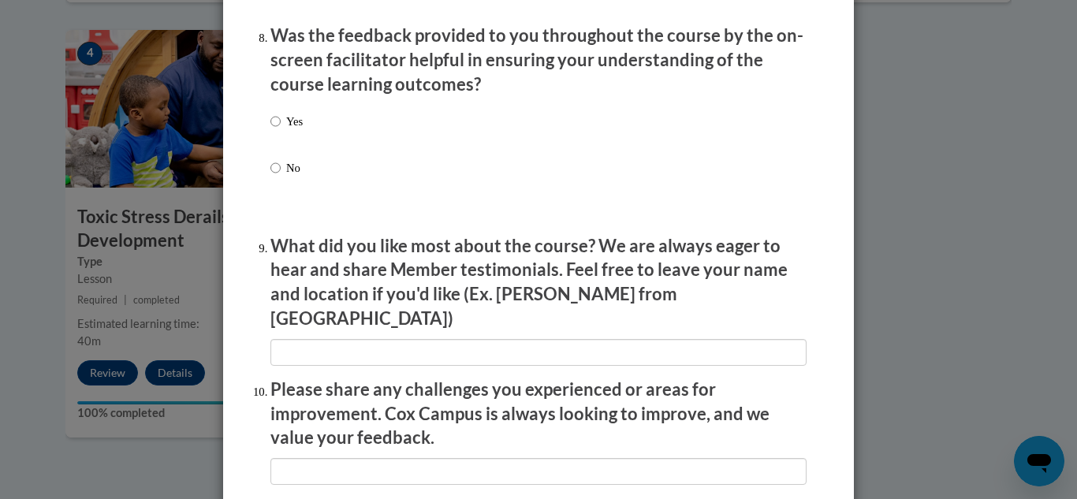
scroll to position [2454, 0]
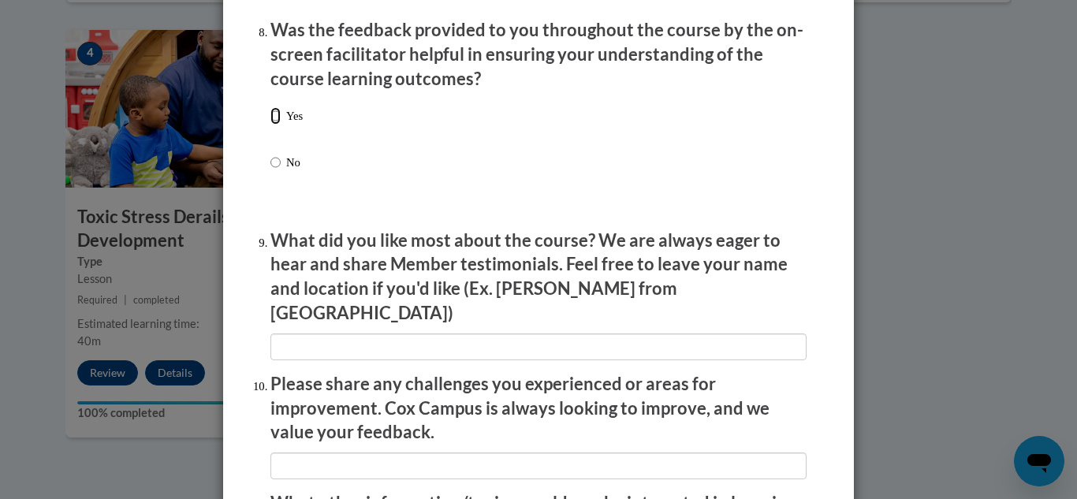
click at [272, 125] on input "Yes" at bounding box center [275, 115] width 10 height 17
radio input "true"
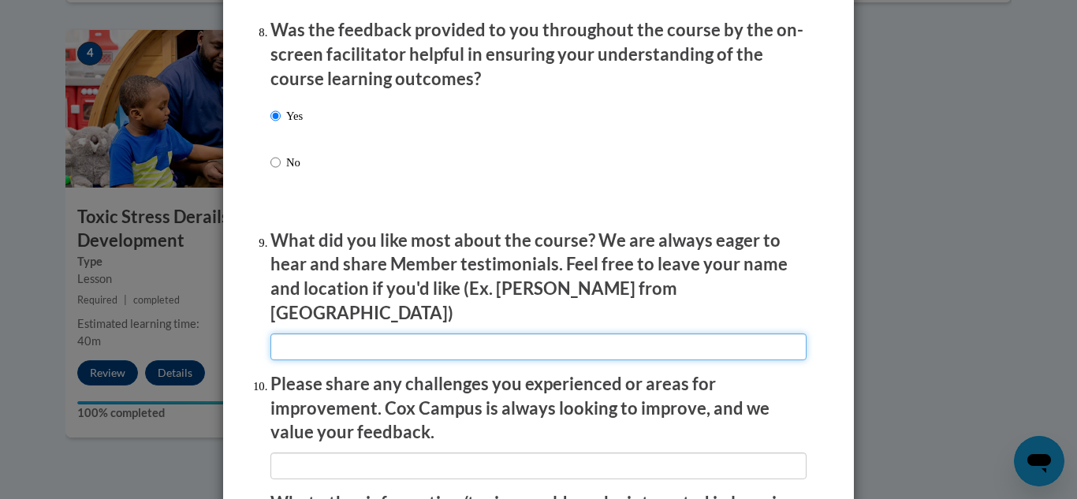
click at [303, 333] on input "textbox" at bounding box center [538, 346] width 536 height 27
type input "I liked everything in the course. Shantale from Mobile"
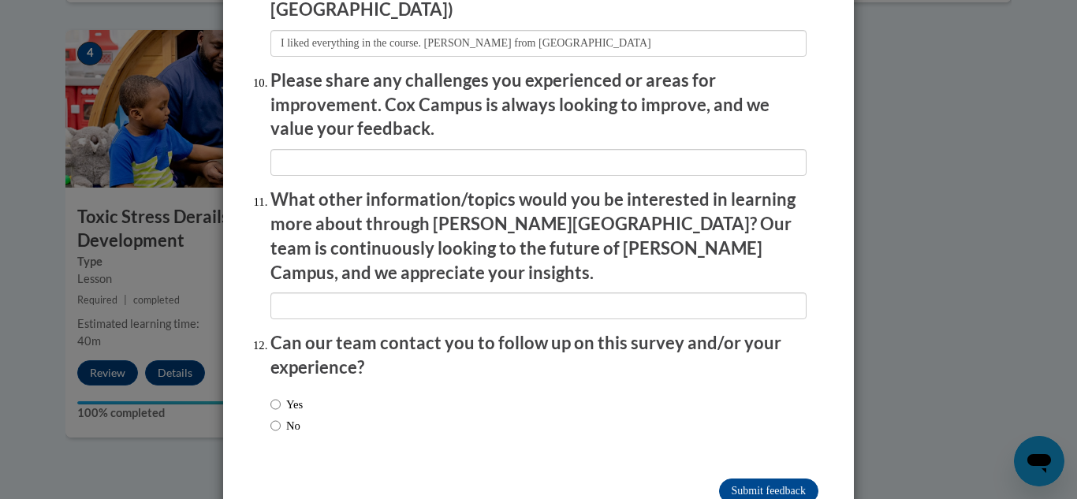
scroll to position [2763, 0]
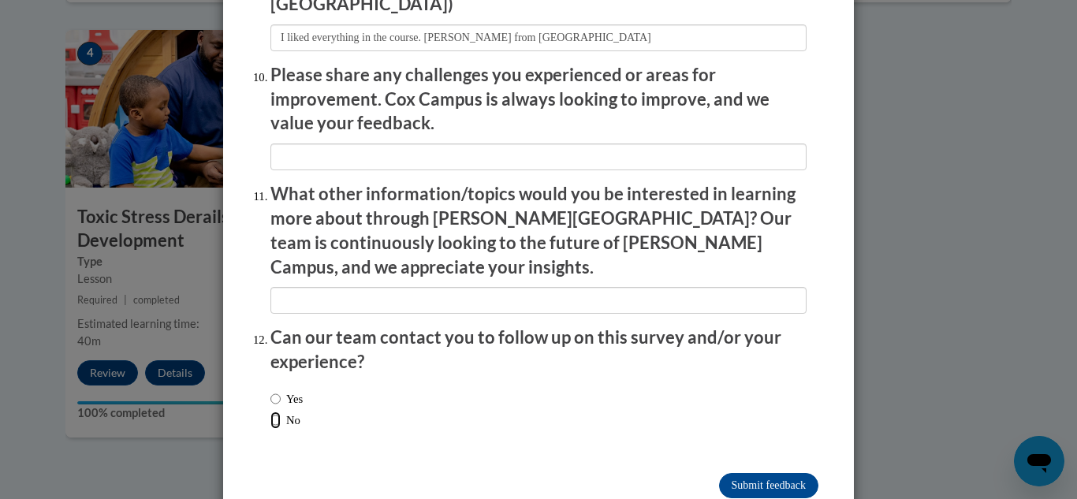
click at [277, 411] on input "No" at bounding box center [275, 419] width 10 height 17
radio input "true"
click at [766, 473] on input "Submit feedback" at bounding box center [768, 485] width 99 height 25
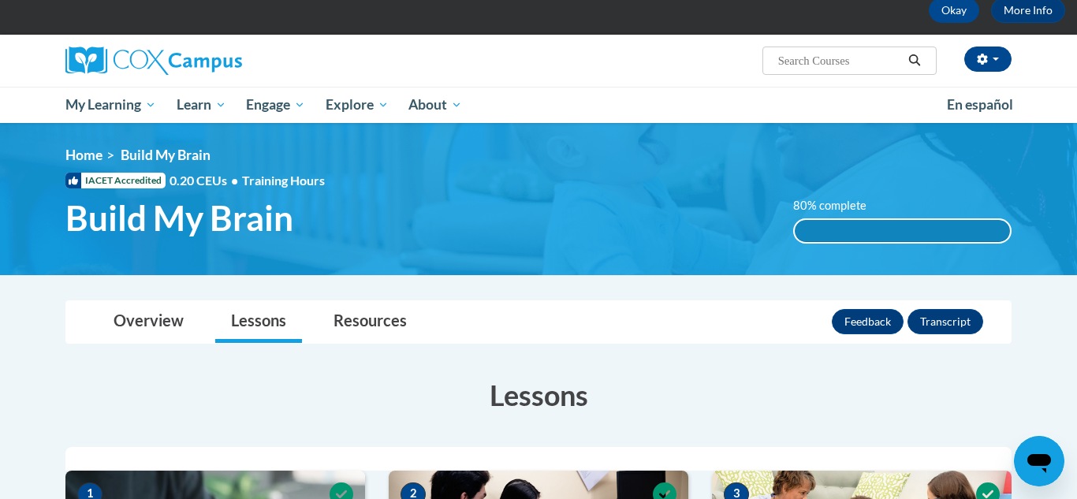
scroll to position [76, 0]
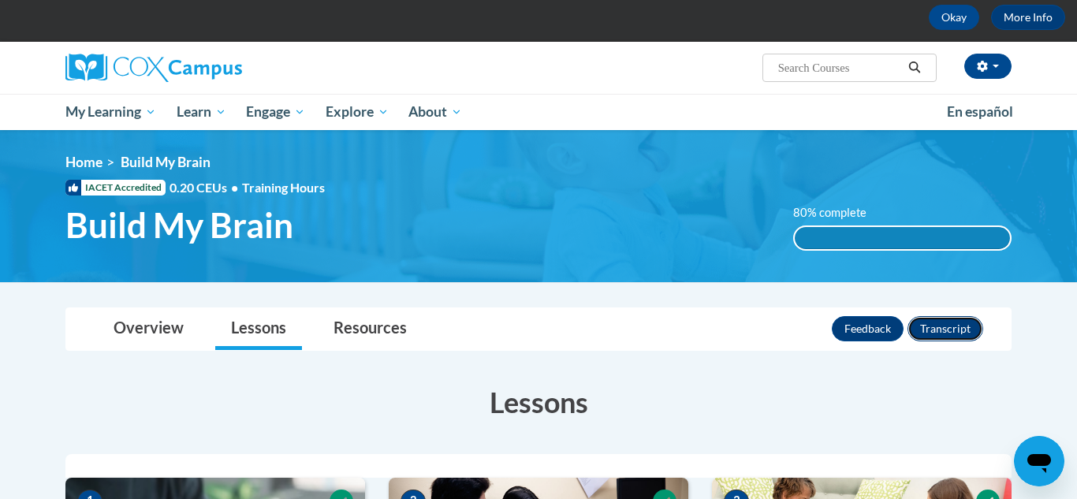
click at [959, 328] on button "Transcript" at bounding box center [945, 328] width 76 height 25
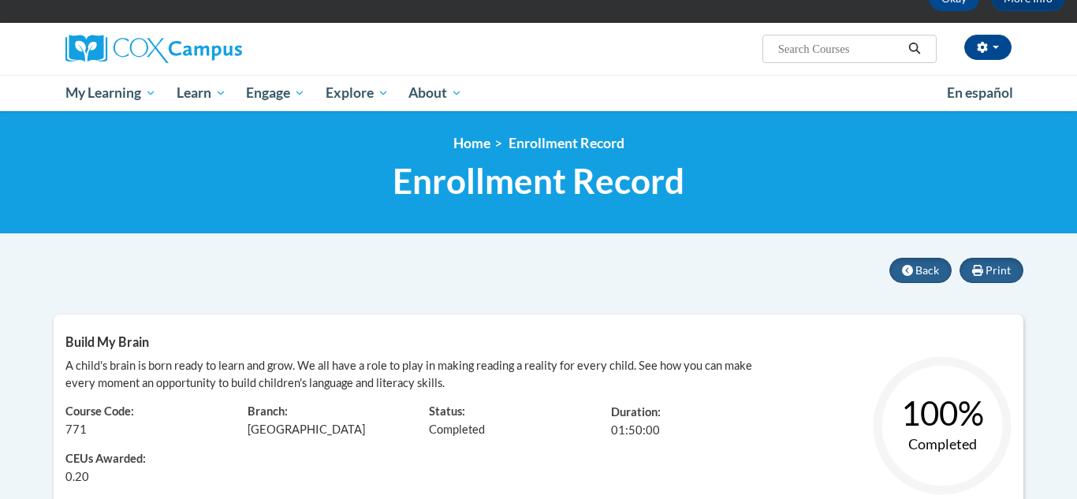
scroll to position [63, 0]
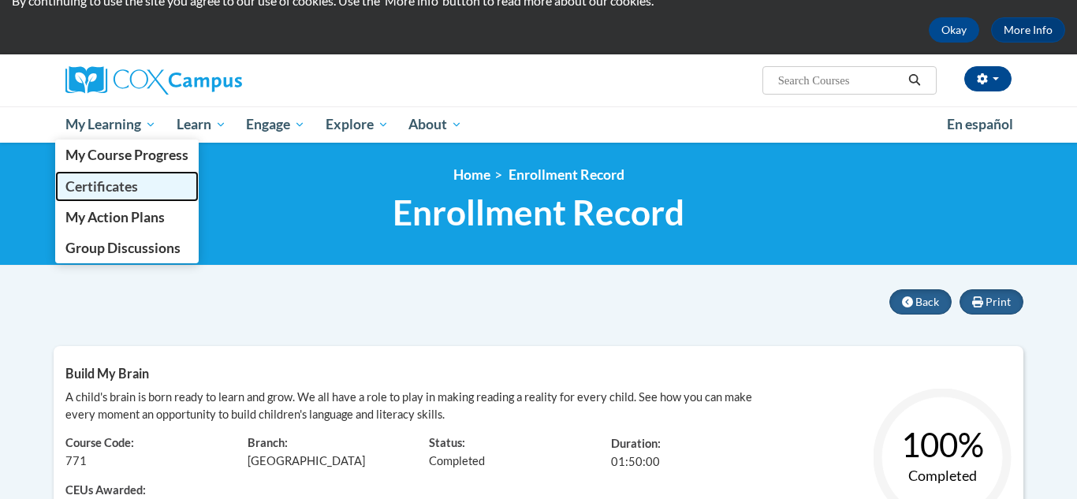
click at [123, 188] on span "Certificates" at bounding box center [101, 186] width 73 height 17
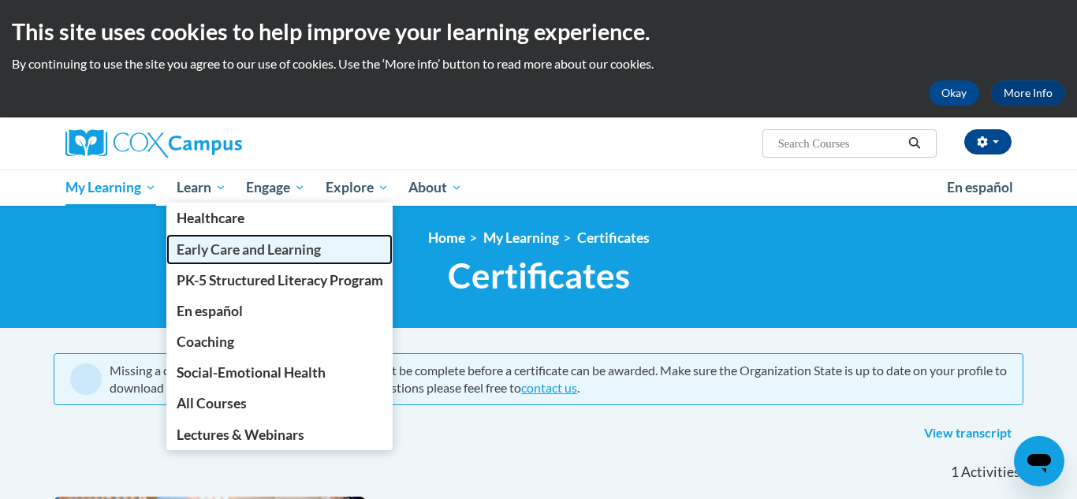
click at [218, 252] on span "Early Care and Learning" at bounding box center [249, 249] width 144 height 17
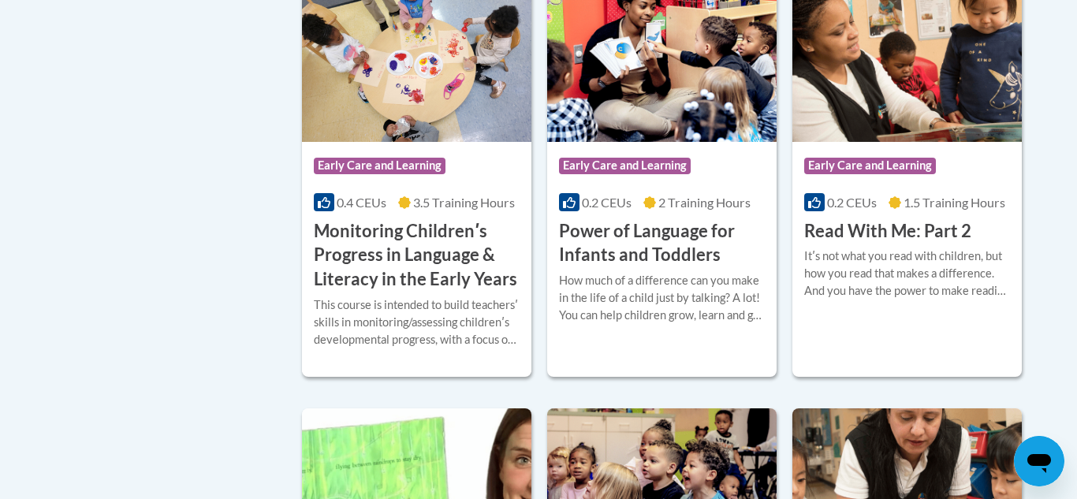
scroll to position [1482, 0]
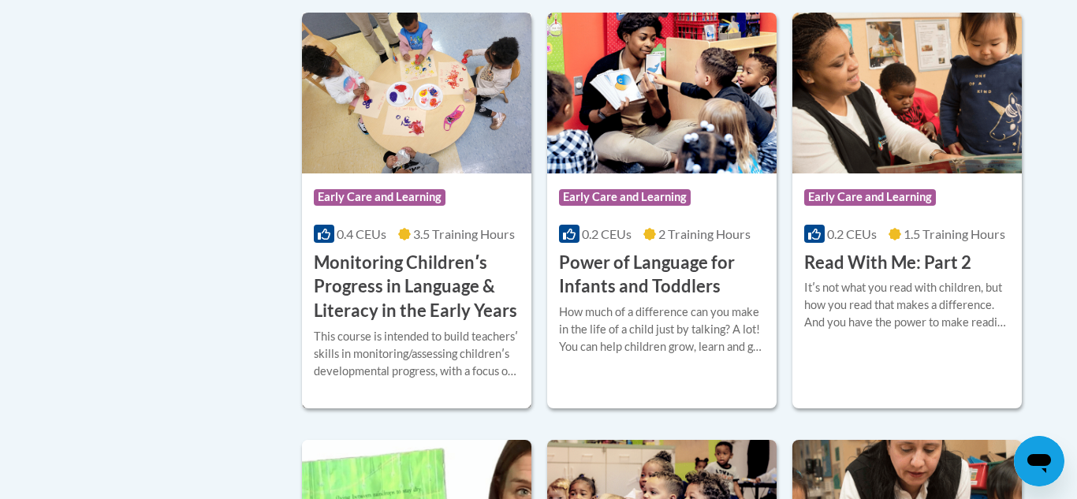
click at [414, 288] on h3 "Monitoring Childrenʹs Progress in Language & Literacy in the Early Years" at bounding box center [417, 287] width 206 height 73
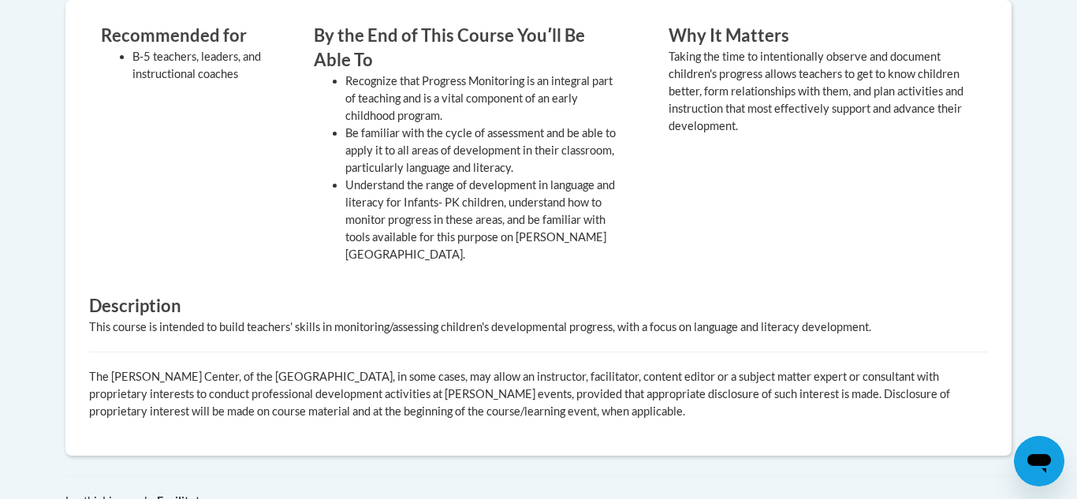
scroll to position [838, 0]
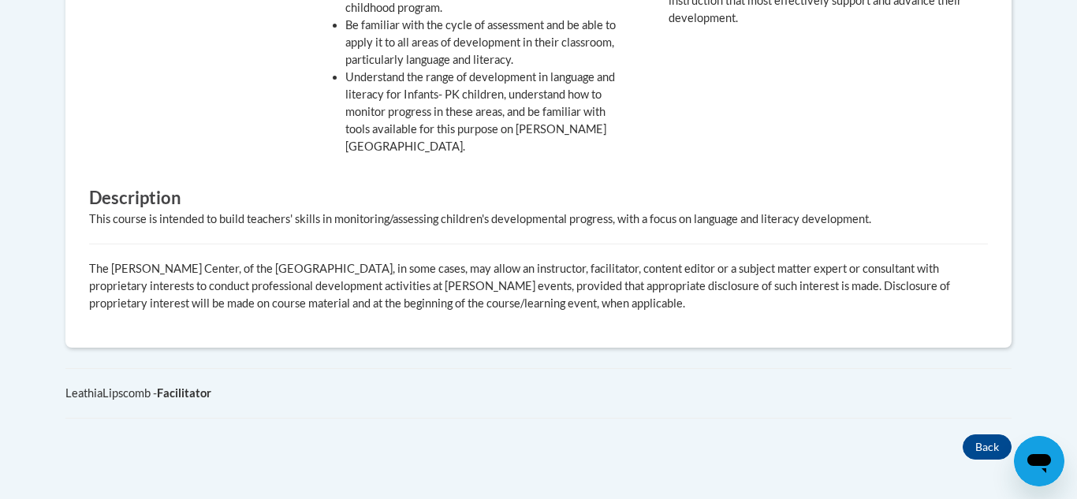
drag, startPoint x: 1076, startPoint y: 122, endPoint x: 1056, endPoint y: 278, distance: 157.3
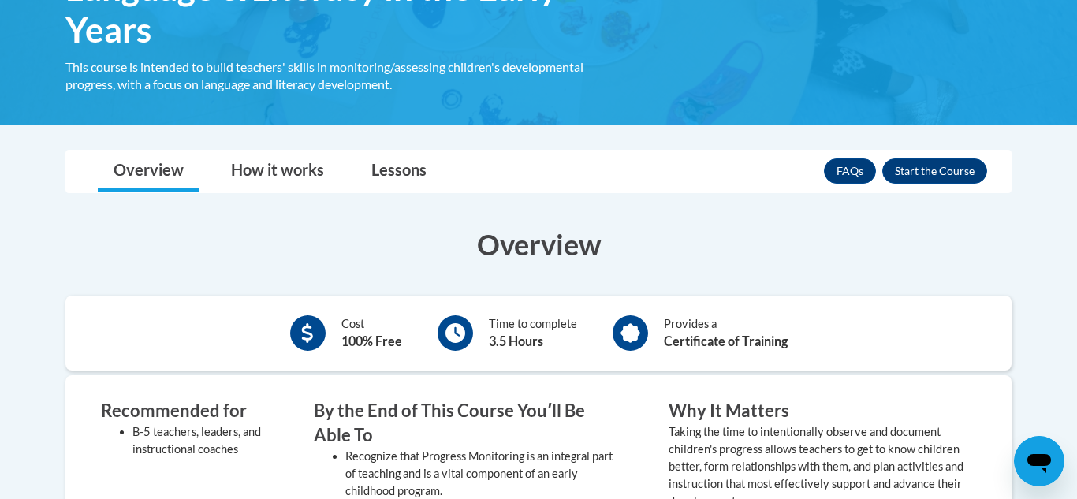
scroll to position [348, 0]
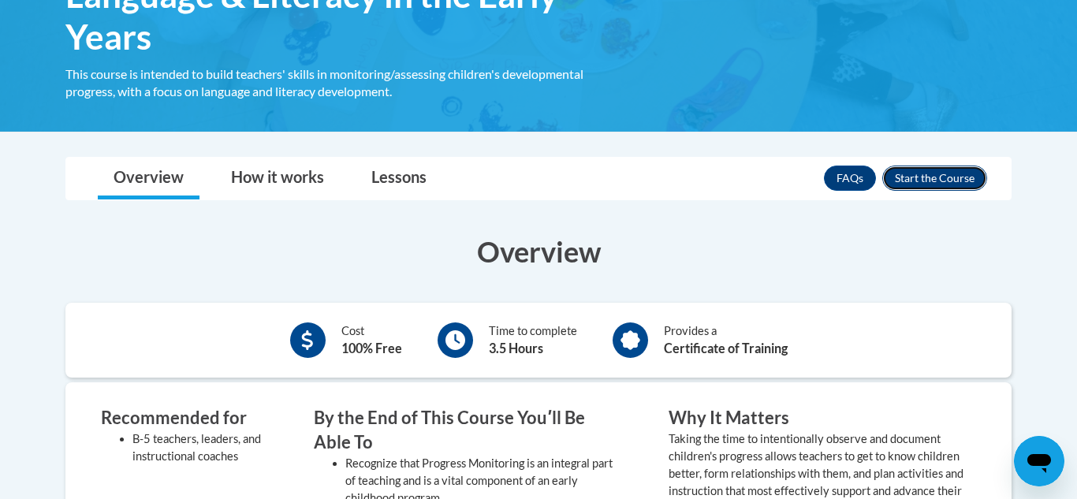
click at [948, 173] on button "Enroll" at bounding box center [934, 178] width 105 height 25
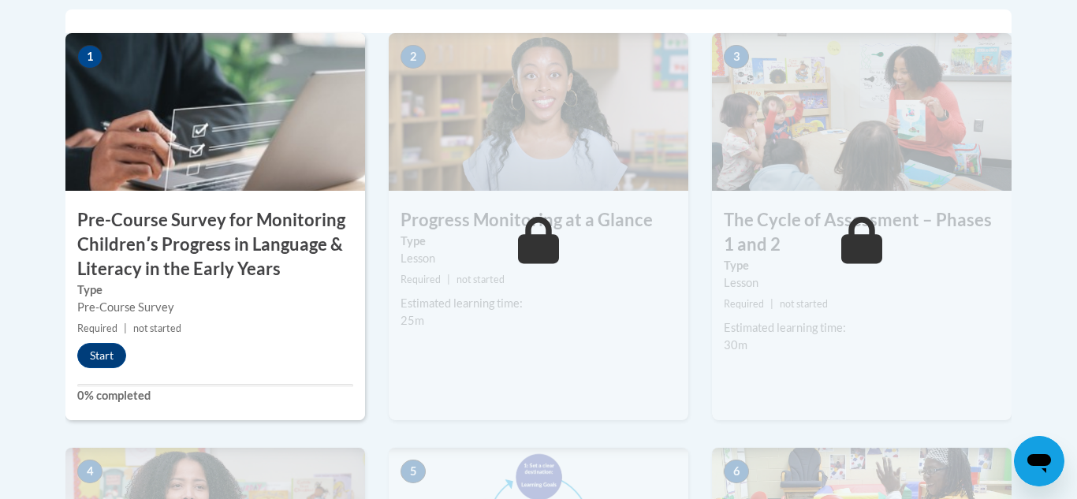
scroll to position [512, 0]
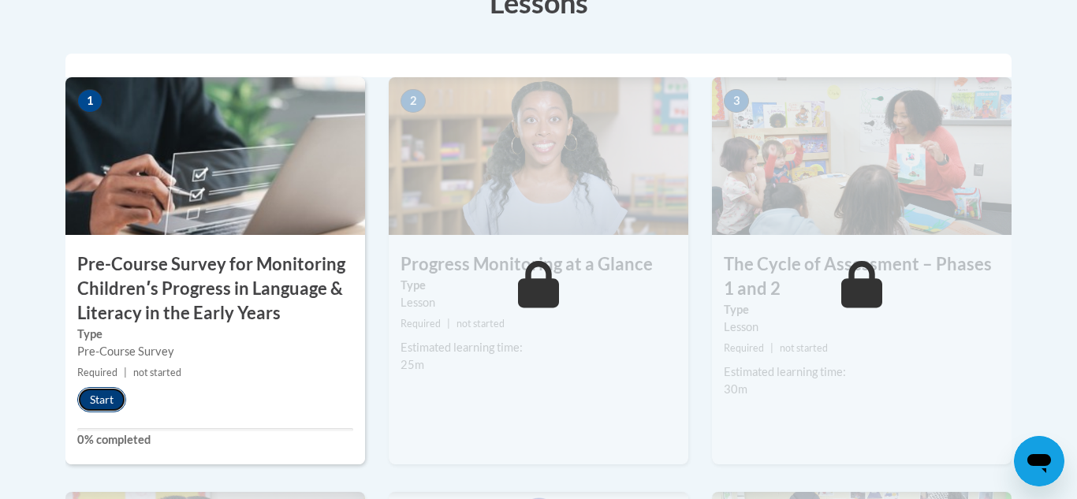
click at [97, 396] on button "Start" at bounding box center [101, 399] width 49 height 25
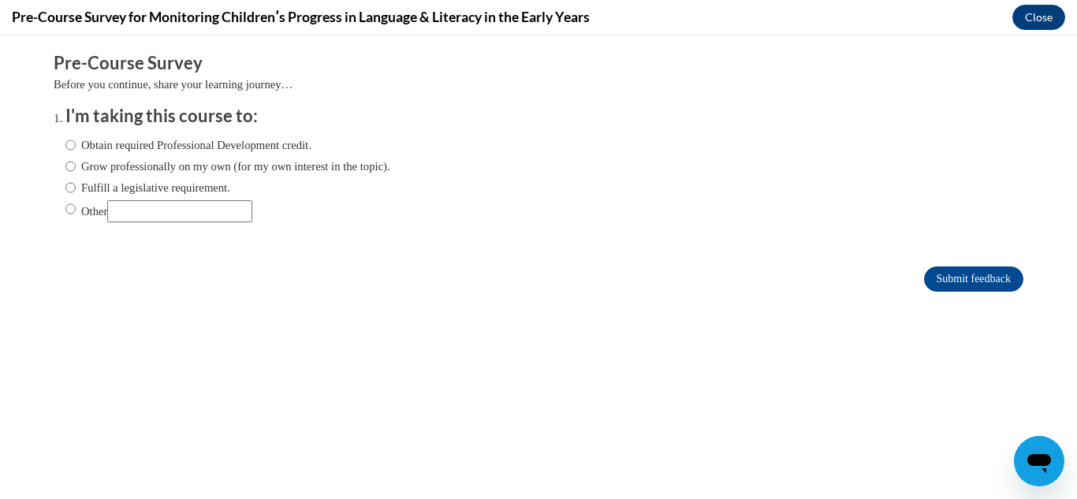
scroll to position [0, 0]
click at [71, 145] on input "Obtain required Professional Development credit." at bounding box center [70, 144] width 10 height 17
radio input "true"
click at [955, 272] on input "Submit feedback" at bounding box center [973, 278] width 99 height 25
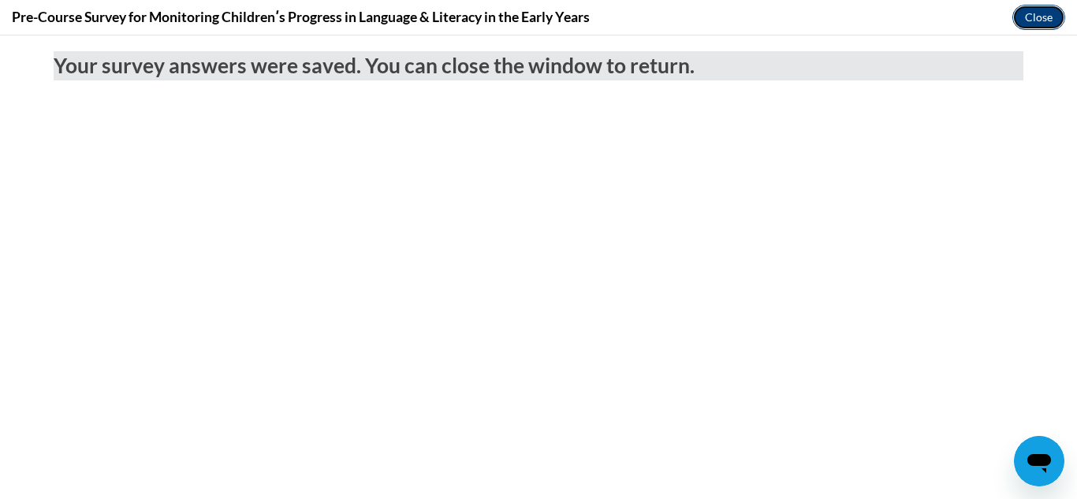
click at [1044, 23] on button "Close" at bounding box center [1038, 17] width 53 height 25
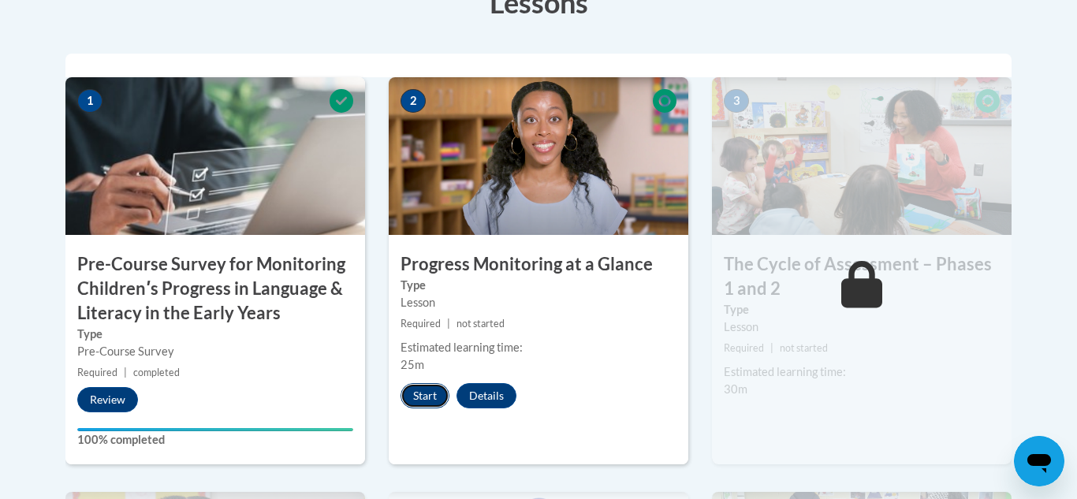
click at [420, 402] on button "Start" at bounding box center [424, 395] width 49 height 25
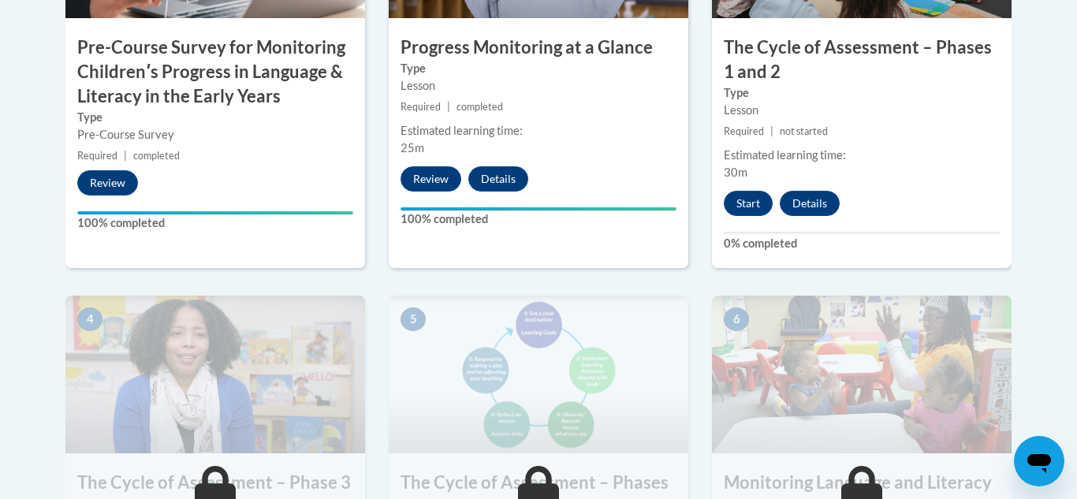
scroll to position [725, 0]
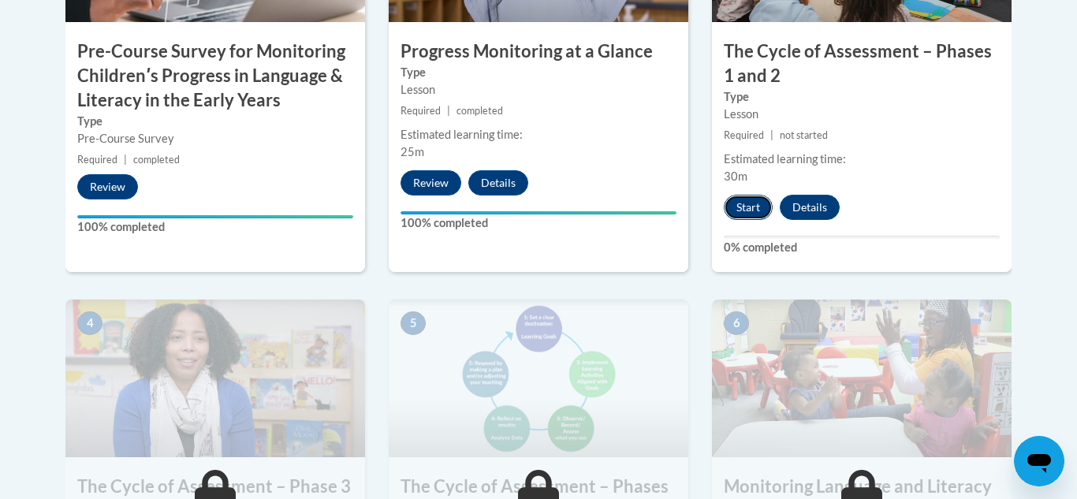
click at [752, 203] on button "Start" at bounding box center [748, 207] width 49 height 25
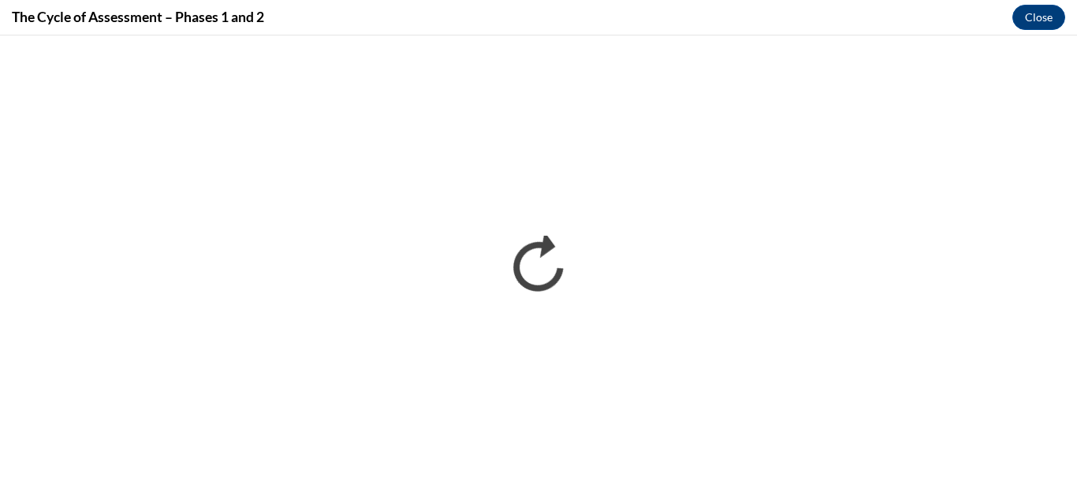
scroll to position [0, 0]
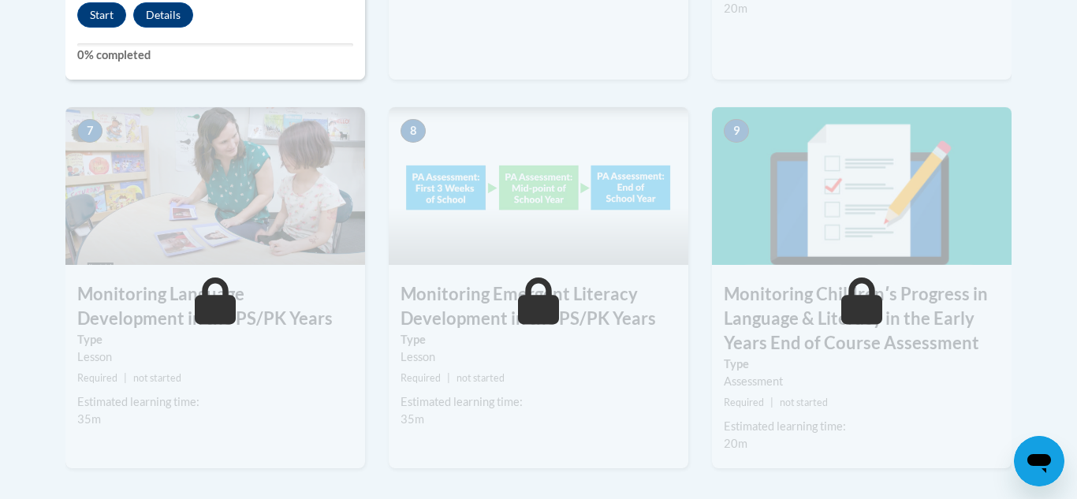
scroll to position [1356, 0]
